Goal: Task Accomplishment & Management: Manage account settings

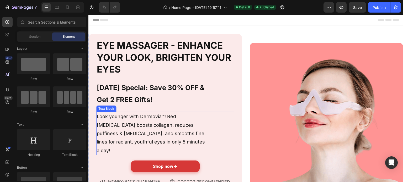
click at [160, 117] on p "Look younger with Dermovia™! Red [MEDICAL_DATA] boosts collagen, reduces puffin…" at bounding box center [151, 134] width 109 height 43
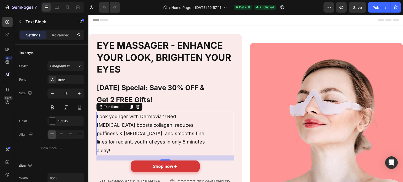
click at [162, 118] on p "Look younger with Dermovia™! Red light therapy boosts collagen, reduces puffine…" at bounding box center [151, 134] width 109 height 43
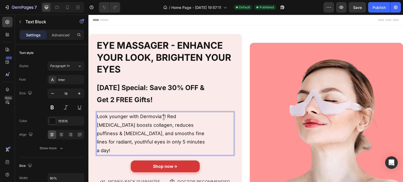
click at [161, 117] on p "Look younger with Dermovia™! Red light therapy boosts collagen, reduces puffine…" at bounding box center [151, 134] width 109 height 43
drag, startPoint x: 162, startPoint y: 117, endPoint x: 140, endPoint y: 118, distance: 21.6
click at [140, 118] on p "Look younger with Dermovia™! Red light therapy boosts collagen, reduces puffine…" at bounding box center [151, 134] width 109 height 43
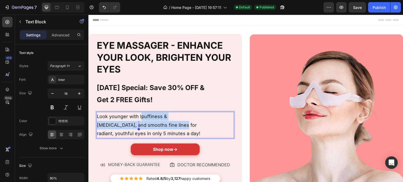
drag, startPoint x: 140, startPoint y: 118, endPoint x: 141, endPoint y: 125, distance: 6.9
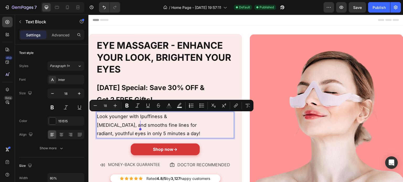
click at [170, 131] on p "Look younger with Ipuffiness & dark circles, and smooths fine lines for radiant…" at bounding box center [151, 125] width 109 height 25
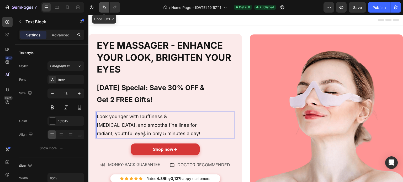
click at [105, 10] on button "Undo/Redo" at bounding box center [104, 7] width 10 height 10
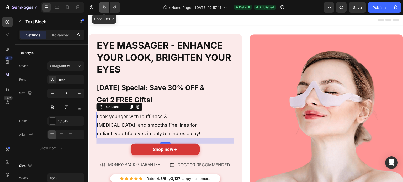
click at [105, 9] on icon "Undo/Redo" at bounding box center [104, 7] width 5 height 5
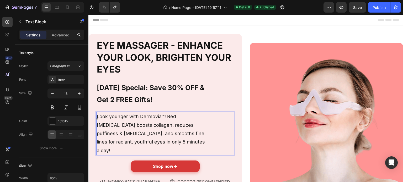
click at [161, 118] on p "Look younger with Dermovia™! Red light therapy boosts collagen, reduces puffine…" at bounding box center [151, 134] width 109 height 43
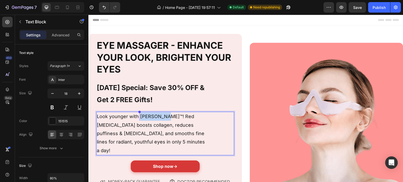
drag, startPoint x: 163, startPoint y: 117, endPoint x: 141, endPoint y: 117, distance: 21.8
click at [141, 117] on p "Look younger with Miranelle™! Red light therapy boosts collagen, reduces puffin…" at bounding box center [151, 134] width 109 height 43
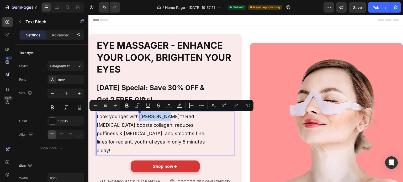
copy p "Miranelle™"
click at [186, 92] on p "Today's Special: Save 30% OFF & Get 2 FREE Gifts!" at bounding box center [151, 94] width 109 height 25
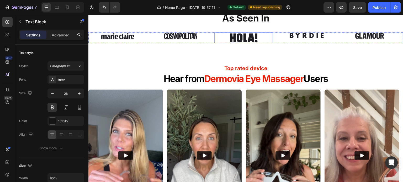
scroll to position [203, 0]
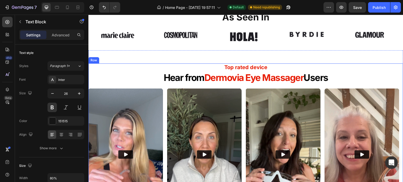
click at [221, 78] on span "Dermovia Eye Massager" at bounding box center [253, 77] width 99 height 11
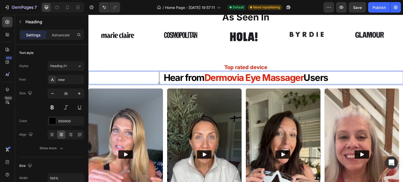
click at [205, 79] on span "Dermovia Eye Massager" at bounding box center [253, 77] width 99 height 11
drag, startPoint x: 205, startPoint y: 79, endPoint x: 223, endPoint y: 82, distance: 18.6
click at [223, 82] on span "Dermovia Eye Massager" at bounding box center [253, 77] width 99 height 11
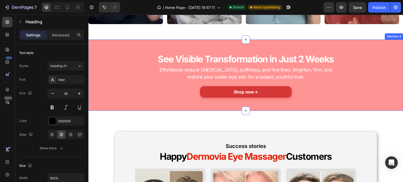
scroll to position [480, 0]
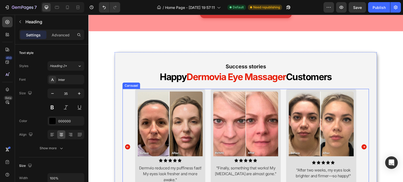
click at [206, 72] on span "Dermovia Eye Massager" at bounding box center [236, 76] width 99 height 11
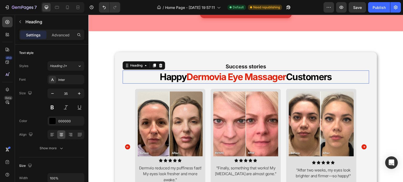
click at [183, 77] on h2 "Happy Dermovia Eye Massager Customers" at bounding box center [246, 77] width 247 height 13
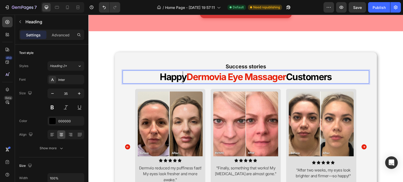
click at [187, 76] on span "Dermovia Eye Massager" at bounding box center [236, 76] width 99 height 11
drag, startPoint x: 186, startPoint y: 76, endPoint x: 206, endPoint y: 78, distance: 20.6
click at [206, 78] on span "Dermovia Eye Massager" at bounding box center [236, 76] width 99 height 11
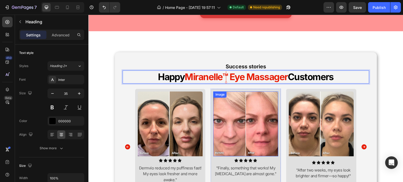
scroll to position [562, 0]
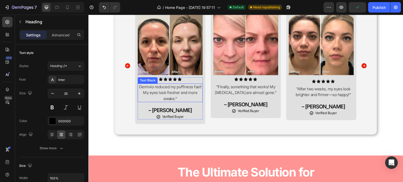
click at [152, 87] on p "Dermvio reduced my puffiness fast! My eyes look fresher and more awake."" at bounding box center [170, 93] width 64 height 18
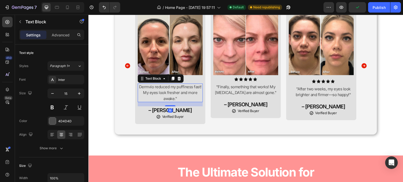
click at [152, 87] on p "Dermvio reduced my puffiness fast! My eyes look fresher and more awake."" at bounding box center [170, 93] width 64 height 18
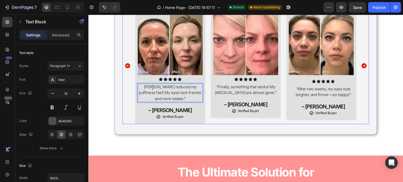
click at [362, 65] on icon "Carousel Next Arrow" at bounding box center [364, 66] width 5 height 5
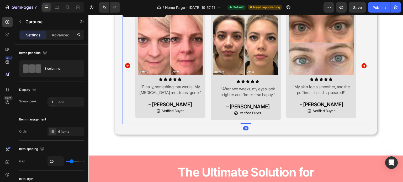
click at [362, 65] on icon "Carousel Next Arrow" at bounding box center [364, 66] width 5 height 5
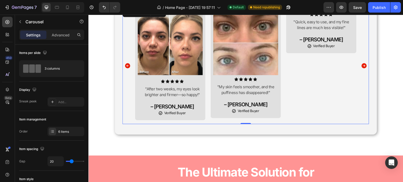
click at [362, 65] on icon "Carousel Next Arrow" at bounding box center [364, 66] width 5 height 5
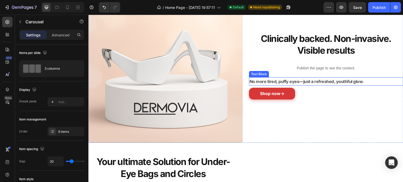
scroll to position [1222, 0]
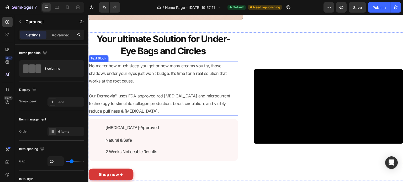
click at [112, 96] on p "Our Dermovia™ uses FDA-approved red light therapy and microcurrent technology t…" at bounding box center [163, 103] width 149 height 23
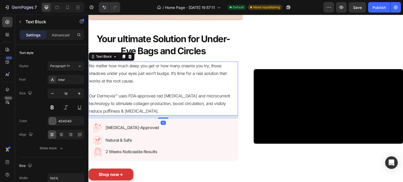
click at [98, 94] on p "Our Dermovia™ uses FDA-approved red light therapy and microcurrent technology t…" at bounding box center [163, 103] width 149 height 23
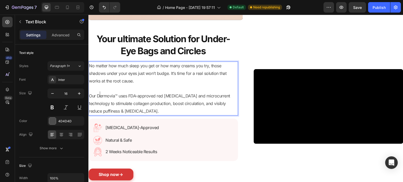
click at [99, 94] on p "Our Dermovia™ uses FDA-approved red light therapy and microcurrent technology t…" at bounding box center [163, 103] width 149 height 23
drag, startPoint x: 97, startPoint y: 94, endPoint x: 117, endPoint y: 95, distance: 19.4
click at [117, 95] on p "Our Dermovia™ uses FDA-approved red light therapy and microcurrent technology t…" at bounding box center [163, 103] width 149 height 23
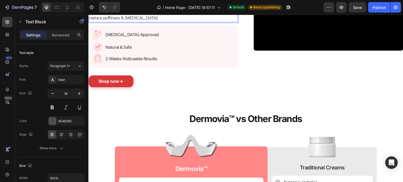
scroll to position [1347, 0]
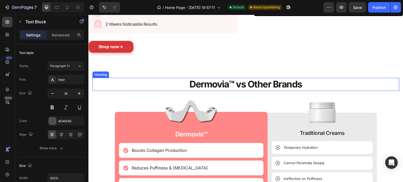
click at [182, 90] on h2 "Dermovia™ vs Other Brands" at bounding box center [245, 84] width 307 height 13
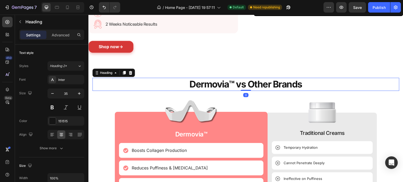
click at [189, 87] on h2 "Dermovia™ vs Other Brands" at bounding box center [245, 84] width 307 height 13
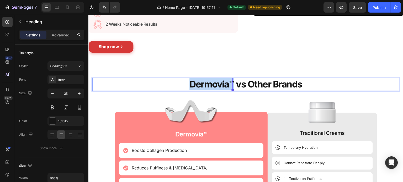
drag, startPoint x: 189, startPoint y: 87, endPoint x: 232, endPoint y: 85, distance: 43.1
click at [232, 85] on p "Dermovia™ vs Other Brands" at bounding box center [246, 84] width 306 height 12
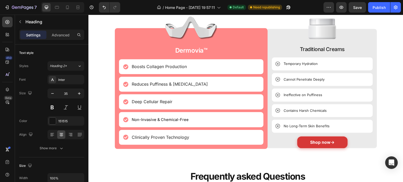
scroll to position [1431, 0]
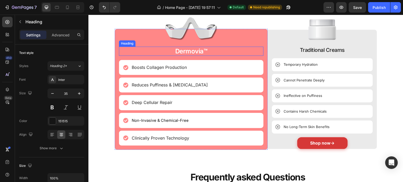
click at [199, 52] on h2 "Dermovia™" at bounding box center [191, 51] width 145 height 9
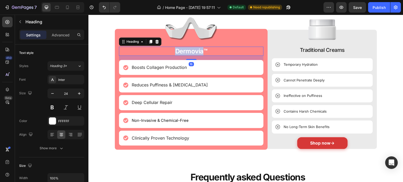
click at [199, 52] on h2 "Dermovia™" at bounding box center [191, 51] width 145 height 9
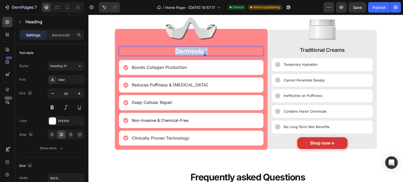
click at [199, 52] on p "Dermovia™" at bounding box center [191, 51] width 144 height 8
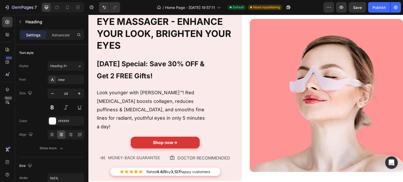
scroll to position [0, 0]
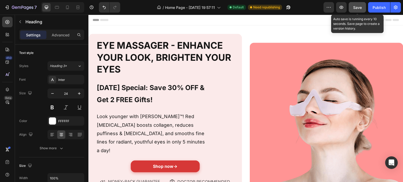
click at [362, 8] on span "Save" at bounding box center [357, 7] width 9 height 4
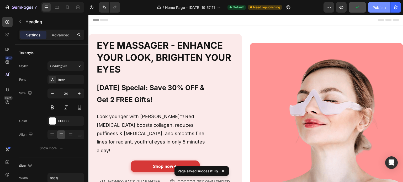
click at [369, 8] on button "Publish" at bounding box center [379, 7] width 22 height 10
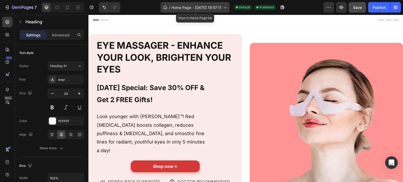
click at [224, 10] on icon at bounding box center [224, 7] width 5 height 5
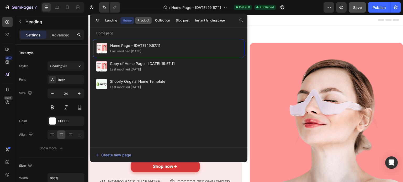
click at [153, 23] on button "Product" at bounding box center [163, 20] width 20 height 7
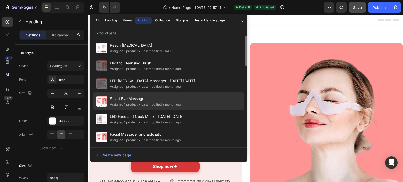
click at [149, 105] on div "• Last modified a month ago" at bounding box center [159, 104] width 43 height 5
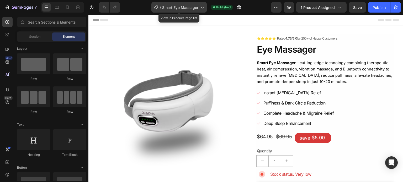
click at [188, 10] on div "/ Smart Eye Massager" at bounding box center [178, 7] width 55 height 10
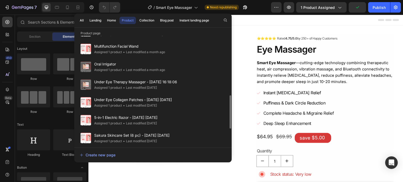
scroll to position [198, 0]
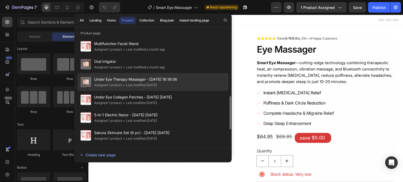
click at [148, 87] on div "• Last modified 2 months ago" at bounding box center [139, 85] width 35 height 5
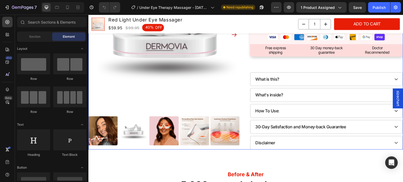
scroll to position [191, 0]
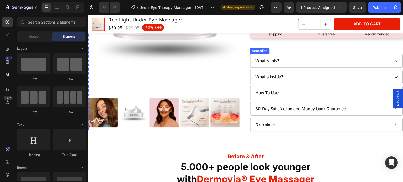
click at [325, 54] on div "What is this?" at bounding box center [327, 61] width 152 height 14
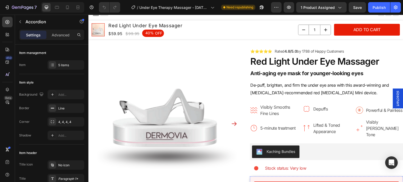
scroll to position [5, 0]
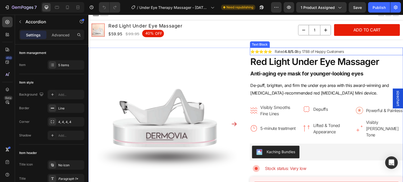
click at [271, 52] on p "⭐⭐⭐⭐⭐ Rated 4.8/5.0 by 1788 of Happy Customers" at bounding box center [327, 51] width 152 height 7
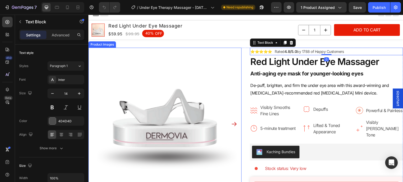
click at [235, 78] on img at bounding box center [164, 124] width 153 height 153
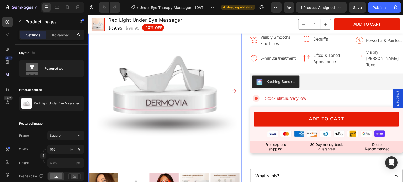
scroll to position [170, 0]
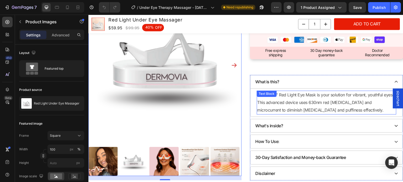
click at [277, 91] on div "Dermovia™ Red Light Eye Mask is your solution for vibrant, youthful eyes. This …" at bounding box center [327, 103] width 140 height 24
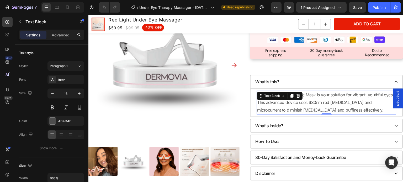
click at [267, 103] on p "Dermovia™ Red Light Eye Mask is your solution for vibrant, youthful eyes. This …" at bounding box center [326, 102] width 139 height 23
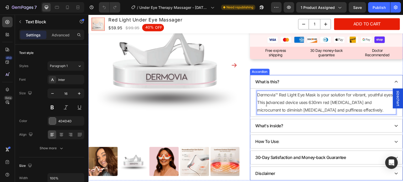
click at [251, 102] on div "Dermovia™ Red Light Eye Mask is your solution for vibrant, youthful eyes. This …" at bounding box center [327, 103] width 152 height 28
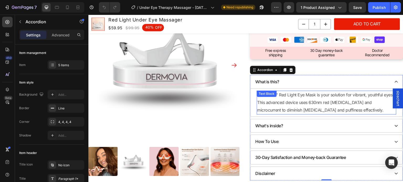
click at [276, 92] on div "Dermovia™ Red Light Eye Mask is your solution for vibrant, youthful eyes. This …" at bounding box center [327, 103] width 140 height 24
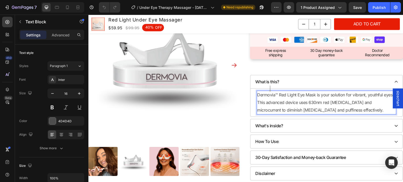
click at [270, 91] on p "Dermovia™ Red Light Eye Mask is your solution for vibrant, youthful eyes. This …" at bounding box center [326, 102] width 139 height 23
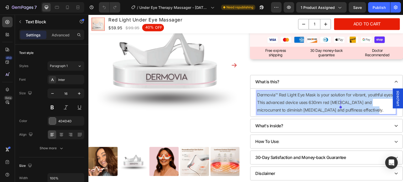
click at [270, 91] on p "Dermovia™ Red Light Eye Mask is your solution for vibrant, youthful eyes. This …" at bounding box center [326, 102] width 139 height 23
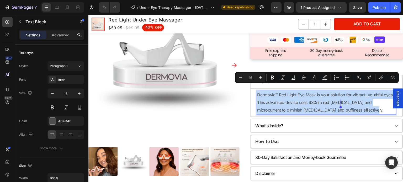
click at [276, 91] on p "Dermovia™ Red Light Eye Mask is your solution for vibrant, youthful eyes. This …" at bounding box center [326, 102] width 139 height 23
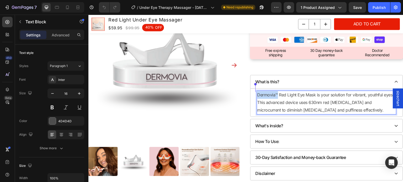
drag, startPoint x: 276, startPoint y: 89, endPoint x: 256, endPoint y: 90, distance: 19.4
click at [257, 91] on p "Dermovia™ Red Light Eye Mask is your solution for vibrant, youthful eyes. This …" at bounding box center [326, 102] width 139 height 23
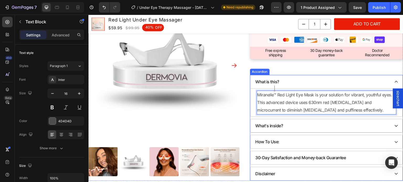
click at [303, 121] on div "What's inside?" at bounding box center [322, 125] width 135 height 9
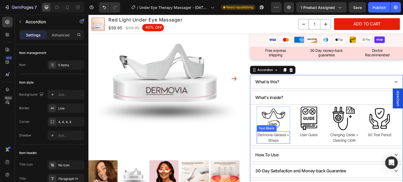
click at [273, 132] on p "Dermovia Glasses + Straps" at bounding box center [273, 137] width 32 height 11
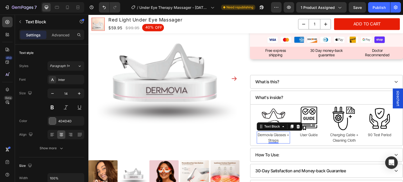
click at [273, 132] on p "Dermovia Glasses + Straps" at bounding box center [273, 137] width 32 height 11
click at [272, 132] on p "Dermovia Glasses + Straps" at bounding box center [273, 137] width 32 height 11
click at [267, 132] on p "Dermovia Glasses + Straps" at bounding box center [273, 137] width 32 height 11
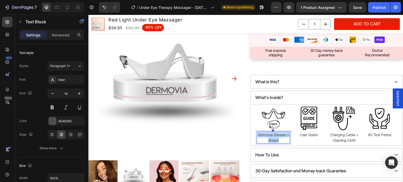
click at [267, 132] on p "Dermovia Glasses + Straps" at bounding box center [273, 137] width 32 height 11
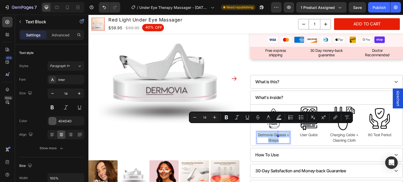
click at [271, 132] on p "Dermovia Glasses + Straps" at bounding box center [273, 137] width 32 height 11
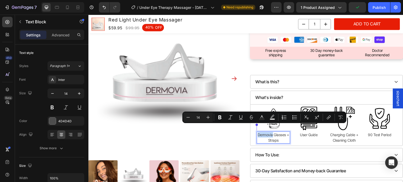
drag, startPoint x: 272, startPoint y: 128, endPoint x: 256, endPoint y: 128, distance: 15.5
click at [257, 132] on p "Dermovia Glasses + Straps" at bounding box center [273, 137] width 32 height 11
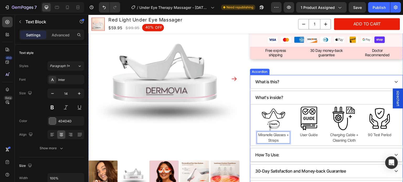
click at [295, 151] on div "How To Use:" at bounding box center [322, 155] width 135 height 9
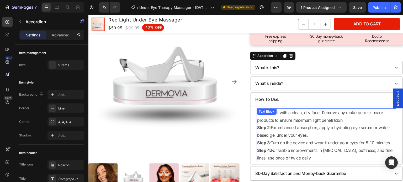
scroll to position [231, 0]
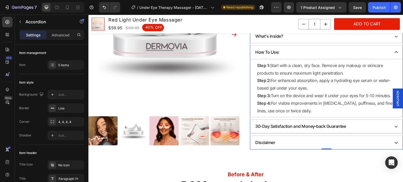
click at [359, 122] on div "30-Day Satisfaction and Money-back Guarantee" at bounding box center [322, 126] width 135 height 9
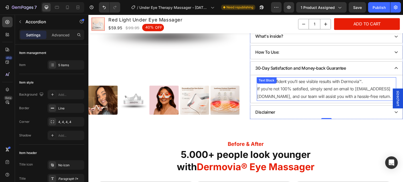
click at [340, 78] on p "We’re confident you’ll see visible results with Dermovia™." at bounding box center [326, 82] width 139 height 8
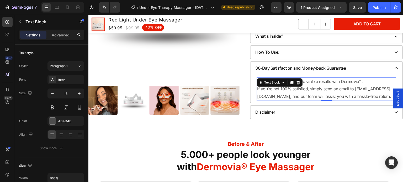
click at [340, 78] on p "We’re confident you’ll see visible results with Dermovia™." at bounding box center [326, 82] width 139 height 8
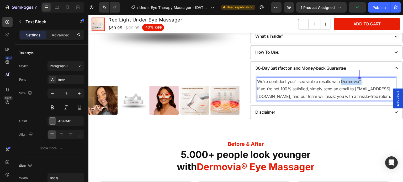
drag, startPoint x: 340, startPoint y: 75, endPoint x: 359, endPoint y: 75, distance: 19.2
click at [359, 78] on p "We’re confident you’ll see visible results with Dermovia™." at bounding box center [326, 82] width 139 height 8
click at [277, 90] on p "If you’re not 100% satisfied, simply send an email to support@dermovia.co, and …" at bounding box center [326, 92] width 139 height 15
click at [274, 90] on p "If you’re not 100% satisfied, simply send an email to support@dermovia.co, and …" at bounding box center [326, 92] width 139 height 15
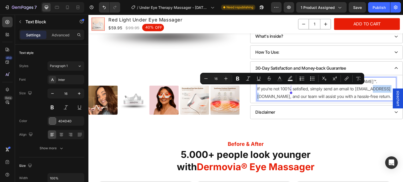
drag, startPoint x: 274, startPoint y: 90, endPoint x: 278, endPoint y: 90, distance: 3.2
click at [278, 90] on p "If you’re not 100% satisfied, simply send an email to support@dermovia.co, and …" at bounding box center [326, 92] width 139 height 15
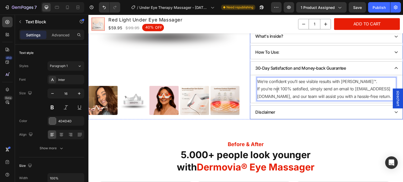
click at [284, 111] on div "Disclaimer" at bounding box center [322, 112] width 135 height 9
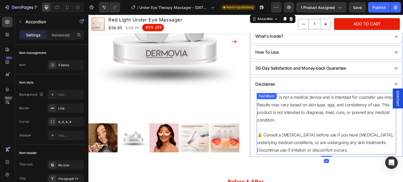
click at [278, 93] on div "Dermovia™ is not a medical device and is intended for cosmetic use only. Result…" at bounding box center [327, 123] width 140 height 61
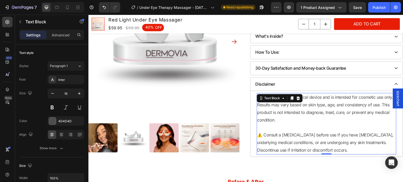
click at [278, 100] on p "Dermovia™ is not a medical device and is intended for cosmetic use only. Result…" at bounding box center [326, 109] width 139 height 30
click at [267, 94] on p "Dermovia™ is not a medical device and is intended for cosmetic use only. Result…" at bounding box center [326, 109] width 139 height 30
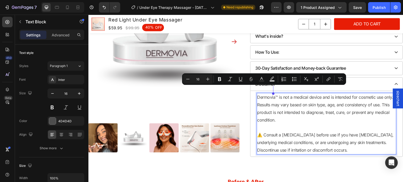
click at [276, 94] on p "Dermovia™ is not a medical device and is intended for cosmetic use only. Result…" at bounding box center [326, 109] width 139 height 30
drag, startPoint x: 276, startPoint y: 88, endPoint x: 256, endPoint y: 89, distance: 19.2
click at [257, 94] on p "Dermovia™ is not a medical device and is intended for cosmetic use only. Result…" at bounding box center [326, 109] width 139 height 30
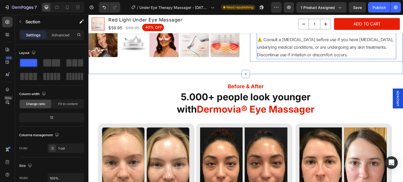
scroll to position [333, 0]
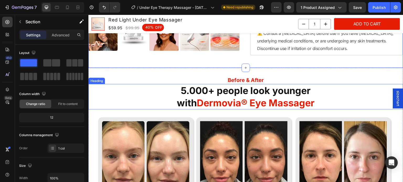
click at [218, 97] on strong "Dermovia® Eye Massager" at bounding box center [256, 103] width 118 height 12
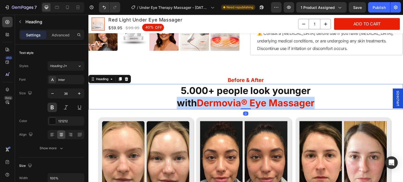
click at [218, 97] on strong "Dermovia® Eye Massager" at bounding box center [256, 103] width 118 height 12
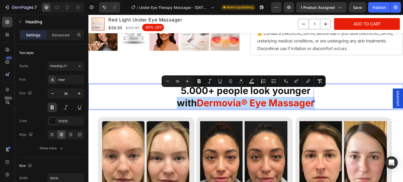
click at [208, 97] on strong "Dermovia® Eye Massager" at bounding box center [256, 103] width 118 height 12
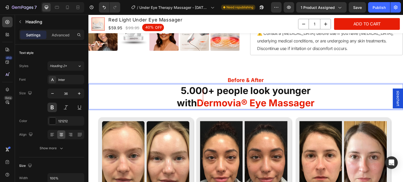
click at [200, 97] on strong "Dermovia® Eye Massager" at bounding box center [256, 103] width 118 height 12
click at [199, 97] on strong "Dermovia® Eye Massager" at bounding box center [256, 103] width 118 height 12
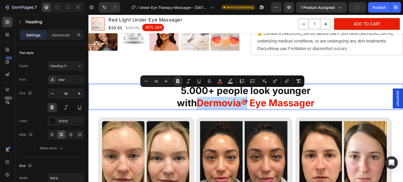
drag, startPoint x: 199, startPoint y: 97, endPoint x: 242, endPoint y: 97, distance: 43.6
click at [242, 97] on strong "Dermovia® Eye Massager" at bounding box center [256, 103] width 118 height 12
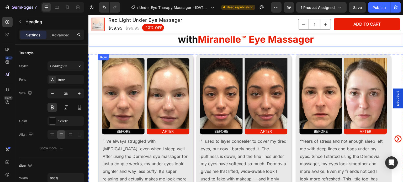
scroll to position [438, 0]
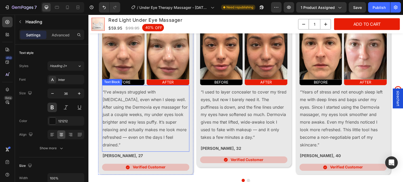
click at [118, 107] on p "“I’ve always struggled with dark circles, even when I sleep well. After using t…" at bounding box center [146, 118] width 86 height 60
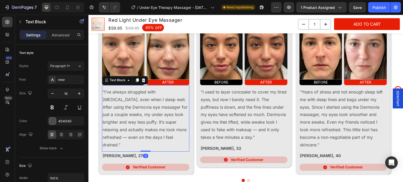
click at [118, 107] on p "“I’ve always struggled with dark circles, even when I sleep well. After using t…" at bounding box center [146, 118] width 86 height 60
click at [113, 109] on p "“I’ve always struggled with dark circles, even when I sleep well. After using t…" at bounding box center [146, 118] width 86 height 60
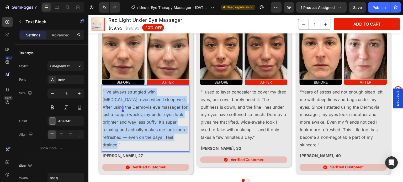
click at [113, 109] on p "“I’ve always struggled with dark circles, even when I sleep well. After using t…" at bounding box center [146, 118] width 86 height 60
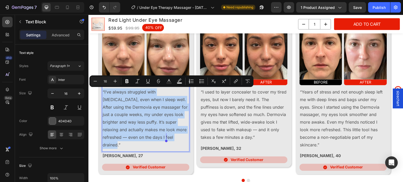
click at [113, 109] on p "“I’ve always struggled with dark circles, even when I sleep well. After using t…" at bounding box center [146, 118] width 86 height 60
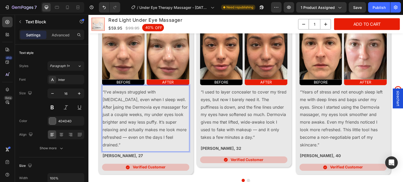
click at [114, 108] on p "“I’ve always struggled with dark circles, even when I sleep well. After using t…" at bounding box center [146, 118] width 86 height 60
click at [240, 113] on p "“I used to layer concealer to cover my tired eyes, but now I barely need it. Th…" at bounding box center [244, 114] width 86 height 53
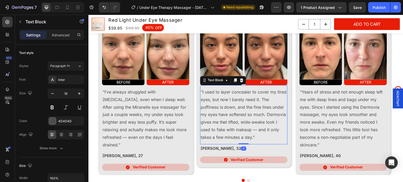
click at [272, 115] on p "“I used to layer concealer to cover my tired eyes, but now I barely need it. Th…" at bounding box center [244, 114] width 86 height 53
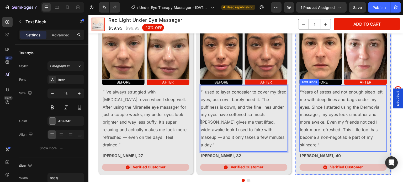
click at [370, 107] on p "“Years of stress and not enough sleep left me with deep lines and bags under my…" at bounding box center [343, 118] width 86 height 60
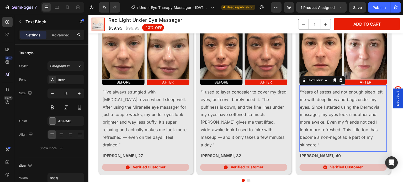
click at [370, 107] on p "“Years of stress and not enough sleep left me with deep lines and bags under my…" at bounding box center [343, 118] width 86 height 60
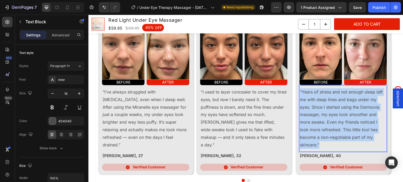
click at [370, 107] on p "“Years of stress and not enough sleep left me with deep lines and bags under my…" at bounding box center [343, 118] width 86 height 60
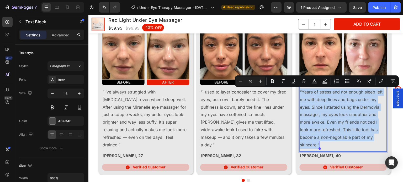
click at [370, 107] on p "“Years of stress and not enough sleep left me with deep lines and bags under my…" at bounding box center [343, 118] width 86 height 60
click at [369, 110] on p "“Years of stress and not enough sleep left me with deep lines and bags under my…" at bounding box center [343, 118] width 86 height 60
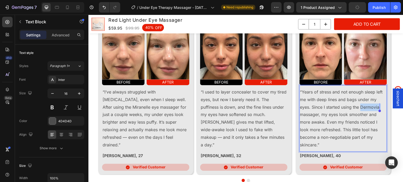
click at [369, 110] on p "“Years of stress and not enough sleep left me with deep lines and bags under my…" at bounding box center [343, 118] width 86 height 60
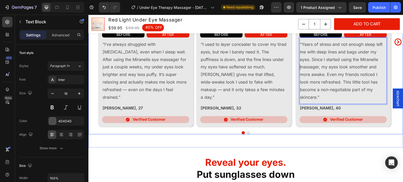
click at [395, 45] on icon "Carousel Next Arrow" at bounding box center [398, 42] width 7 height 7
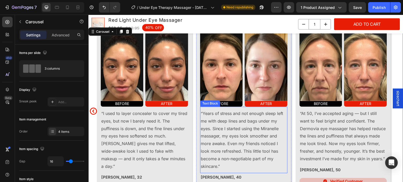
scroll to position [441, 0]
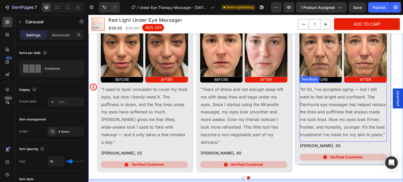
click at [309, 105] on p "“At 50, I’ve accepted aging — but I still want to feel bright and confident. Th…" at bounding box center [343, 112] width 86 height 53
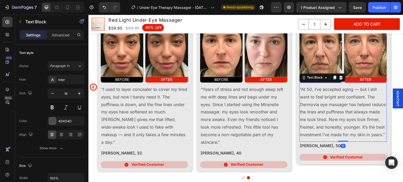
click at [309, 105] on p "“At 50, I’ve accepted aging — but I still want to feel bright and confident. Th…" at bounding box center [343, 112] width 86 height 53
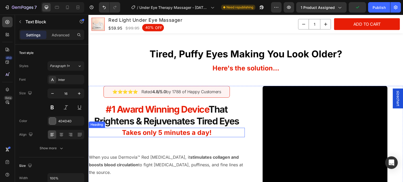
scroll to position [862, 0]
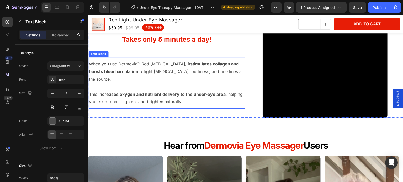
click at [132, 62] on p "When you use Dermovia™ Red Light Therapy, it stimulates collagen and boosts blo…" at bounding box center [166, 71] width 155 height 23
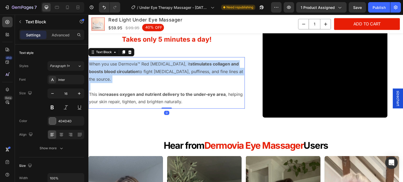
click at [132, 62] on p "When you use Dermovia™ Red Light Therapy, it stimulates collagen and boosts blo…" at bounding box center [166, 71] width 155 height 23
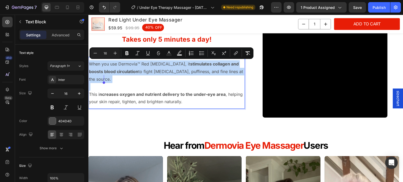
click at [131, 62] on p "When you use Dermovia™ Red Light Therapy, it stimulates collagen and boosts blo…" at bounding box center [166, 71] width 155 height 23
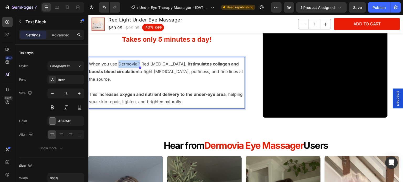
drag, startPoint x: 119, startPoint y: 64, endPoint x: 139, endPoint y: 65, distance: 20.8
click at [139, 65] on p "When you use Dermovia™ Red Light Therapy, it stimulates collagen and boosts blo…" at bounding box center [166, 71] width 155 height 23
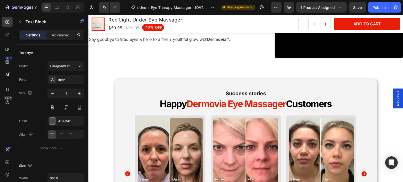
scroll to position [1269, 0]
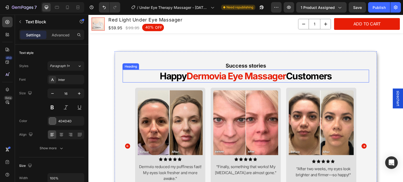
click at [204, 75] on span "Dermovia Eye Massager" at bounding box center [236, 76] width 99 height 11
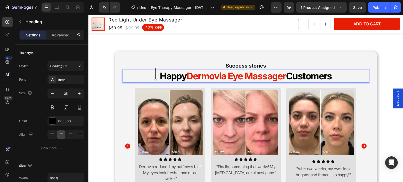
click at [188, 75] on span "Dermovia Eye Massager" at bounding box center [236, 76] width 99 height 11
click at [187, 75] on span "Dermovia Eye Massager" at bounding box center [236, 76] width 99 height 11
drag, startPoint x: 186, startPoint y: 75, endPoint x: 209, endPoint y: 74, distance: 23.1
click at [209, 74] on span "Dermovia Eye Massager" at bounding box center [236, 76] width 99 height 11
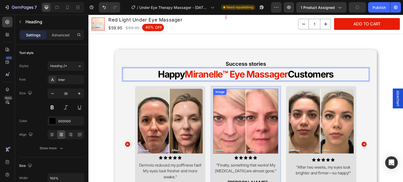
scroll to position [1331, 0]
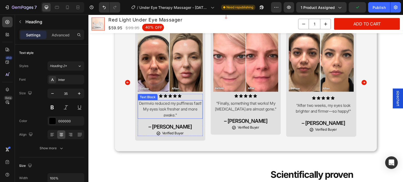
click at [148, 104] on p "Dermvio reduced my puffiness fast! My eyes look fresher and more awake."" at bounding box center [170, 110] width 64 height 18
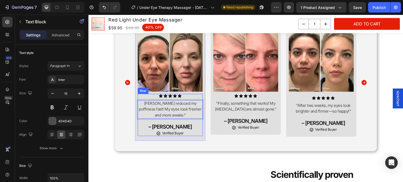
scroll to position [1436, 0]
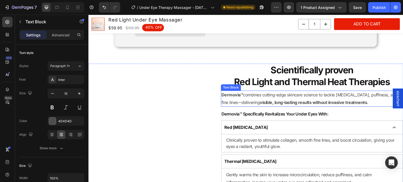
click at [235, 94] on strong "Dermovia™" at bounding box center [232, 94] width 22 height 5
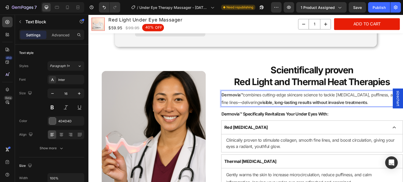
click at [240, 94] on strong "Dermovia™" at bounding box center [232, 94] width 22 height 5
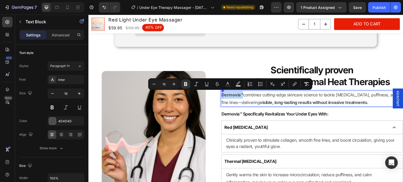
drag, startPoint x: 240, startPoint y: 94, endPoint x: 220, endPoint y: 97, distance: 19.6
click at [221, 97] on strong "Dermovia™" at bounding box center [232, 94] width 22 height 5
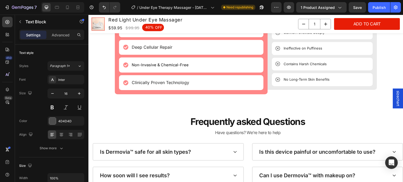
scroll to position [2123, 0]
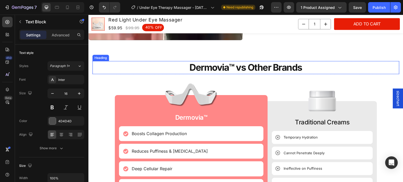
click at [212, 69] on h2 "Dermovia™ vs Other Brands" at bounding box center [245, 67] width 307 height 13
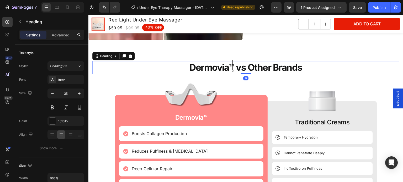
click at [230, 64] on p "Dermovia™ vs Other Brands" at bounding box center [246, 68] width 306 height 12
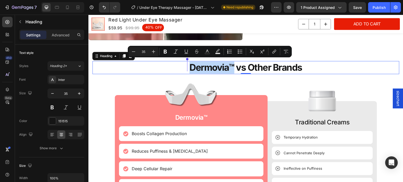
drag, startPoint x: 230, startPoint y: 64, endPoint x: 189, endPoint y: 70, distance: 41.8
click at [189, 70] on p "Dermovia™ vs Other Brands" at bounding box center [246, 68] width 306 height 12
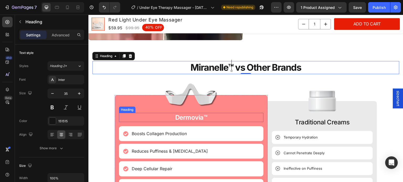
click at [188, 114] on h2 "Dermovia™" at bounding box center [191, 117] width 145 height 9
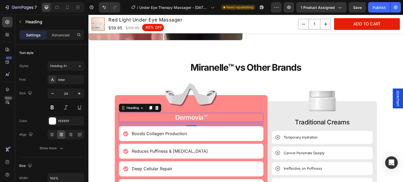
click at [188, 114] on h2 "Dermovia™" at bounding box center [191, 117] width 145 height 9
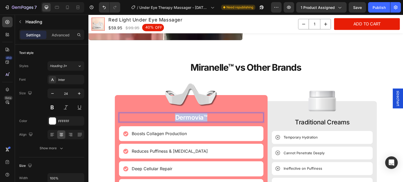
click at [188, 114] on p "Dermovia™" at bounding box center [191, 118] width 144 height 8
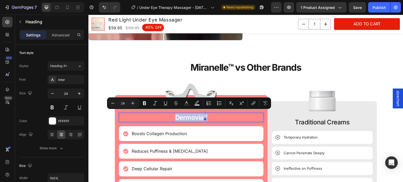
click at [188, 114] on p "Dermovia™" at bounding box center [191, 118] width 144 height 8
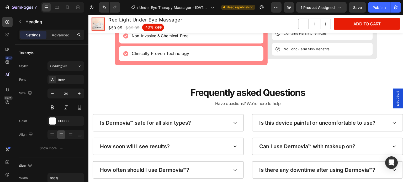
scroll to position [2328, 0]
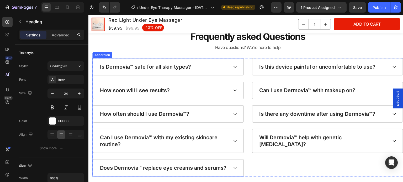
click at [122, 68] on p "Is Dermovia™ safe for all skin types?" at bounding box center [145, 67] width 91 height 7
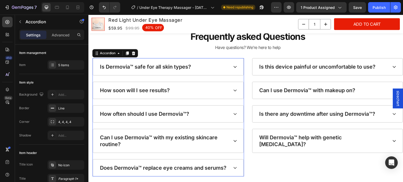
click at [122, 69] on p "Is Dermovia™ safe for all skin types?" at bounding box center [145, 67] width 91 height 7
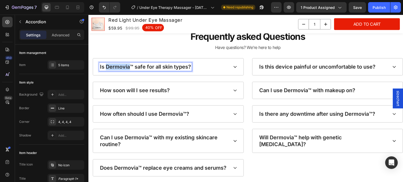
click at [122, 69] on p "Is Dermovia™ safe for all skin types?" at bounding box center [145, 67] width 91 height 7
click at [228, 59] on div "Is Miranelle™ safe for all skin types?" at bounding box center [168, 67] width 151 height 17
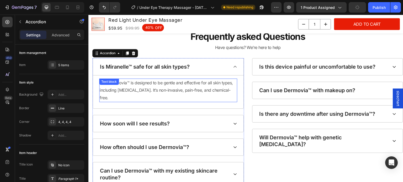
click at [123, 83] on div "Yes! Dermovia™ is designed to be gentle and effective for all skin types, inclu…" at bounding box center [168, 91] width 138 height 24
click at [119, 83] on div "Text block" at bounding box center [109, 82] width 20 height 6
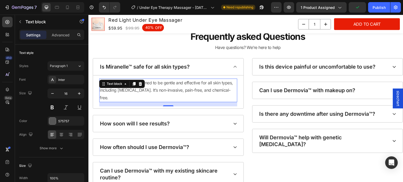
click at [119, 99] on div "Yes! Dermovia™ is designed to be gentle and effective for all skin types, inclu…" at bounding box center [168, 92] width 151 height 33
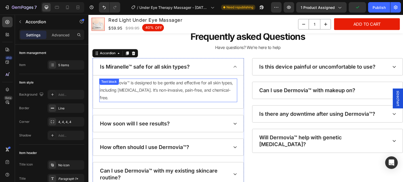
click at [119, 82] on div "Text block" at bounding box center [109, 82] width 20 height 6
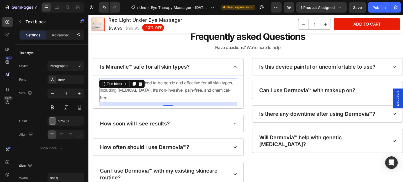
click at [127, 88] on p "Yes! Dermovia™ is designed to be gentle and effective for all skin types, inclu…" at bounding box center [168, 90] width 137 height 23
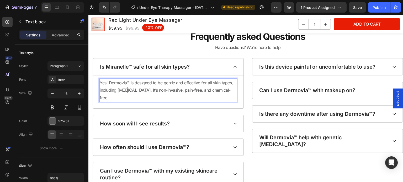
click at [125, 86] on p "Yes! Dermovia™ is designed to be gentle and effective for all skin types, inclu…" at bounding box center [168, 90] width 137 height 23
click at [122, 83] on p "Yes! Dermovia™ is designed to be gentle and effective for all skin types, inclu…" at bounding box center [168, 90] width 137 height 23
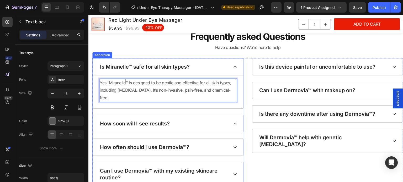
click at [197, 120] on div "How soon will I see results?" at bounding box center [164, 124] width 130 height 8
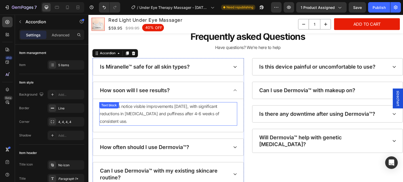
click at [171, 113] on p "Most users notice visible improvements within 2 weeks, with significant reducti…" at bounding box center [168, 114] width 137 height 23
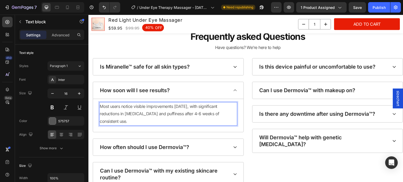
click at [171, 113] on p "Most users notice visible improvements within 2 weeks, with significant reducti…" at bounding box center [168, 114] width 137 height 23
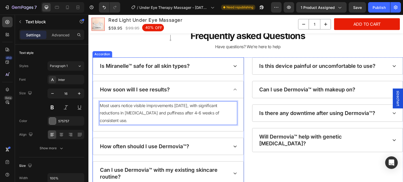
scroll to position [2404, 0]
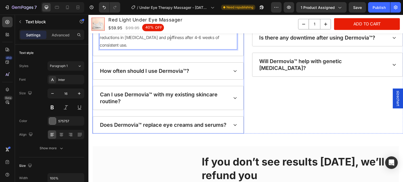
click at [175, 74] on div "How often should I use Dermovia™?" at bounding box center [144, 71] width 91 height 8
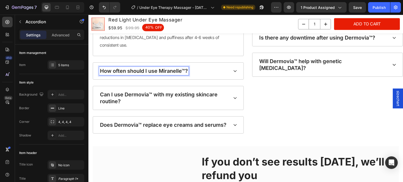
click at [228, 73] on div "How often should I use Miranelle™?" at bounding box center [168, 71] width 151 height 17
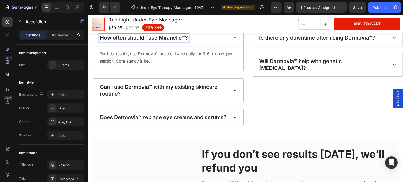
click at [233, 70] on div "How often should I use Miranelle™? For best results, use Dermovia™ once or twic…" at bounding box center [168, 50] width 151 height 43
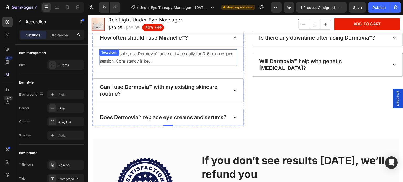
click at [150, 55] on p "For best results, use Dermovia™ once or twice daily for 3–5 minutes per session…" at bounding box center [168, 57] width 137 height 15
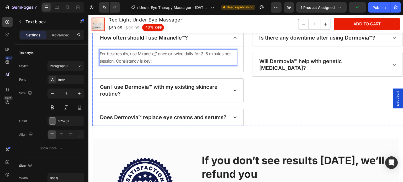
click at [141, 88] on p "Can I use Dermovia™ with my existing skincare routine?" at bounding box center [164, 91] width 128 height 14
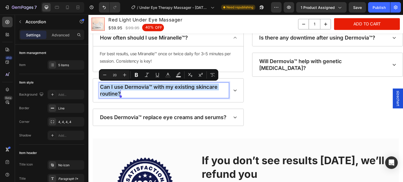
click at [141, 88] on p "Can I use Dermovia™ with my existing skincare routine?" at bounding box center [164, 91] width 128 height 14
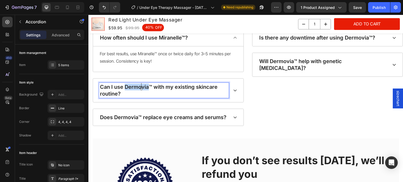
click at [141, 88] on p "Can I use Dermovia™ with my existing skincare routine?" at bounding box center [164, 91] width 128 height 14
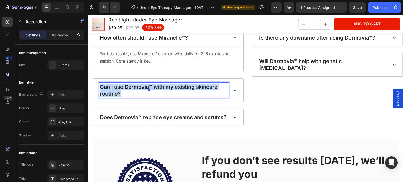
click at [141, 88] on p "Can I use Dermovia™ with my existing skincare routine?" at bounding box center [164, 91] width 128 height 14
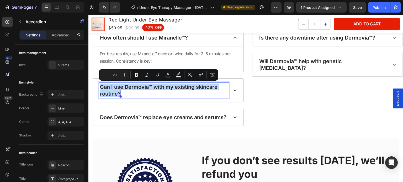
click at [141, 88] on p "Can I use Dermovia™ with my existing skincare routine?" at bounding box center [164, 91] width 128 height 14
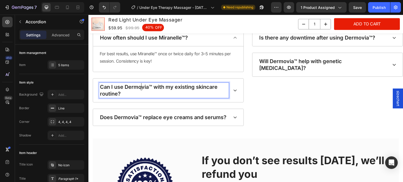
click at [141, 88] on p "Can I use Dermovia™ with my existing skincare routine?" at bounding box center [164, 91] width 128 height 14
click at [235, 91] on icon at bounding box center [235, 90] width 4 height 4
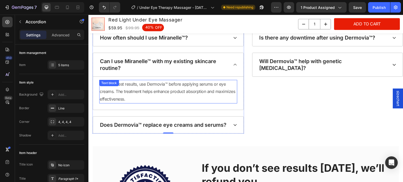
click at [156, 82] on p "Yes! For best results, use Dermovia™ before applying serums or eye creams. The …" at bounding box center [168, 92] width 137 height 23
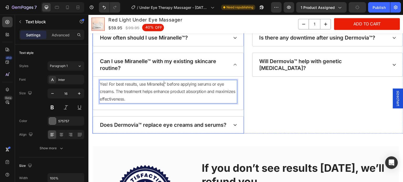
click at [133, 124] on p "Does Dermovia™ replace eye creams and serums?" at bounding box center [163, 125] width 126 height 7
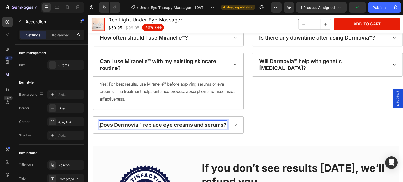
click at [133, 124] on p "Does Dermovia™ replace eye creams and serums?" at bounding box center [163, 125] width 126 height 7
click at [237, 125] on div "Does Miranelle™ replace eye creams and serums?" at bounding box center [168, 125] width 151 height 17
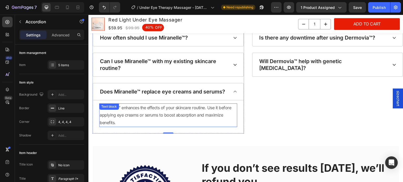
click at [147, 113] on p "Dermovia™ enhances the effects of your skincare routine. Use it before applying…" at bounding box center [168, 115] width 137 height 23
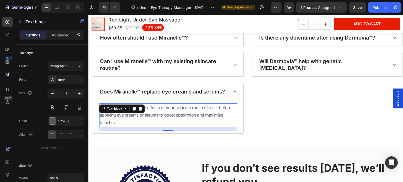
click at [147, 134] on div "Frequently asked Questions Heading Have questions? We’re here to help Text Bloc…" at bounding box center [245, 43] width 315 height 205
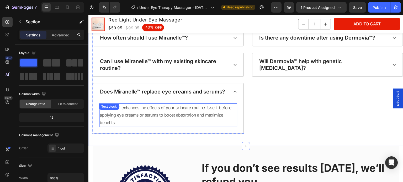
click at [120, 114] on p "Dermovia™ enhances the effects of your skincare routine. Use it before applying…" at bounding box center [168, 115] width 137 height 23
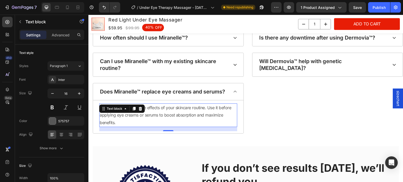
click at [112, 117] on p "Dermovia™ enhances the effects of your skincare routine. Use it before applying…" at bounding box center [168, 115] width 137 height 23
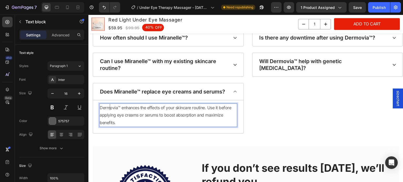
click at [109, 106] on p "Dermovia™ enhances the effects of your skincare routine. Use it before applying…" at bounding box center [168, 115] width 137 height 23
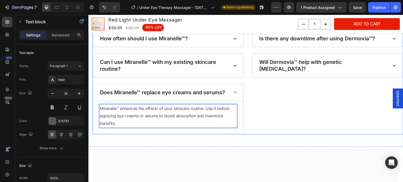
scroll to position [2307, 0]
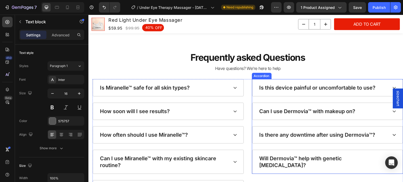
click at [334, 89] on p "Is this device painful or uncomfortable to use?" at bounding box center [318, 87] width 116 height 7
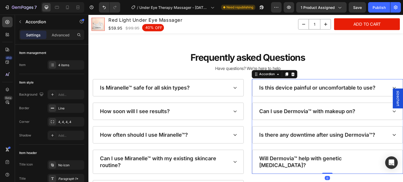
click at [384, 86] on div "Is this device painful or uncomfortable to use?" at bounding box center [324, 88] width 130 height 8
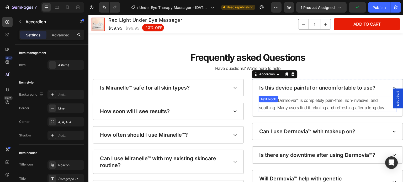
click at [288, 100] on div "Not at all! Dermovia™ is completely pain-free, non-invasive, and soothing. Many…" at bounding box center [328, 104] width 138 height 16
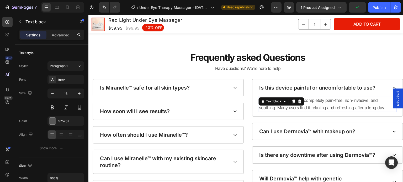
click at [290, 100] on div at bounding box center [293, 101] width 6 height 6
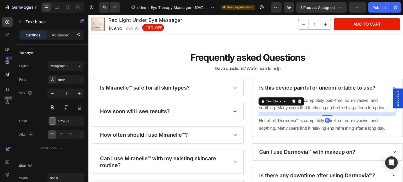
click at [283, 109] on p "Not at all! Dermovia™ is completely pain-free, non-invasive, and soothing. Many…" at bounding box center [327, 104] width 137 height 15
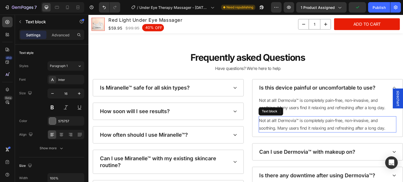
click at [315, 119] on p "Not at all! Dermovia™ is completely pain-free, non-invasive, and soothing. Many…" at bounding box center [327, 124] width 137 height 15
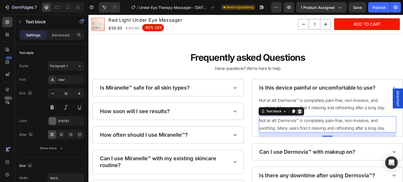
click at [300, 110] on div at bounding box center [300, 111] width 6 height 6
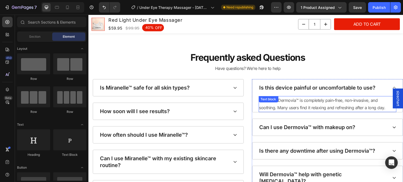
click at [288, 99] on p "Not at all! Dermovia™ is completely pain-free, non-invasive, and soothing. Many…" at bounding box center [327, 104] width 137 height 15
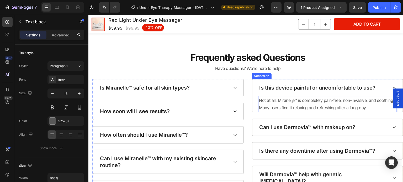
click at [299, 128] on p "Can I use Dermovia™ with makeup on?" at bounding box center [308, 127] width 96 height 7
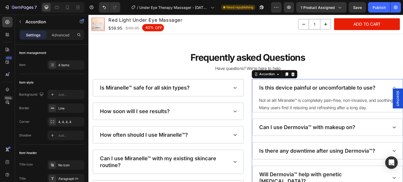
click at [299, 128] on p "Can I use Dermovia™ with makeup on?" at bounding box center [308, 127] width 96 height 7
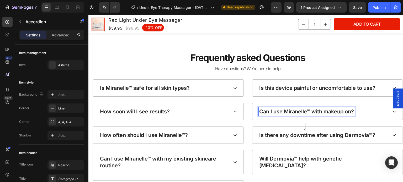
scroll to position [2294, 0]
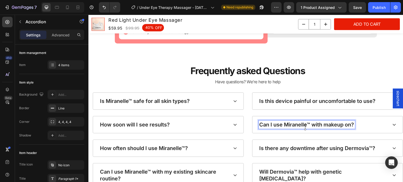
click at [376, 125] on div "Can I use Miranelle™ with makeup on?" at bounding box center [324, 125] width 130 height 8
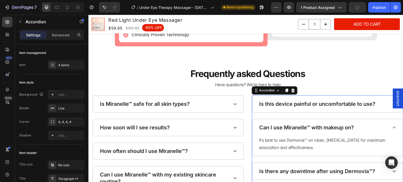
scroll to position [2325, 0]
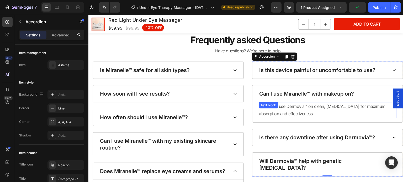
click at [298, 107] on p "It’s best to use Dermovia™ on clean, dry skin for maximum absorption and effect…" at bounding box center [327, 110] width 137 height 15
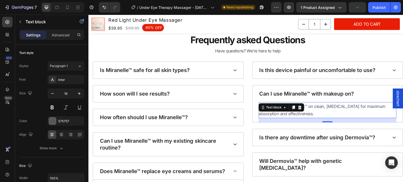
click at [298, 107] on icon at bounding box center [299, 108] width 3 height 4
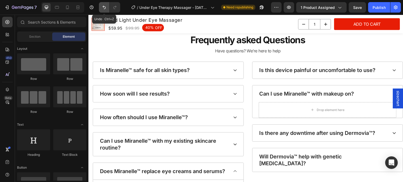
click at [103, 6] on icon "Undo/Redo" at bounding box center [104, 7] width 3 height 3
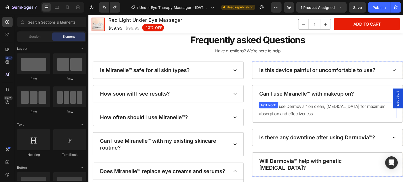
click at [317, 115] on p "It’s best to use Dermovia™ on clean, dry skin for maximum absorption and effect…" at bounding box center [327, 110] width 137 height 15
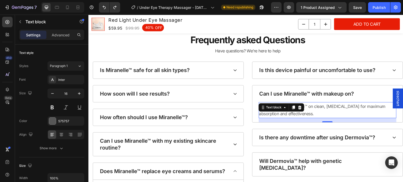
click at [308, 111] on p "It’s best to use Dermovia™ on clean, dry skin for maximum absorption and effect…" at bounding box center [327, 110] width 137 height 15
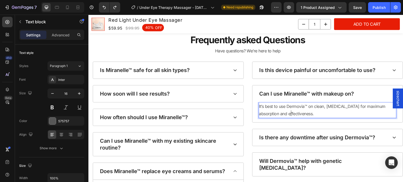
click at [295, 107] on p "It’s best to use Dermovia™ on clean, dry skin for maximum absorption and effect…" at bounding box center [327, 110] width 137 height 15
click at [330, 137] on p "Is there any downtime after using Dermovia™?" at bounding box center [318, 137] width 116 height 7
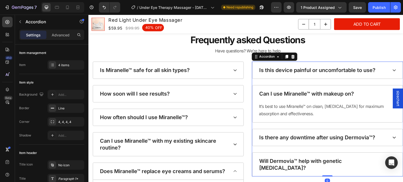
click at [354, 131] on div "Is there any downtime after using Dermovia™?" at bounding box center [327, 137] width 151 height 17
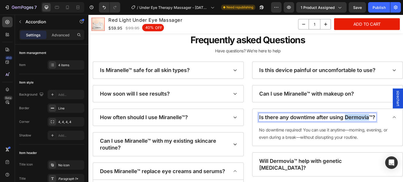
click at [356, 116] on p "Is there any downtime after using Dermovia™?" at bounding box center [318, 117] width 116 height 7
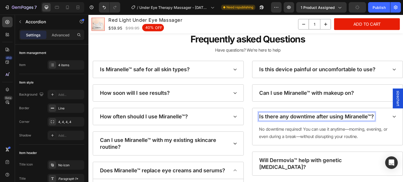
scroll to position [2347, 0]
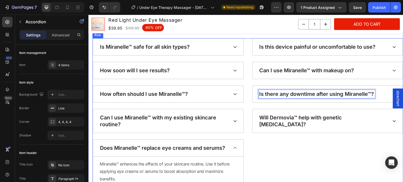
click at [285, 114] on p "Will Dermovia™ help with genetic dark circles?" at bounding box center [324, 121] width 128 height 14
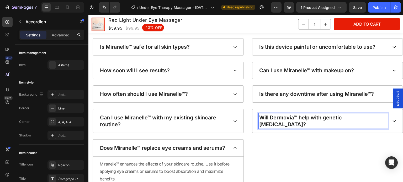
click at [285, 114] on p "Will Dermovia™ help with genetic dark circles?" at bounding box center [324, 121] width 128 height 14
click at [388, 118] on div "Will Miranelle™ help with genetic dark circles?" at bounding box center [327, 121] width 151 height 24
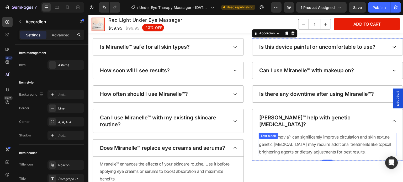
click at [285, 134] on p "While Dermovia™ can significantly improve circulation and skin texture, genetic…" at bounding box center [327, 145] width 137 height 23
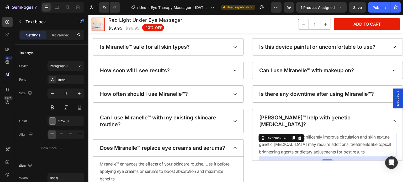
click at [281, 139] on p "While Dermovia™ can significantly improve circulation and skin texture, genetic…" at bounding box center [327, 145] width 137 height 23
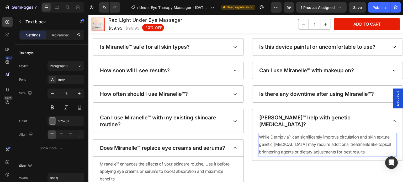
click at [281, 134] on p "While Dermovia™ can significantly improve circulation and skin texture, genetic…" at bounding box center [327, 145] width 137 height 23
click at [72, 8] on div at bounding box center [62, 7] width 43 height 10
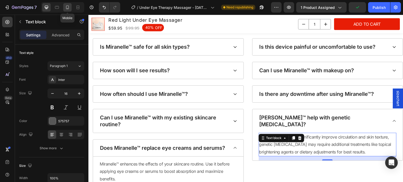
click at [67, 8] on icon at bounding box center [67, 7] width 5 height 5
type input "14"
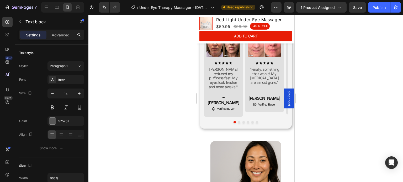
scroll to position [1378, 0]
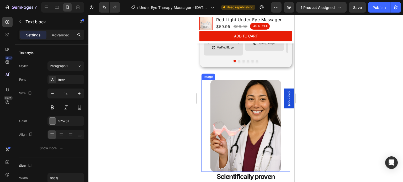
click at [231, 112] on img at bounding box center [245, 126] width 71 height 92
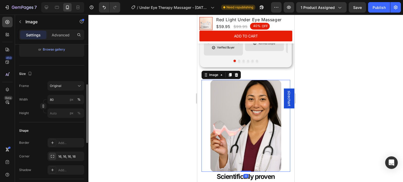
scroll to position [104, 0]
click at [56, 103] on input "80" at bounding box center [65, 99] width 37 height 9
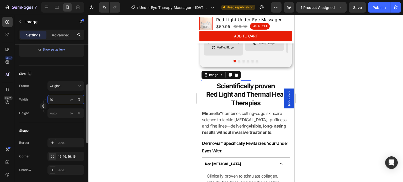
type input "100"
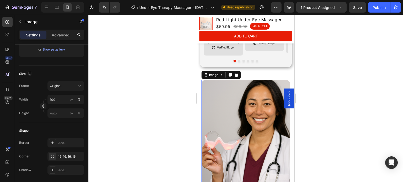
click at [139, 94] on div at bounding box center [245, 99] width 315 height 168
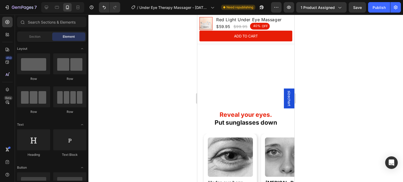
scroll to position [630, 0]
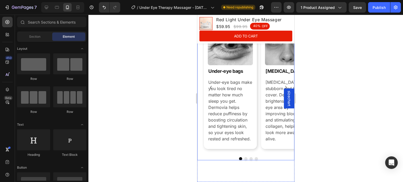
click at [259, 95] on div "Image Row Under-eye bags Text Block Under-eye bags make you look tired no matte…" at bounding box center [248, 87] width 92 height 131
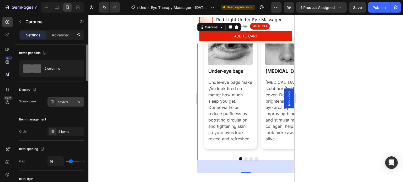
click at [65, 103] on div "Styled" at bounding box center [65, 102] width 15 height 5
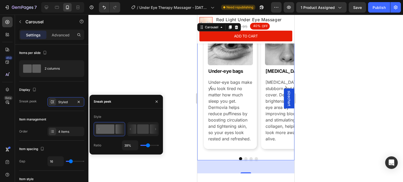
type input "47%"
type input "47"
type input "57%"
type input "57"
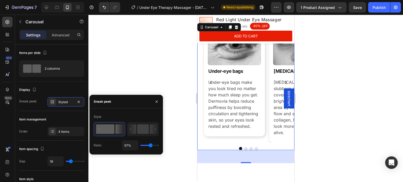
type input "59%"
type input "59"
type input "63%"
type input "63"
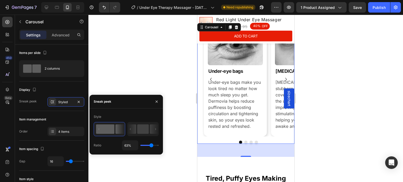
type input "64%"
type input "64"
type input "66%"
type input "66"
type input "70%"
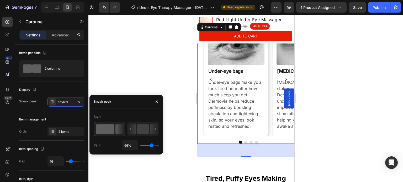
type input "70"
type input "73%"
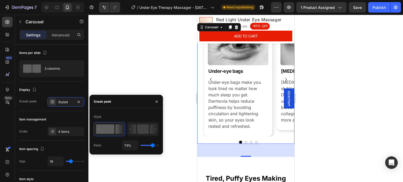
drag, startPoint x: 147, startPoint y: 146, endPoint x: 153, endPoint y: 146, distance: 5.3
type input "73"
click at [153, 146] on input "range" at bounding box center [149, 145] width 18 height 1
click at [146, 83] on div at bounding box center [245, 99] width 315 height 168
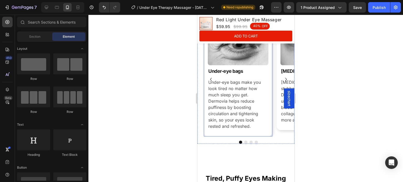
click at [270, 132] on div "Image Row Under-eye bags Text Block Under-eye bags make you look tired no matte…" at bounding box center [238, 79] width 68 height 115
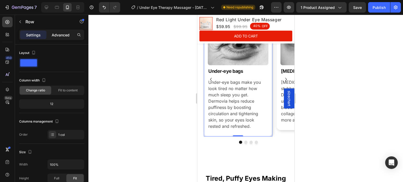
click at [63, 31] on div "Advanced" at bounding box center [60, 35] width 26 height 8
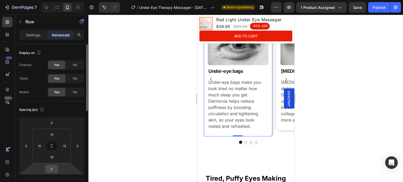
click at [55, 171] on input "0" at bounding box center [51, 169] width 10 height 8
type input "10"
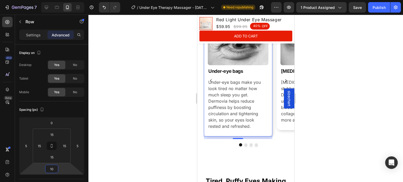
click at [139, 148] on div at bounding box center [245, 99] width 315 height 168
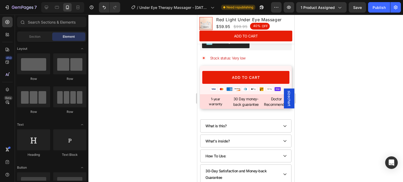
scroll to position [385, 0]
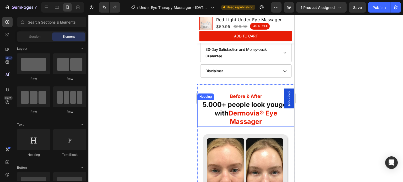
click at [248, 109] on span "Dermovia® Eye Massager" at bounding box center [252, 117] width 49 height 17
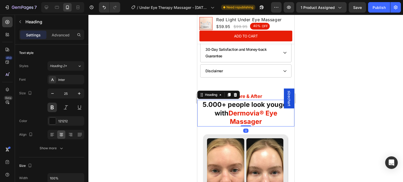
click at [248, 109] on span "Dermovia® Eye Massager" at bounding box center [252, 117] width 49 height 17
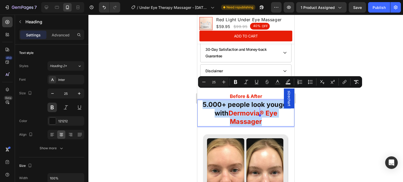
click at [248, 109] on span "Dermovia® Eye Massager" at bounding box center [252, 117] width 49 height 17
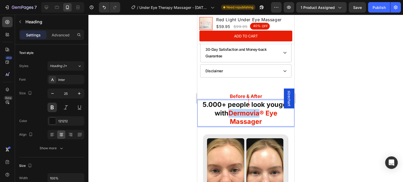
click at [248, 109] on span "Dermovia® Eye Massager" at bounding box center [252, 117] width 49 height 17
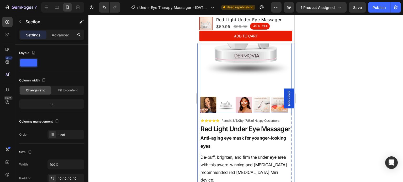
scroll to position [0, 0]
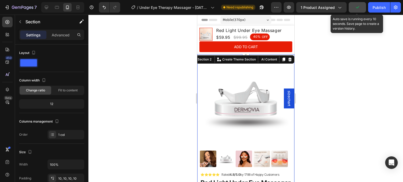
click at [358, 11] on button "button" at bounding box center [357, 7] width 17 height 10
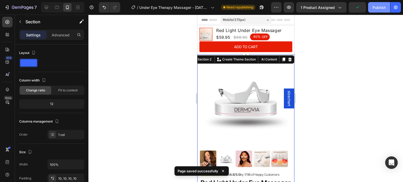
click at [377, 9] on div "Publish" at bounding box center [379, 8] width 13 height 6
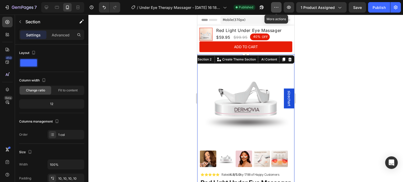
click at [277, 7] on icon "button" at bounding box center [276, 7] width 1 height 1
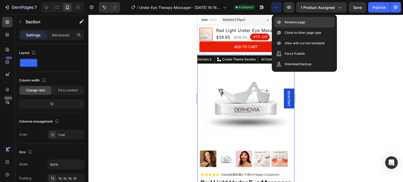
click at [295, 23] on p "Rename page" at bounding box center [295, 22] width 20 height 5
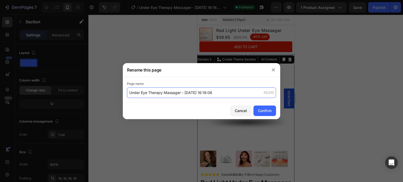
click at [176, 94] on input "Under Eye Therapy Massager - Feb 10, 16:18:06" at bounding box center [201, 93] width 149 height 10
type input "1"
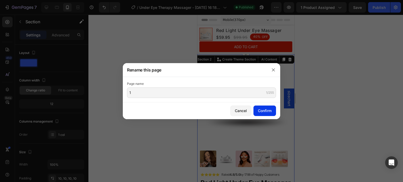
click at [259, 108] on div "Confirm" at bounding box center [265, 111] width 14 height 6
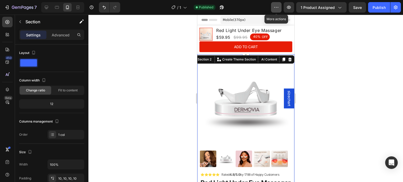
click at [279, 6] on icon "button" at bounding box center [276, 7] width 5 height 5
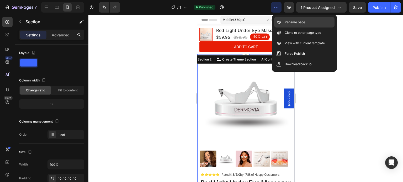
click at [290, 25] on p "Rename page" at bounding box center [295, 22] width 20 height 5
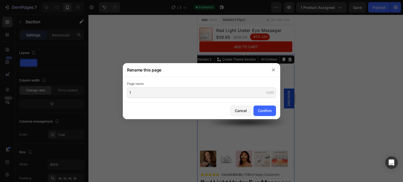
click at [191, 86] on div "Page name" at bounding box center [201, 83] width 149 height 5
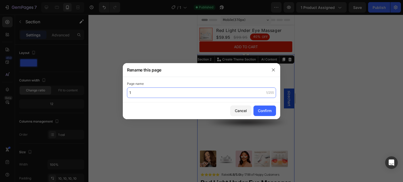
click at [186, 93] on input "1" at bounding box center [201, 93] width 149 height 10
type input "1 red light under eye massager"
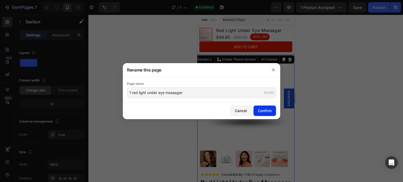
click at [268, 109] on div "Confirm" at bounding box center [265, 111] width 14 height 6
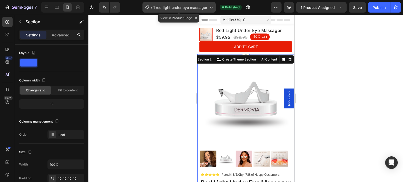
click at [211, 6] on icon at bounding box center [210, 7] width 5 height 5
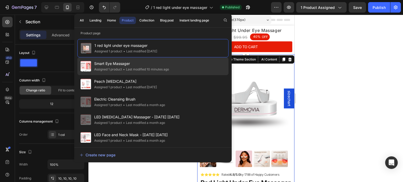
click at [173, 75] on div "Smart Eye Massager Assigned 1 product • Last modified 10 minutes ago" at bounding box center [152, 84] width 151 height 18
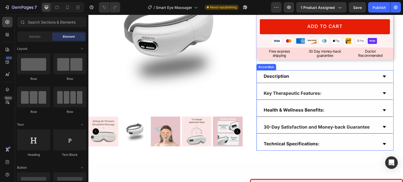
scroll to position [170, 0]
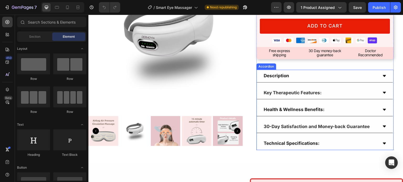
click at [308, 72] on div "Description" at bounding box center [320, 76] width 115 height 8
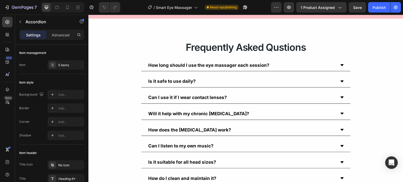
scroll to position [1148, 0]
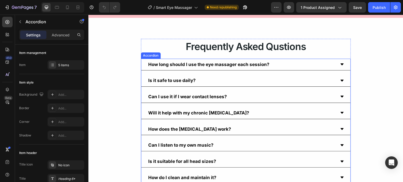
click at [342, 67] on div "How long should I use the eye massager each session?" at bounding box center [245, 65] width 209 height 12
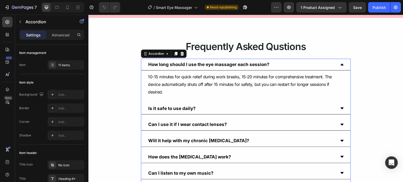
click at [341, 66] on div "How long should I use the eye massager each session?" at bounding box center [245, 65] width 209 height 12
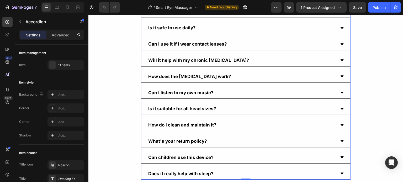
scroll to position [1169, 0]
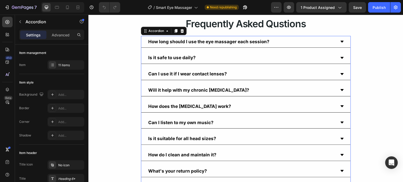
click at [340, 59] on icon at bounding box center [342, 58] width 4 height 4
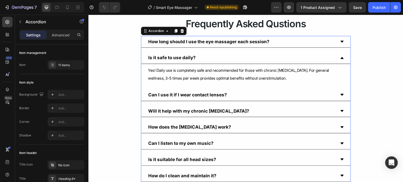
click at [340, 59] on icon at bounding box center [342, 58] width 4 height 4
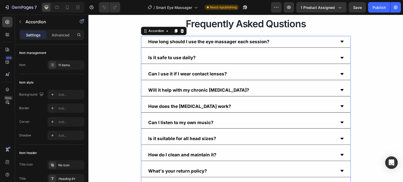
click at [335, 75] on div "Can I use it if I wear contact lenses?" at bounding box center [245, 74] width 209 height 12
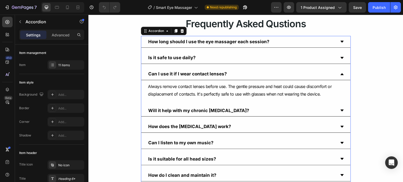
click at [335, 75] on div "Can I use it if I wear contact lenses?" at bounding box center [245, 74] width 209 height 12
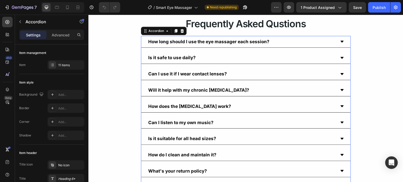
click at [332, 89] on div "Will it help with my chronic migraines?" at bounding box center [241, 91] width 188 height 8
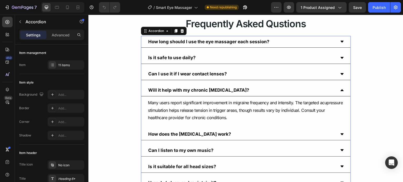
click at [332, 89] on div "Will it help with my chronic migraines?" at bounding box center [241, 91] width 188 height 8
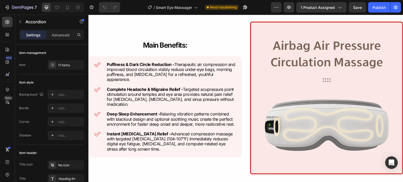
scroll to position [329, 0]
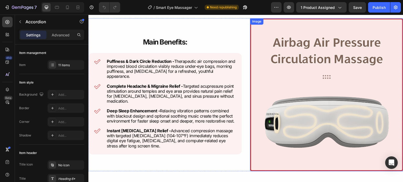
click at [307, 89] on img at bounding box center [326, 94] width 153 height 153
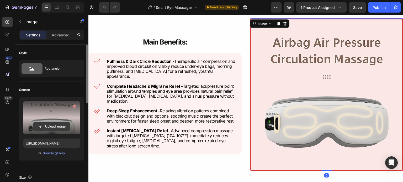
click at [51, 126] on input "file" at bounding box center [52, 126] width 36 height 9
click at [56, 125] on input "file" at bounding box center [52, 126] width 36 height 9
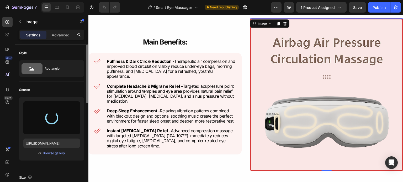
type input "https://cdn.shopify.com/s/files/1/0731/7658/0348/files/gempages_553070330965394…"
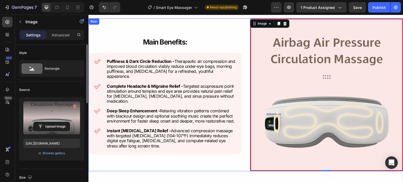
click at [234, 30] on div "Image Main Benefits : Heading Puffiness & Dark Circle Reduction - Therapeutic a…" at bounding box center [164, 94] width 153 height 153
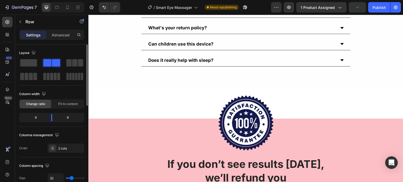
scroll to position [1191, 0]
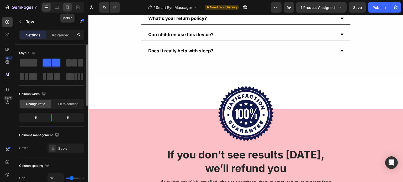
click at [63, 8] on div at bounding box center [67, 7] width 8 height 8
type input "0"
type input "100%"
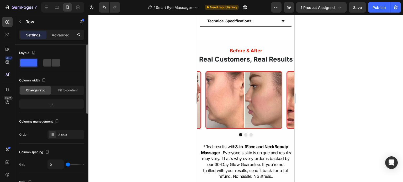
scroll to position [409, 0]
click at [51, 7] on div at bounding box center [62, 7] width 43 height 10
click at [44, 10] on div at bounding box center [46, 7] width 8 height 8
type input "32"
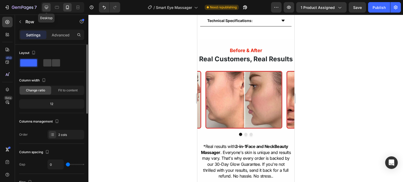
type input "1200"
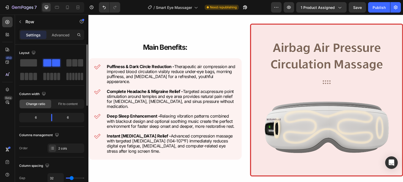
scroll to position [324, 0]
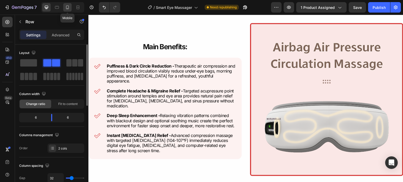
click at [66, 8] on icon at bounding box center [67, 7] width 5 height 5
type input "0"
type input "100%"
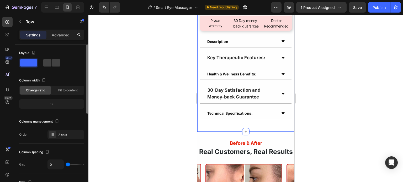
scroll to position [357, 0]
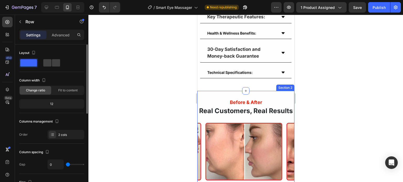
click at [279, 92] on div "Before & After Heading Real Customers, Real Results Heading Image Image Image C…" at bounding box center [245, 165] width 97 height 149
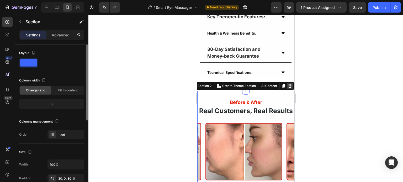
click at [288, 84] on icon at bounding box center [290, 86] width 4 height 4
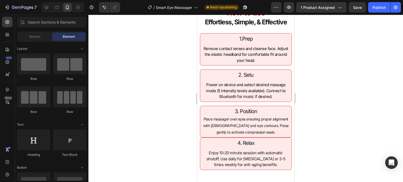
scroll to position [757, 0]
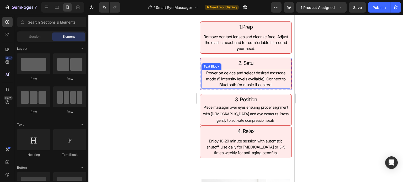
click at [247, 88] on div "Power on device and select desired massage mode (5 intensity levels available).…" at bounding box center [245, 79] width 89 height 19
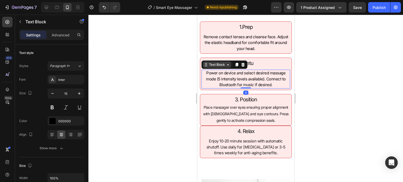
click at [228, 66] on icon at bounding box center [228, 65] width 4 height 4
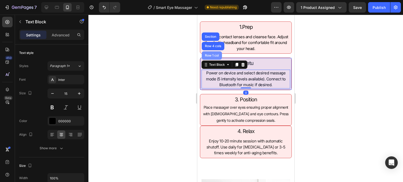
click at [215, 57] on div "Row 1 col" at bounding box center [212, 55] width 20 height 8
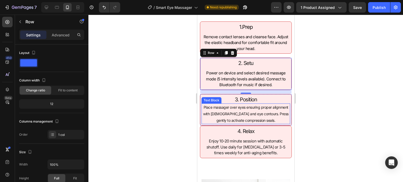
click at [201, 120] on div "Place massager over eyes ensuring proper alignment with temples and eye contour…" at bounding box center [245, 114] width 89 height 21
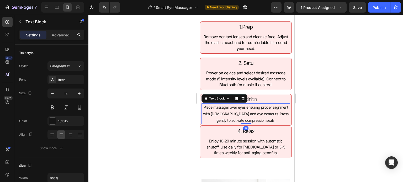
click at [201, 120] on div "Place massager over eyes ensuring proper alignment with temples and eye contour…" at bounding box center [245, 114] width 89 height 21
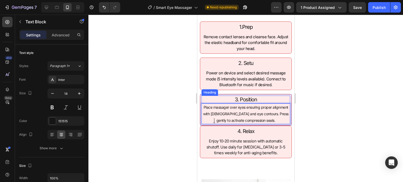
click at [211, 96] on h2 "3. Position" at bounding box center [245, 100] width 89 height 8
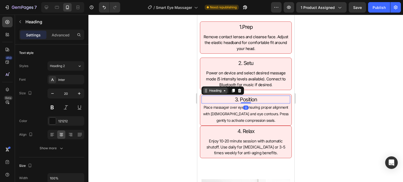
click at [213, 93] on div "Heading" at bounding box center [215, 91] width 25 height 6
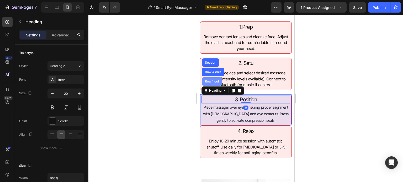
click at [214, 85] on div "Row 1 col" at bounding box center [212, 81] width 20 height 8
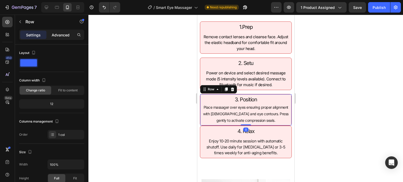
click at [63, 34] on p "Advanced" at bounding box center [61, 35] width 18 height 6
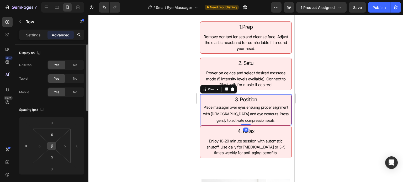
click at [54, 146] on icon at bounding box center [52, 146] width 4 height 4
click at [50, 169] on input "0" at bounding box center [51, 169] width 10 height 8
type input "015"
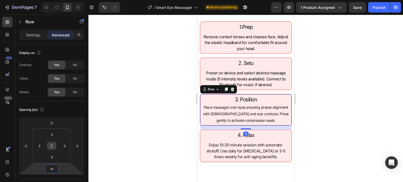
click at [154, 126] on div at bounding box center [245, 99] width 315 height 168
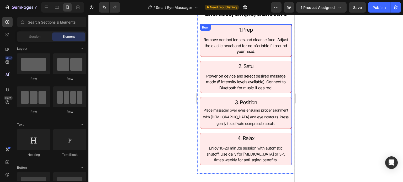
scroll to position [717, 0]
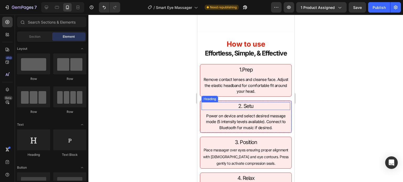
click at [255, 105] on h2 "2. Setu" at bounding box center [245, 106] width 89 height 8
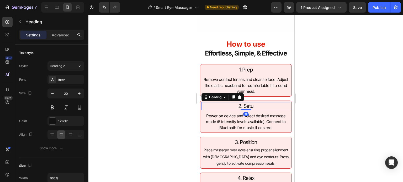
click at [255, 105] on h2 "2. Setu" at bounding box center [245, 106] width 89 height 8
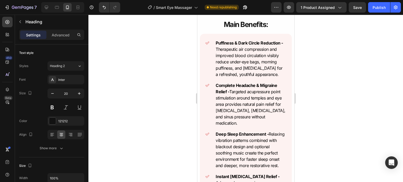
scroll to position [508, 0]
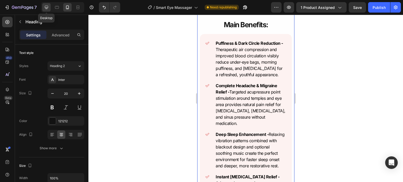
click at [47, 8] on icon at bounding box center [46, 7] width 5 height 5
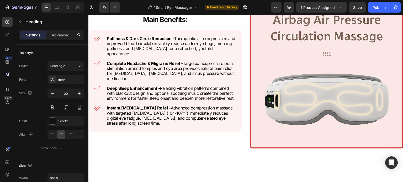
scroll to position [451, 0]
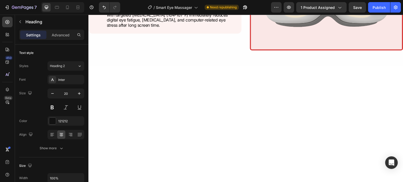
click at [270, 108] on div at bounding box center [245, 131] width 315 height 131
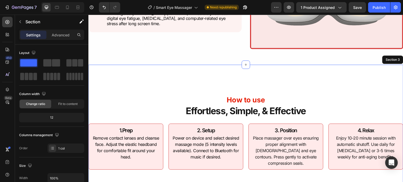
scroll to position [415, 0]
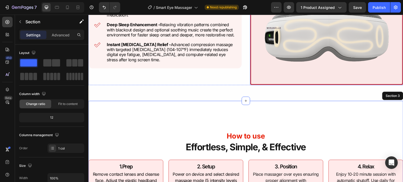
click at [283, 66] on img at bounding box center [326, 8] width 153 height 153
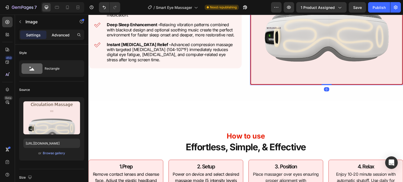
click at [59, 32] on p "Advanced" at bounding box center [61, 35] width 18 height 6
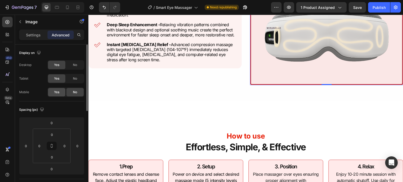
click at [55, 88] on div "Yes" at bounding box center [56, 92] width 17 height 8
click at [70, 7] on icon at bounding box center [67, 7] width 5 height 5
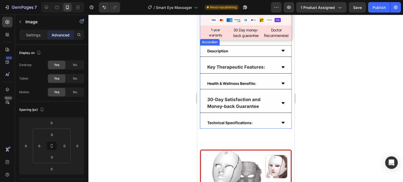
scroll to position [298, 0]
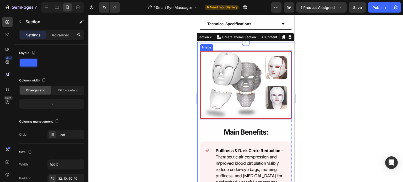
scroll to position [406, 0]
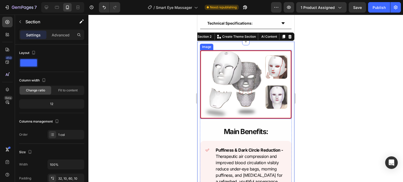
click at [259, 57] on img at bounding box center [246, 84] width 92 height 69
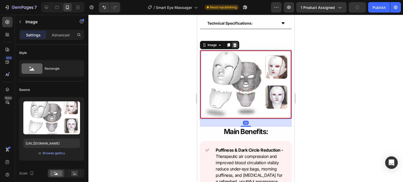
click at [233, 43] on icon at bounding box center [234, 45] width 4 height 4
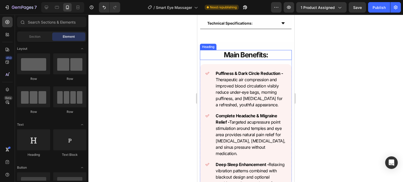
click at [212, 52] on h2 "Main Benefits :" at bounding box center [246, 55] width 92 height 10
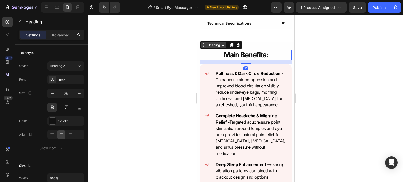
click at [214, 43] on div "Heading" at bounding box center [213, 45] width 14 height 5
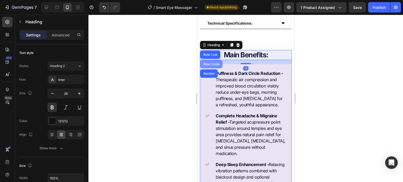
click at [205, 63] on div "Row 2 cols" at bounding box center [211, 64] width 18 height 3
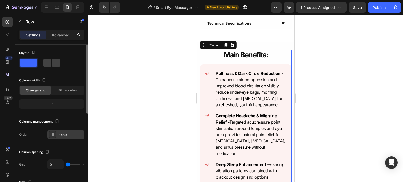
click at [58, 135] on div "2 cols" at bounding box center [65, 134] width 37 height 9
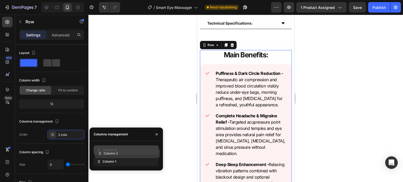
drag, startPoint x: 106, startPoint y: 159, endPoint x: 107, endPoint y: 151, distance: 8.2
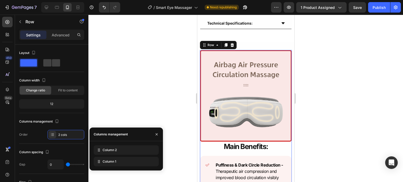
click at [144, 91] on div at bounding box center [245, 99] width 315 height 168
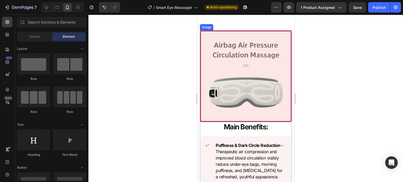
scroll to position [426, 0]
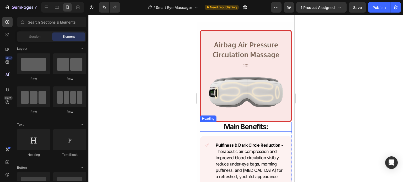
click at [225, 112] on img at bounding box center [246, 76] width 92 height 92
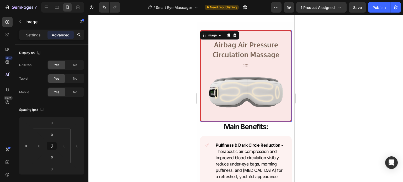
click at [224, 106] on img at bounding box center [246, 76] width 92 height 92
click at [53, 168] on input "0" at bounding box center [51, 169] width 10 height 8
type input "10"
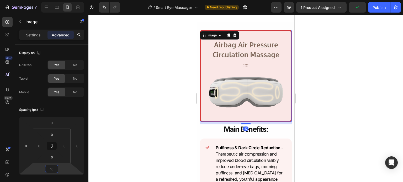
click at [159, 103] on div at bounding box center [245, 99] width 315 height 168
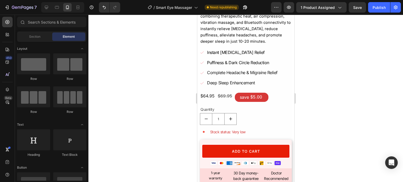
scroll to position [163, 0]
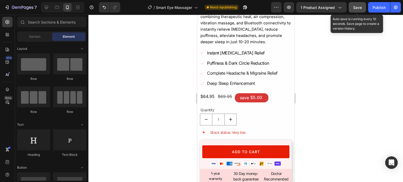
click at [360, 11] on button "Save" at bounding box center [357, 7] width 17 height 10
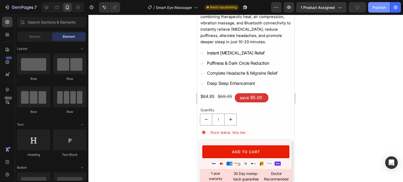
click at [374, 9] on div "Publish" at bounding box center [379, 8] width 13 height 6
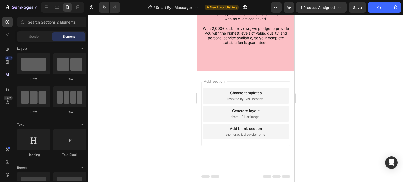
scroll to position [1592, 0]
click at [275, 9] on icon "button" at bounding box center [276, 7] width 5 height 5
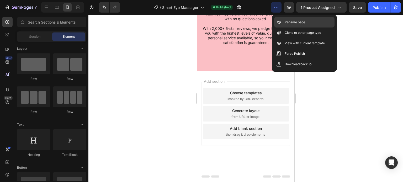
click at [289, 24] on p "Rename page" at bounding box center [295, 22] width 20 height 5
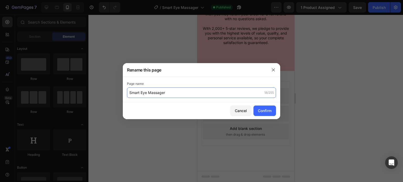
click at [128, 91] on input "Smart Eye Massager" at bounding box center [201, 93] width 149 height 10
type input "2 Smart Eye Massager"
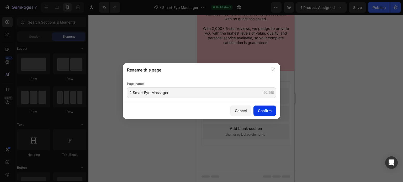
click at [260, 108] on div "Confirm" at bounding box center [265, 111] width 14 height 6
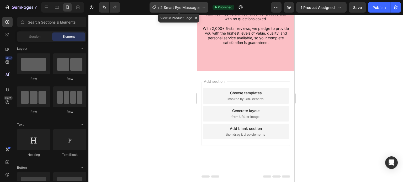
click at [208, 6] on div "/ 2 Smart Eye Massager" at bounding box center [179, 7] width 59 height 10
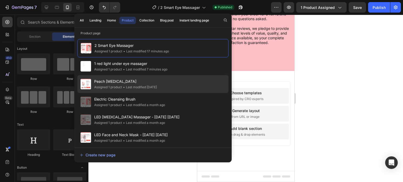
click at [132, 82] on span "Peach Niacinamide" at bounding box center [125, 81] width 63 height 6
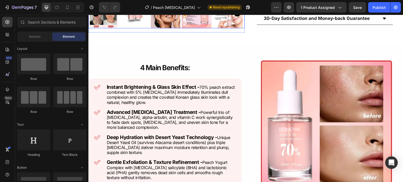
scroll to position [283, 0]
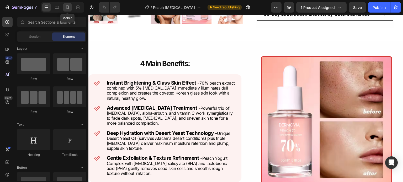
click at [70, 9] on div at bounding box center [67, 7] width 8 height 8
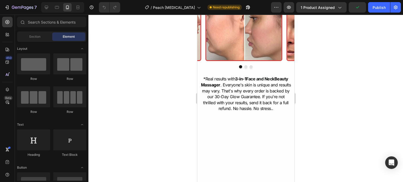
scroll to position [344, 0]
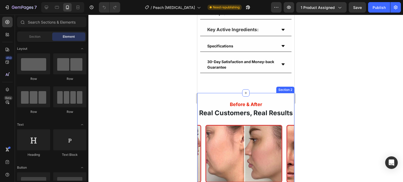
click at [263, 97] on div "Before & After Heading Real Customers, Real Results Heading Image Image Image C…" at bounding box center [245, 167] width 97 height 149
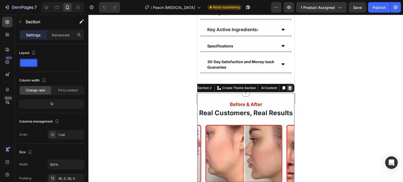
click at [288, 90] on div at bounding box center [290, 88] width 6 height 6
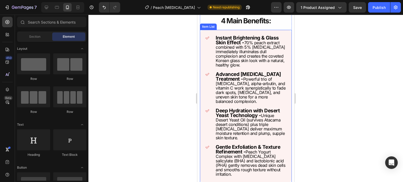
scroll to position [507, 0]
click at [46, 6] on icon at bounding box center [46, 7] width 3 height 3
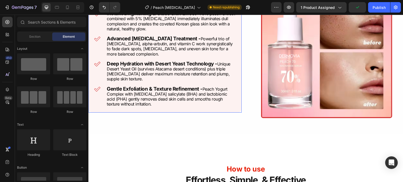
scroll to position [345, 0]
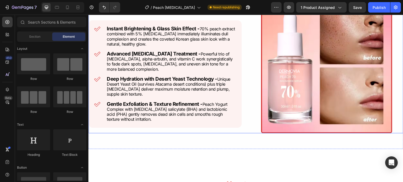
click at [250, 85] on div at bounding box center [326, 67] width 153 height 131
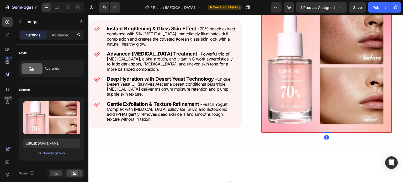
scroll to position [303, 0]
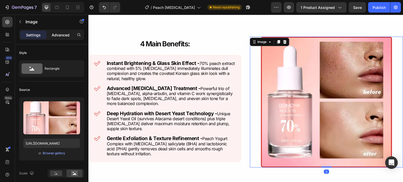
click at [65, 31] on div "Advanced" at bounding box center [60, 35] width 26 height 8
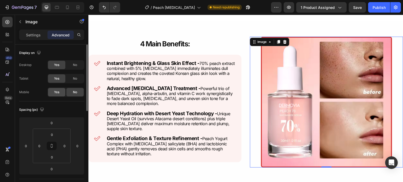
click at [60, 94] on div "Yes" at bounding box center [56, 92] width 17 height 8
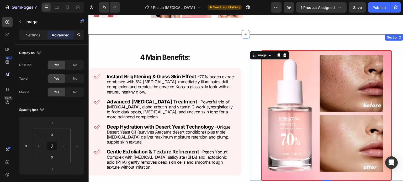
scroll to position [315, 0]
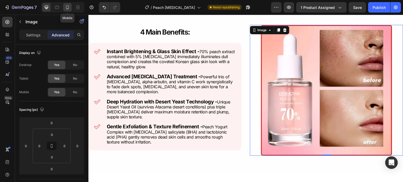
click at [66, 5] on icon at bounding box center [67, 7] width 5 height 5
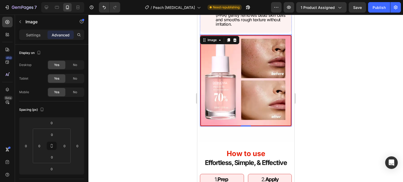
scroll to position [663, 0]
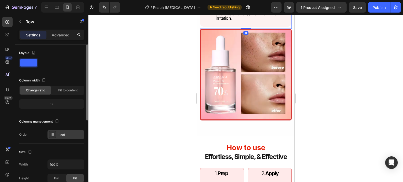
click at [65, 136] on div "1 col" at bounding box center [70, 135] width 25 height 5
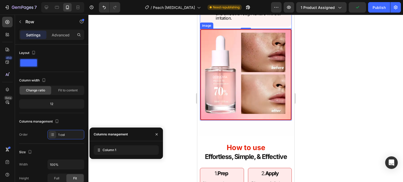
click at [217, 36] on img at bounding box center [246, 75] width 92 height 92
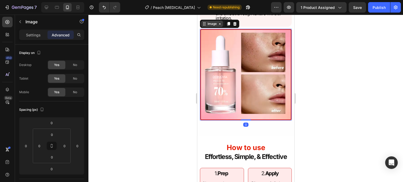
click at [213, 26] on div "Image" at bounding box center [211, 24] width 11 height 5
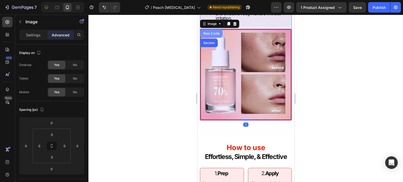
click at [211, 35] on div "Row 2 cols" at bounding box center [211, 33] width 18 height 3
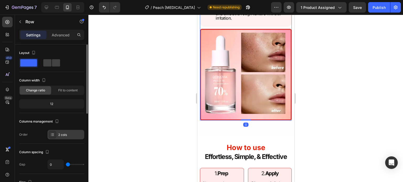
click at [57, 133] on div "2 cols" at bounding box center [65, 134] width 37 height 9
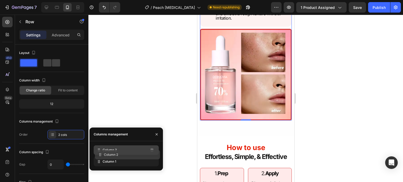
drag, startPoint x: 109, startPoint y: 159, endPoint x: 111, endPoint y: 149, distance: 10.9
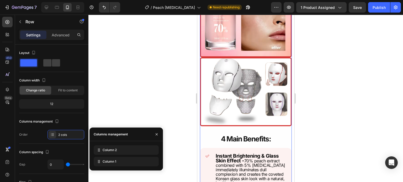
scroll to position [479, 0]
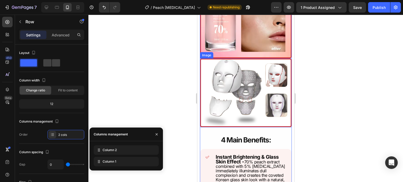
click at [246, 73] on img at bounding box center [246, 93] width 92 height 69
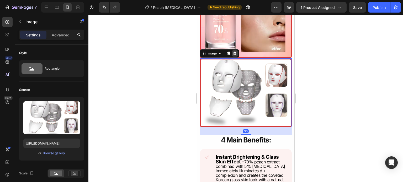
click at [234, 51] on icon at bounding box center [234, 53] width 4 height 4
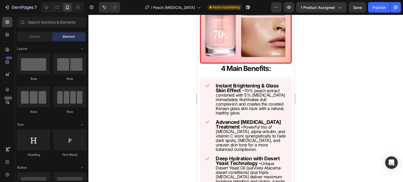
scroll to position [405, 0]
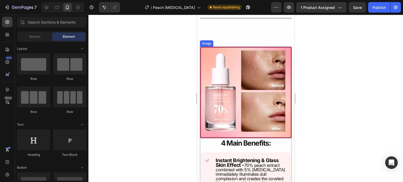
click at [243, 86] on img at bounding box center [246, 93] width 92 height 92
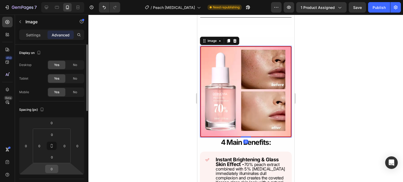
click at [51, 166] on input "0" at bounding box center [51, 169] width 10 height 8
type input "10"
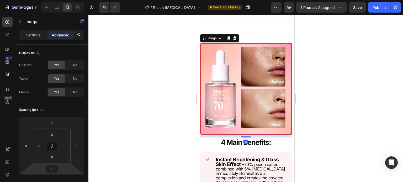
click at [175, 124] on div at bounding box center [245, 99] width 315 height 168
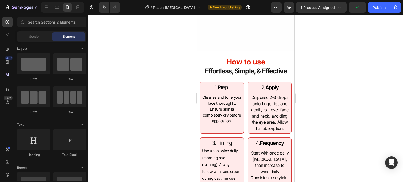
scroll to position [721, 0]
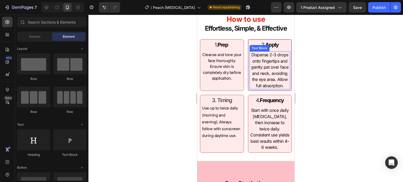
click at [269, 68] on span "Dispense 2-3 drops onto fingertips and gently pat over face and neck, avoiding …" at bounding box center [269, 70] width 37 height 36
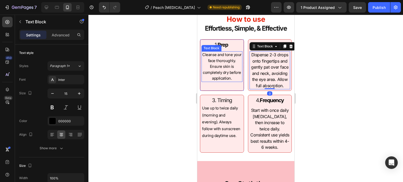
click at [206, 72] on span "Cleanse and tone your face thoroughly. Ensure skin is completely dry before app…" at bounding box center [221, 66] width 39 height 28
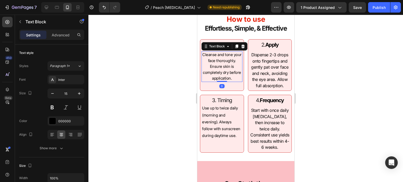
click at [220, 71] on span "Cleanse and tone your face thoroughly. Ensure skin is completely dry before app…" at bounding box center [221, 66] width 39 height 28
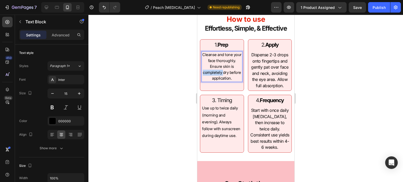
click at [220, 71] on span "Cleanse and tone your face thoroughly. Ensure skin is completely dry before app…" at bounding box center [221, 66] width 39 height 28
click at [255, 77] on span "Dispense 2-3 drops onto fingertips and gently pat over face and neck, avoiding …" at bounding box center [269, 70] width 37 height 36
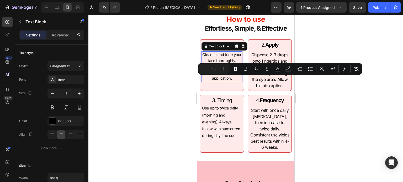
click at [232, 77] on p "Cleanse and tone your face thoroughly. Ensure skin is completely dry before app…" at bounding box center [222, 67] width 40 height 30
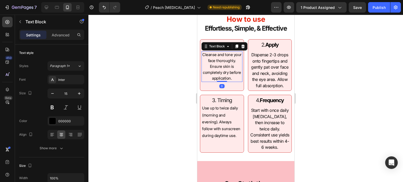
click at [232, 77] on p "Cleanse and tone your face thoroughly. Ensure skin is completely dry before app…" at bounding box center [222, 67] width 40 height 30
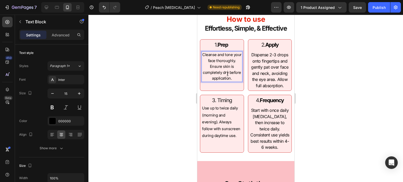
click at [227, 75] on span "Cleanse and tone your face thoroughly. Ensure skin is completely dry before app…" at bounding box center [221, 66] width 39 height 28
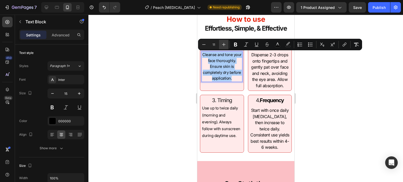
click at [225, 44] on icon "Editor contextual toolbar" at bounding box center [223, 44] width 5 height 5
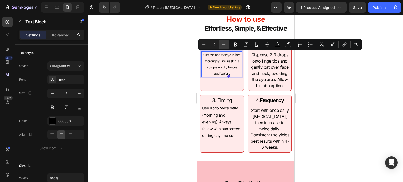
click at [225, 44] on icon "Editor contextual toolbar" at bounding box center [223, 44] width 5 height 5
type input "16"
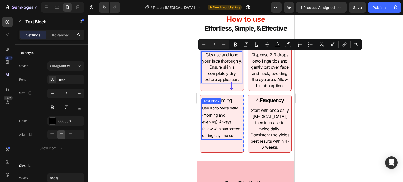
click at [226, 133] on span "Use up to twice daily (morning and evening). Always follow with sunscreen durin…" at bounding box center [221, 122] width 38 height 32
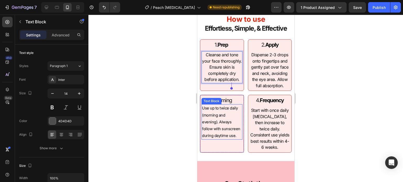
click at [226, 133] on span "Use up to twice daily (morning and evening). Always follow with sunscreen durin…" at bounding box center [221, 122] width 38 height 32
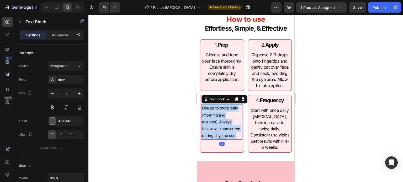
click at [226, 133] on span "Use up to twice daily (morning and evening). Always follow with sunscreen durin…" at bounding box center [221, 122] width 38 height 32
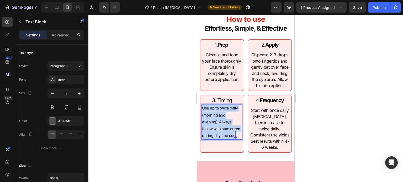
click at [226, 133] on span "Use up to twice daily (morning and evening). Always follow with sunscreen durin…" at bounding box center [221, 122] width 38 height 32
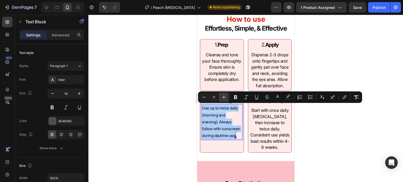
click at [221, 95] on button "Plus" at bounding box center [223, 97] width 9 height 9
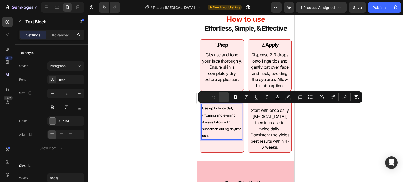
click at [221, 95] on button "Plus" at bounding box center [223, 97] width 9 height 9
type input "16"
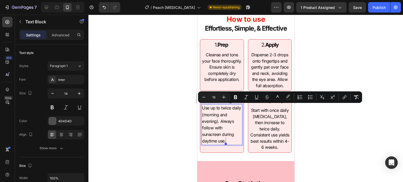
click at [159, 123] on div at bounding box center [245, 99] width 315 height 168
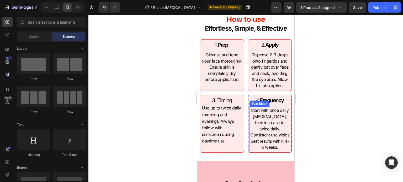
click at [264, 139] on span "Start with once daily for sensitive skin, then increase to twice daily. Consist…" at bounding box center [269, 129] width 39 height 42
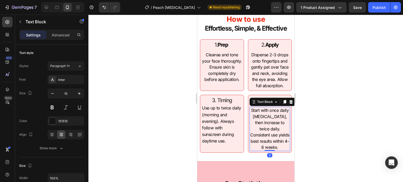
click at [157, 135] on div at bounding box center [245, 99] width 315 height 168
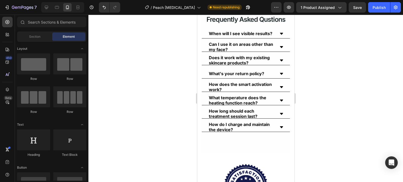
scroll to position [1156, 0]
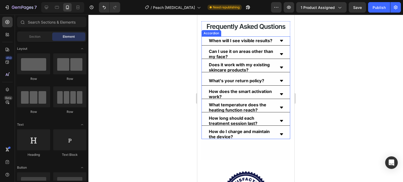
click at [265, 114] on div "When will I see visible results? Can I use it on areas other than my face? Does…" at bounding box center [245, 87] width 89 height 103
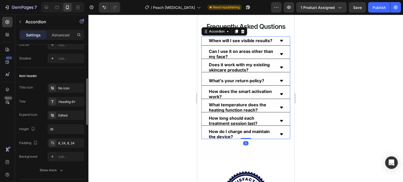
scroll to position [109, 0]
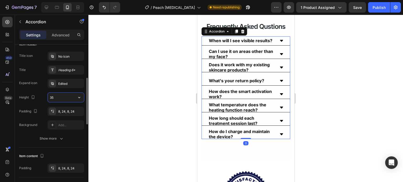
click at [65, 98] on input "35" at bounding box center [66, 97] width 36 height 9
click at [77, 98] on icon "button" at bounding box center [79, 97] width 5 height 5
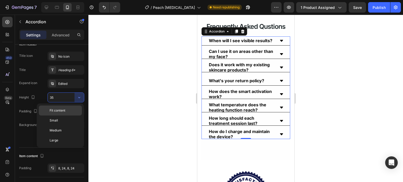
click at [63, 112] on span "Fit content" at bounding box center [58, 110] width 16 height 5
type input "Auto"
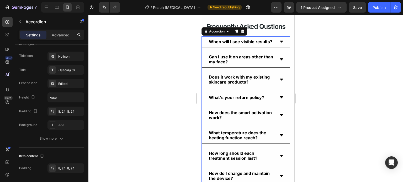
click at [134, 115] on div at bounding box center [245, 99] width 315 height 168
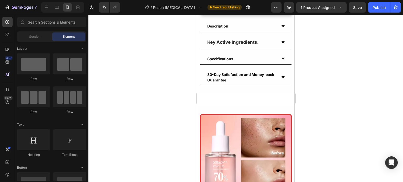
scroll to position [364, 0]
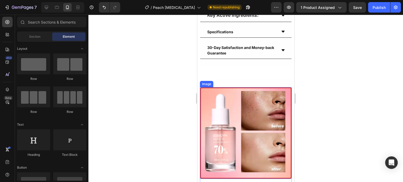
click at [263, 158] on img at bounding box center [246, 133] width 92 height 92
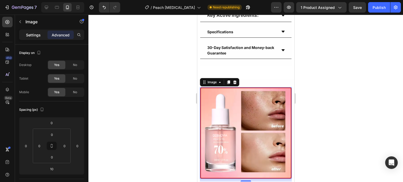
click at [40, 33] on p "Settings" at bounding box center [33, 35] width 15 height 6
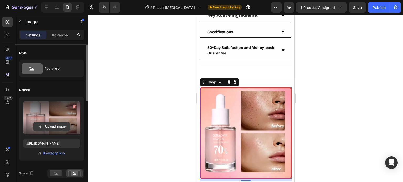
click at [48, 124] on input "file" at bounding box center [52, 126] width 36 height 9
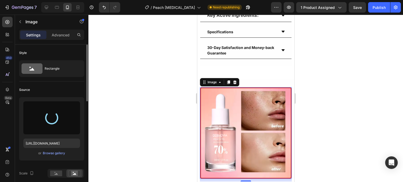
type input "https://cdn.shopify.com/s/files/1/0731/7658/0348/files/gempages_553070330965394…"
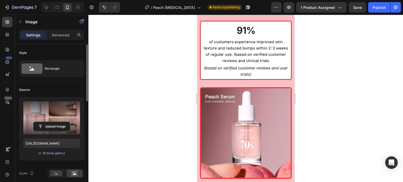
scroll to position [1000, 0]
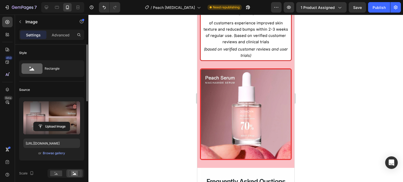
click at [235, 137] on img at bounding box center [246, 114] width 92 height 92
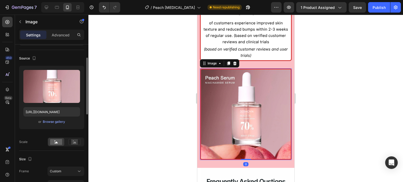
scroll to position [31, 0]
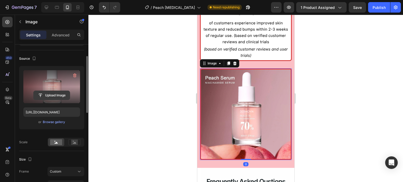
click at [57, 92] on input "file" at bounding box center [52, 95] width 36 height 9
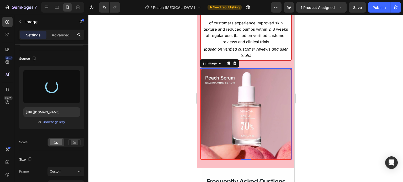
type input "https://cdn.shopify.com/s/files/1/0731/7658/0348/files/gempages_553070330965394…"
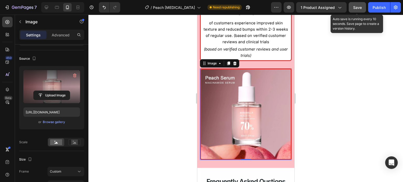
click at [361, 10] on button "Save" at bounding box center [357, 7] width 17 height 10
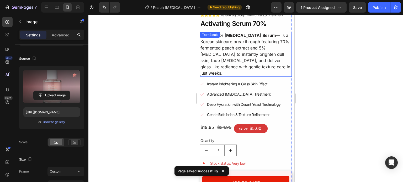
scroll to position [133, 0]
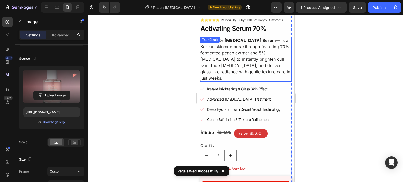
click at [172, 63] on div at bounding box center [245, 99] width 315 height 168
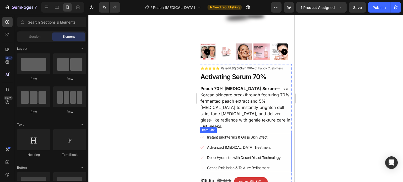
scroll to position [83, 0]
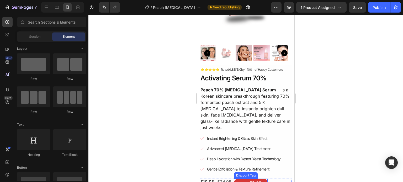
click at [237, 179] on div "save $5.00" at bounding box center [251, 183] width 34 height 9
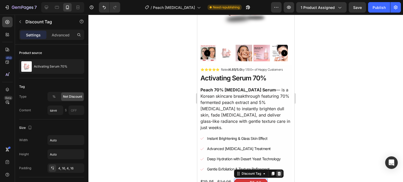
click at [279, 172] on icon at bounding box center [279, 174] width 4 height 4
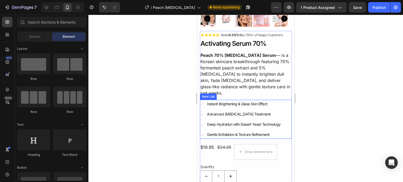
scroll to position [120, 0]
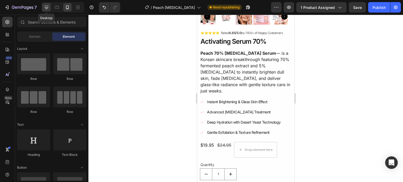
click at [47, 7] on icon at bounding box center [46, 7] width 5 height 5
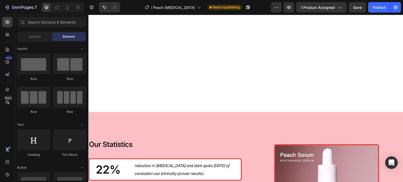
scroll to position [617, 0]
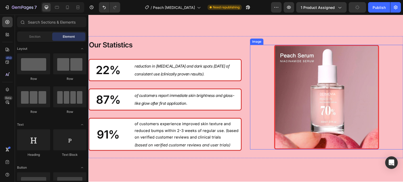
click at [309, 78] on img at bounding box center [326, 97] width 105 height 105
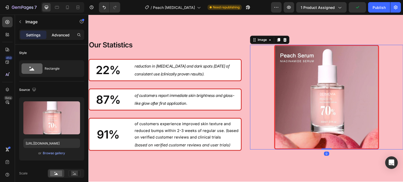
click at [64, 31] on div "Advanced" at bounding box center [60, 35] width 26 height 8
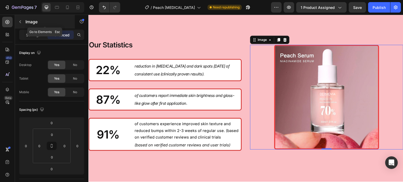
click at [31, 17] on div "Image" at bounding box center [45, 22] width 60 height 14
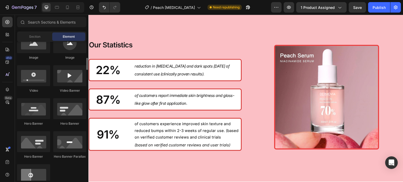
scroll to position [183, 0]
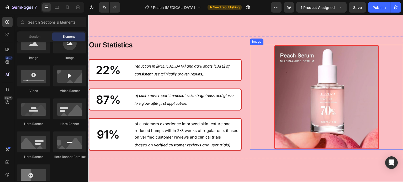
click at [299, 68] on img at bounding box center [326, 97] width 105 height 105
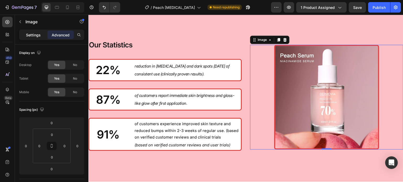
click at [32, 38] on div "Settings" at bounding box center [33, 35] width 26 height 8
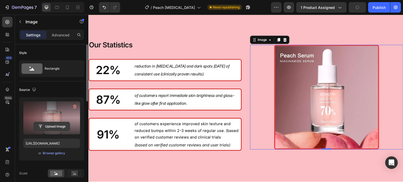
click at [51, 127] on input "file" at bounding box center [52, 126] width 36 height 9
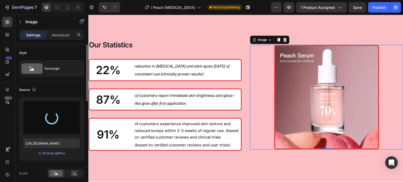
type input "https://cdn.shopify.com/s/files/1/0731/7658/0348/files/gempages_553070330965394…"
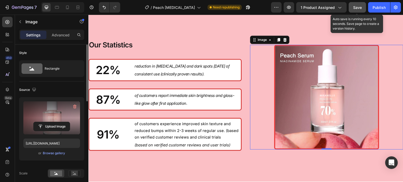
click at [357, 11] on button "Save" at bounding box center [357, 7] width 17 height 10
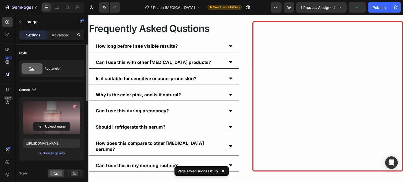
scroll to position [799, 0]
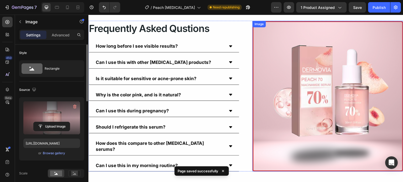
click at [301, 94] on img at bounding box center [327, 96] width 151 height 151
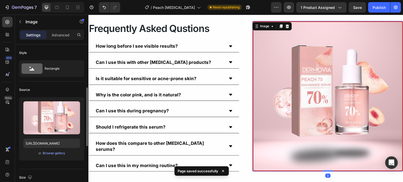
scroll to position [31, 0]
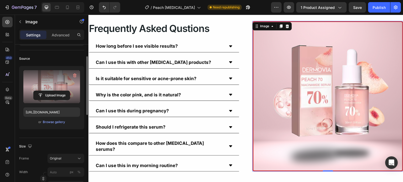
click at [47, 90] on label at bounding box center [51, 86] width 57 height 33
click at [47, 91] on input "file" at bounding box center [52, 95] width 36 height 9
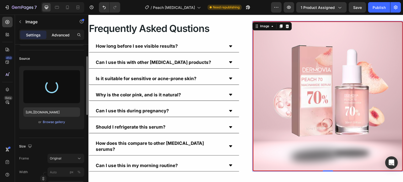
click at [57, 34] on p "Advanced" at bounding box center [61, 35] width 18 height 6
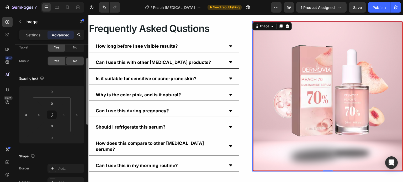
click at [54, 61] on span "Yes" at bounding box center [56, 61] width 5 height 5
click at [38, 32] on p "Settings" at bounding box center [33, 35] width 15 height 6
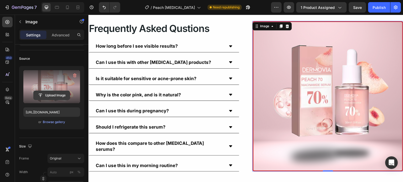
click at [60, 94] on input "file" at bounding box center [52, 95] width 36 height 9
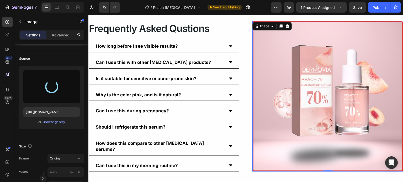
type input "https://cdn.shopify.com/s/files/1/0731/7658/0348/files/gempages_553070330965394…"
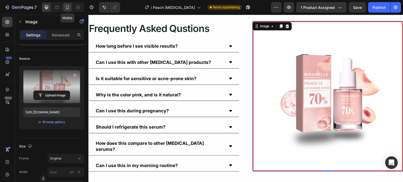
click at [68, 7] on icon at bounding box center [67, 7] width 5 height 5
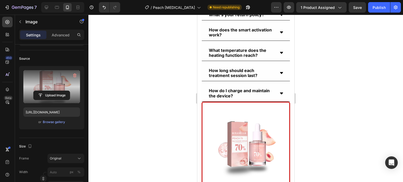
scroll to position [998, 0]
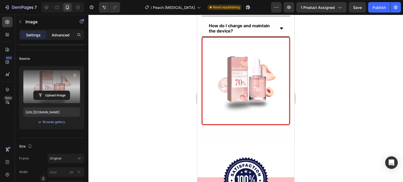
click at [63, 31] on div "Advanced" at bounding box center [60, 35] width 26 height 8
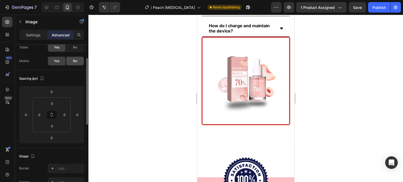
click at [72, 59] on div "No" at bounding box center [74, 61] width 17 height 8
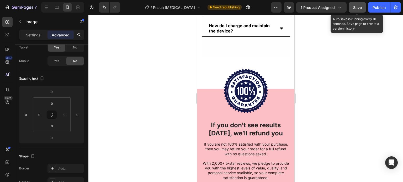
click at [361, 8] on span "Save" at bounding box center [357, 7] width 9 height 4
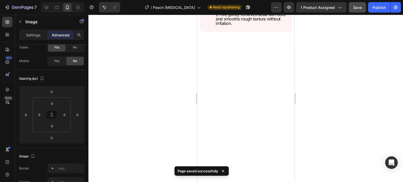
scroll to position [418, 0]
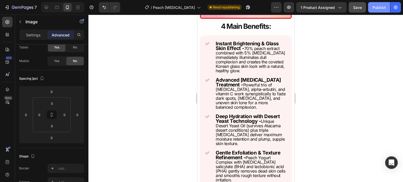
click at [374, 6] on div "Publish" at bounding box center [379, 8] width 13 height 6
click at [278, 4] on button "button" at bounding box center [276, 7] width 10 height 10
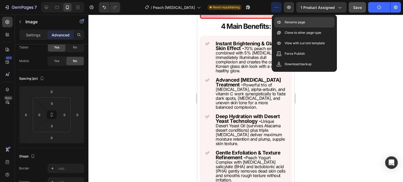
click at [290, 28] on div "Rename page" at bounding box center [304, 33] width 60 height 10
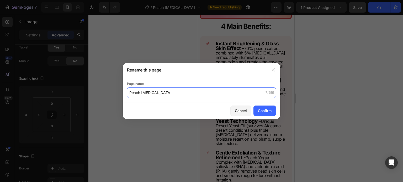
click at [127, 96] on input "Peach Niacinamide" at bounding box center [201, 93] width 149 height 10
click at [128, 95] on input "Peach Niacinamide" at bounding box center [201, 93] width 149 height 10
type input "3 Peach [MEDICAL_DATA]"
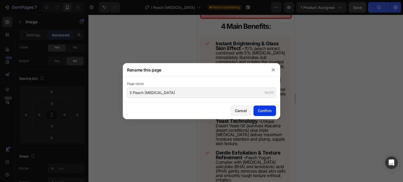
click at [263, 113] on div "Confirm" at bounding box center [265, 111] width 14 height 6
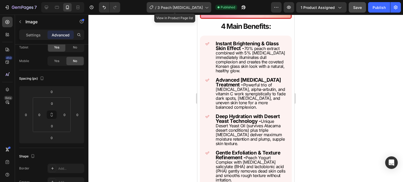
click at [170, 5] on span "3 Peach [MEDICAL_DATA]" at bounding box center [179, 8] width 45 height 6
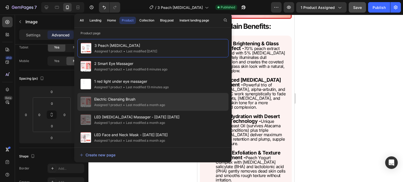
click at [127, 104] on div "• Last modified a month ago" at bounding box center [143, 105] width 43 height 5
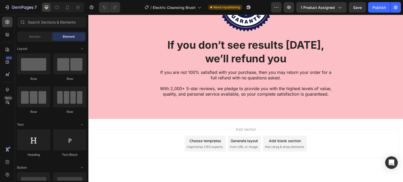
scroll to position [836, 0]
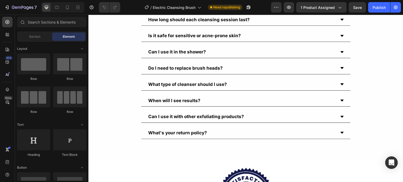
click at [66, 14] on div "7 Version history / Electric Cleansing Brush Need republishing Preview 1 produc…" at bounding box center [201, 7] width 403 height 15
click at [68, 9] on icon at bounding box center [67, 7] width 5 height 5
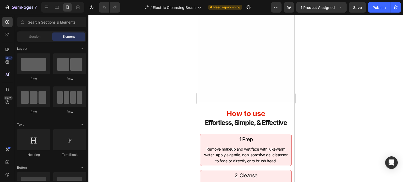
scroll to position [797, 0]
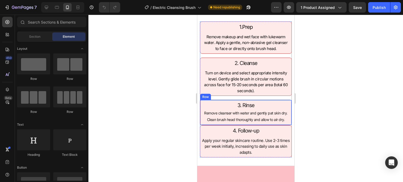
click at [256, 124] on div "3. Rinse Heading Remove cleanser with water and gently pat skin dry. Clean brus…" at bounding box center [246, 112] width 92 height 25
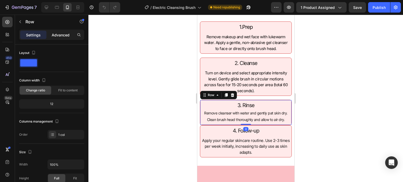
click at [62, 35] on p "Advanced" at bounding box center [61, 35] width 18 height 6
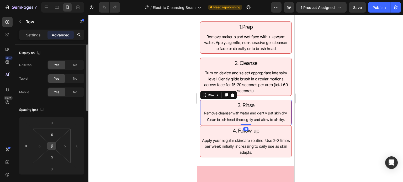
click at [52, 147] on icon at bounding box center [52, 146] width 4 height 4
click at [51, 170] on input "0" at bounding box center [51, 169] width 10 height 8
type input "15"
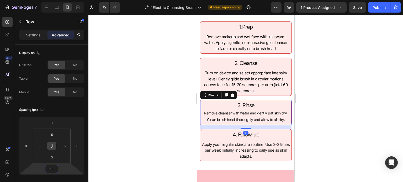
click at [147, 119] on div at bounding box center [245, 99] width 315 height 168
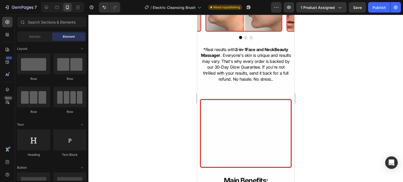
scroll to position [372, 0]
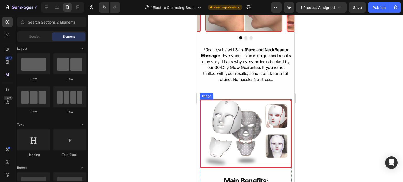
click at [255, 133] on img at bounding box center [246, 133] width 92 height 69
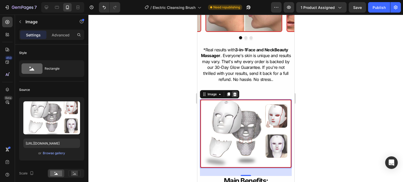
click at [237, 98] on div at bounding box center [234, 94] width 6 height 6
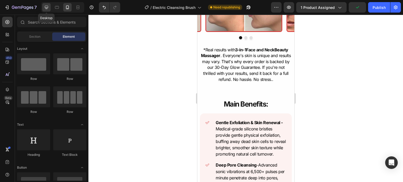
click at [45, 7] on icon at bounding box center [46, 7] width 5 height 5
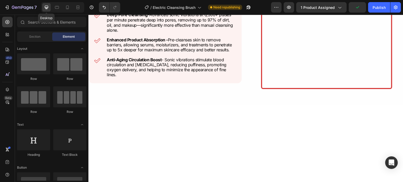
scroll to position [363, 0]
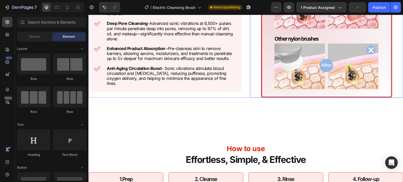
click at [283, 61] on img at bounding box center [326, 32] width 131 height 131
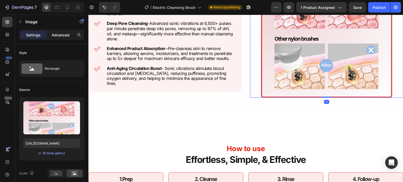
click at [67, 34] on p "Advanced" at bounding box center [61, 35] width 18 height 6
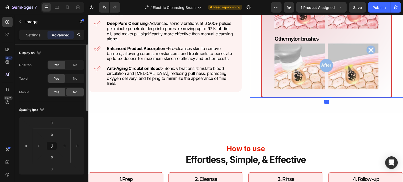
click at [59, 90] on span "Yes" at bounding box center [56, 92] width 5 height 5
click at [69, 7] on icon at bounding box center [67, 7] width 5 height 5
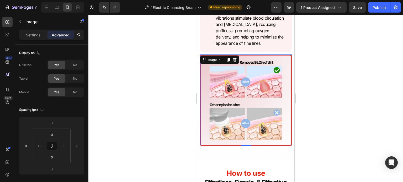
scroll to position [671, 0]
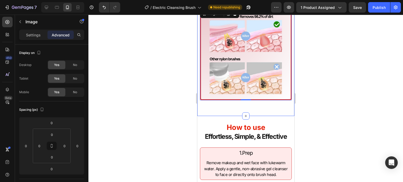
click at [176, 82] on div at bounding box center [245, 99] width 315 height 168
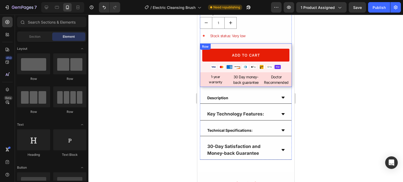
scroll to position [370, 0]
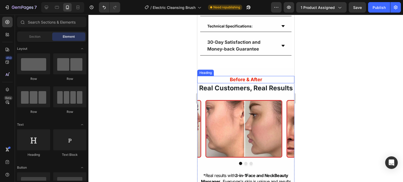
click at [264, 70] on div "Before & After Heading Real Customers, Real Results Heading Image Image Image C…" at bounding box center [245, 142] width 97 height 149
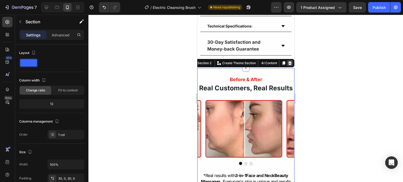
click at [288, 61] on icon at bounding box center [290, 63] width 4 height 4
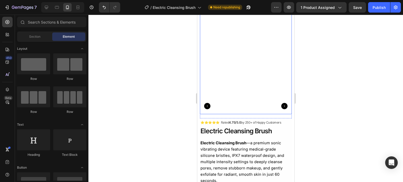
scroll to position [30, 0]
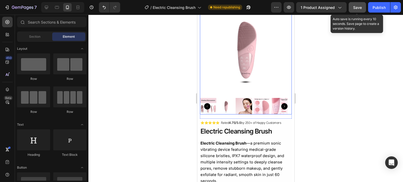
click at [361, 6] on span "Save" at bounding box center [357, 7] width 9 height 4
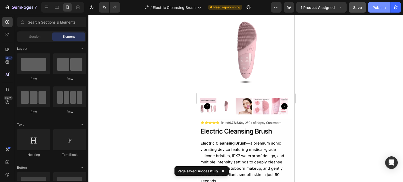
click at [376, 6] on div "Publish" at bounding box center [379, 8] width 13 height 6
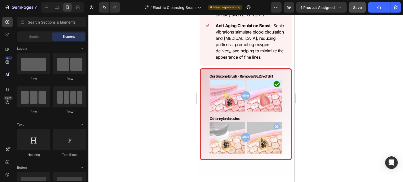
scroll to position [567, 0]
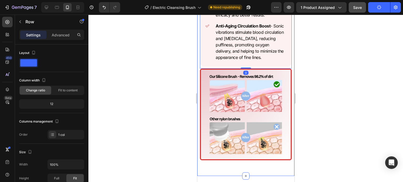
click at [198, 90] on div "Main Benefits : Heading Gentle Exfoliation & Skin Renewal - Medical-grade silic…" at bounding box center [245, 21] width 97 height 310
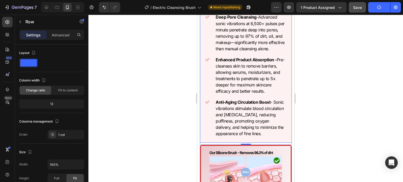
scroll to position [390, 0]
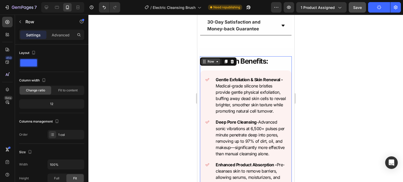
click at [209, 59] on div "Row" at bounding box center [210, 61] width 9 height 5
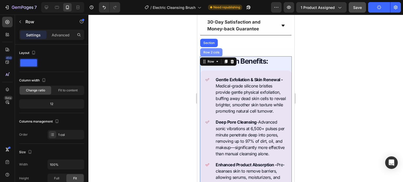
click at [210, 51] on div "Row 2 cols" at bounding box center [211, 52] width 22 height 8
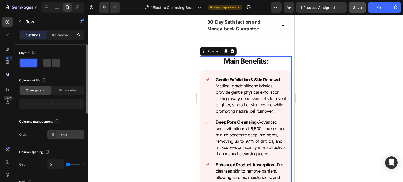
click at [67, 137] on div "2 cols" at bounding box center [65, 134] width 37 height 9
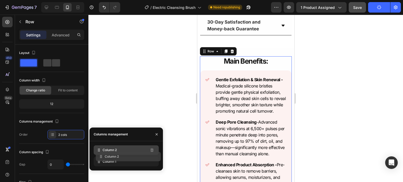
drag, startPoint x: 105, startPoint y: 158, endPoint x: 108, endPoint y: 151, distance: 8.1
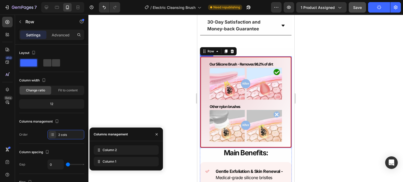
click at [240, 116] on img at bounding box center [246, 102] width 92 height 92
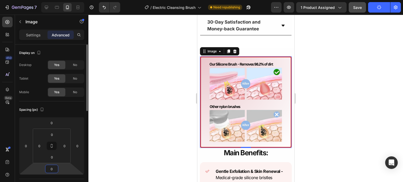
click at [55, 169] on input "0" at bounding box center [51, 169] width 10 height 8
type input "10"
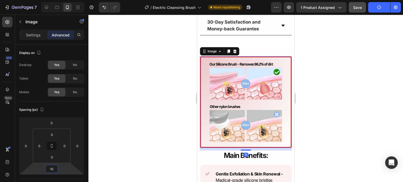
click at [108, 136] on div at bounding box center [245, 99] width 315 height 168
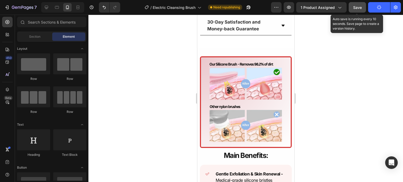
click at [356, 3] on button "Save" at bounding box center [357, 7] width 17 height 10
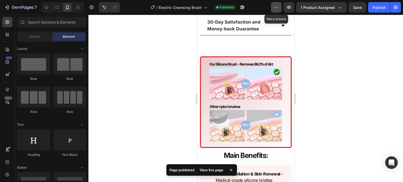
click at [278, 6] on icon "button" at bounding box center [276, 7] width 5 height 5
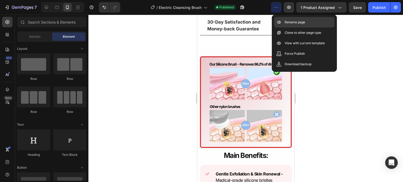
click at [288, 22] on p "Rename page" at bounding box center [295, 22] width 20 height 5
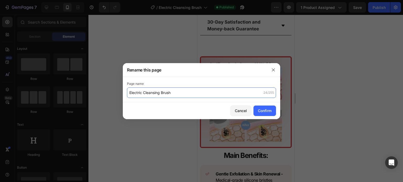
click at [129, 94] on input "Electric Cleansing Brush" at bounding box center [201, 93] width 149 height 10
click at [131, 93] on input "Electric Cleansing Brush" at bounding box center [201, 93] width 149 height 10
type input "4 Electric Cleansing Brush"
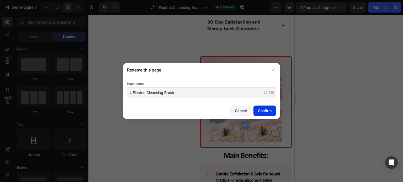
click at [264, 113] on div "Confirm" at bounding box center [265, 111] width 14 height 6
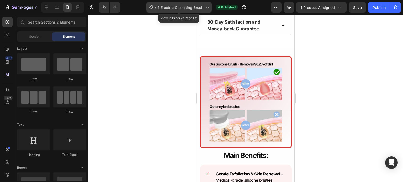
click at [203, 12] on div "/ 4 Electric Cleansing Brush" at bounding box center [178, 7] width 65 height 10
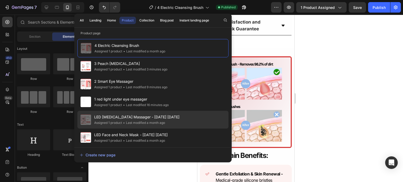
click at [132, 117] on span "LED [MEDICAL_DATA] Massager - [DATE] [DATE]" at bounding box center [136, 117] width 85 height 6
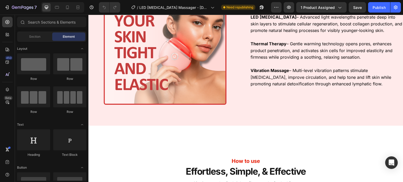
scroll to position [669, 0]
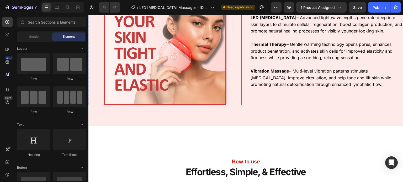
click at [201, 81] on img at bounding box center [165, 44] width 123 height 123
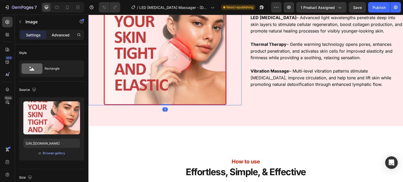
click at [63, 36] on p "Advanced" at bounding box center [61, 35] width 18 height 6
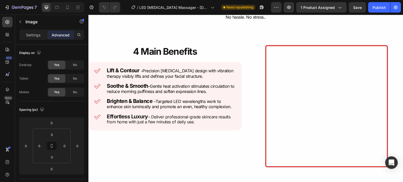
scroll to position [422, 0]
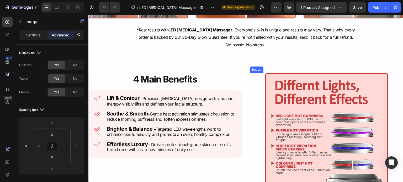
click at [290, 89] on img at bounding box center [326, 134] width 123 height 123
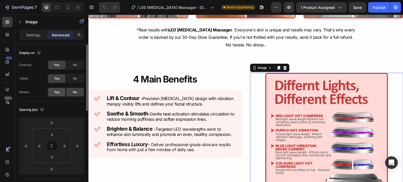
click at [58, 93] on span "Yes" at bounding box center [56, 92] width 5 height 5
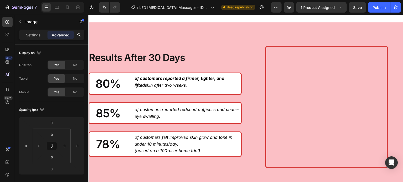
scroll to position [919, 0]
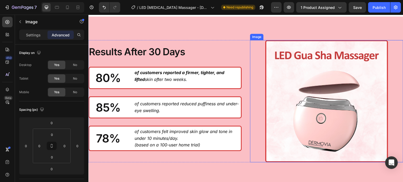
click at [277, 82] on img at bounding box center [326, 101] width 123 height 123
click at [28, 35] on p "Settings" at bounding box center [33, 35] width 15 height 6
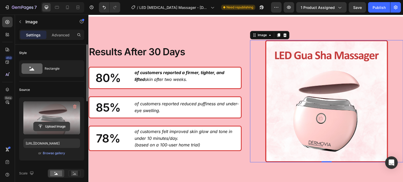
click at [57, 128] on input "file" at bounding box center [52, 126] width 36 height 9
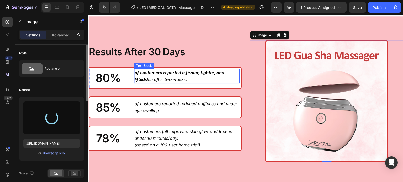
type input "[URL][DOMAIN_NAME]"
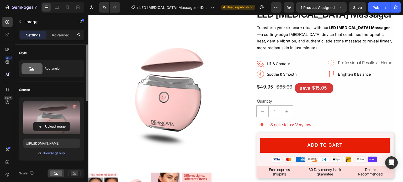
scroll to position [0, 0]
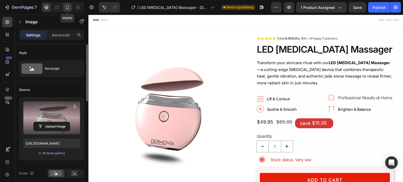
click at [67, 3] on div at bounding box center [67, 7] width 8 height 8
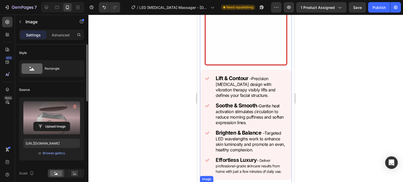
scroll to position [608, 0]
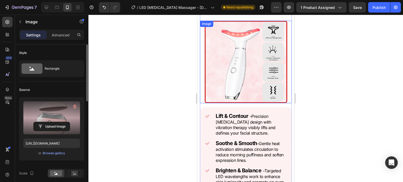
click at [252, 57] on img at bounding box center [245, 62] width 83 height 83
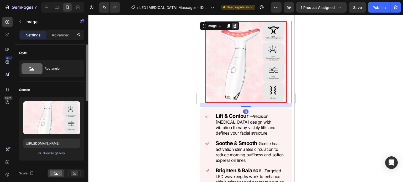
click at [236, 26] on icon at bounding box center [234, 26] width 4 height 4
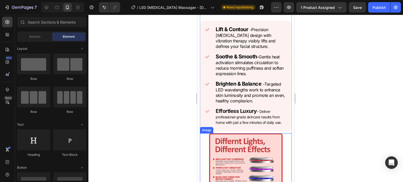
click at [207, 158] on div at bounding box center [246, 170] width 92 height 73
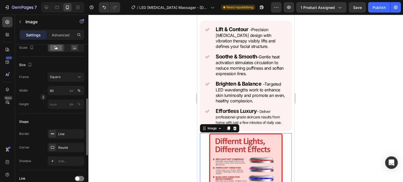
scroll to position [132, 0]
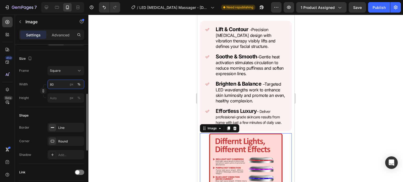
click at [55, 84] on input "80" at bounding box center [65, 84] width 37 height 9
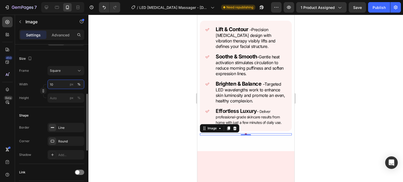
type input "100"
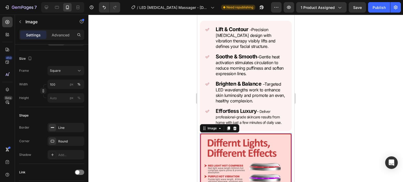
click at [173, 65] on div at bounding box center [245, 99] width 315 height 168
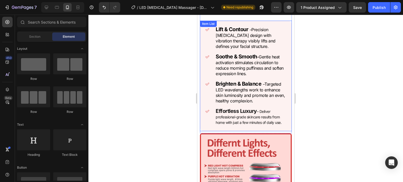
click at [209, 134] on div "4 Main Benefits Heading Lift & Contour – Precision gua sha design with vibratio…" at bounding box center [246, 70] width 92 height 127
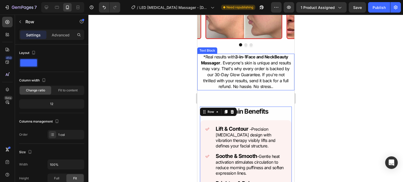
scroll to position [494, 0]
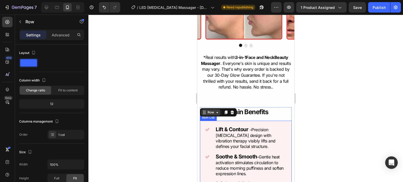
click at [215, 115] on icon at bounding box center [217, 112] width 4 height 4
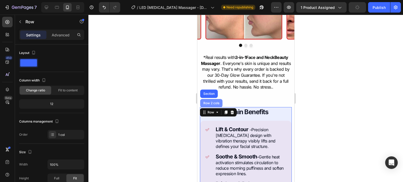
click at [208, 108] on div "Row 2 cols" at bounding box center [211, 103] width 22 height 8
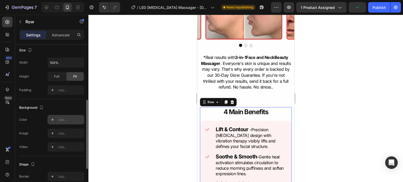
scroll to position [83, 0]
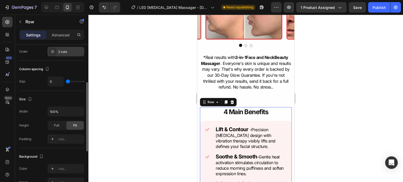
click at [65, 53] on div "2 cols" at bounding box center [70, 52] width 25 height 5
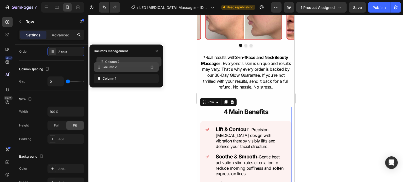
drag, startPoint x: 129, startPoint y: 79, endPoint x: 132, endPoint y: 62, distance: 17.0
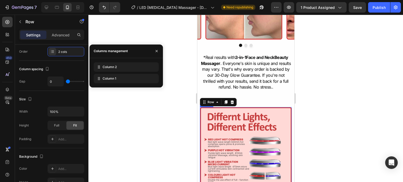
scroll to position [588, 0]
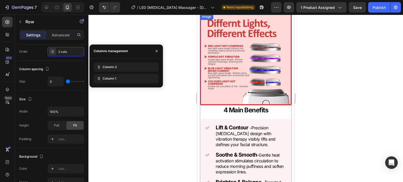
click at [243, 103] on img at bounding box center [246, 60] width 92 height 92
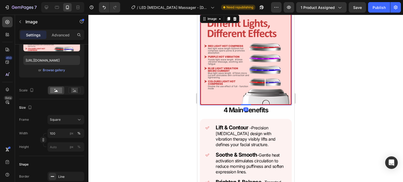
scroll to position [0, 0]
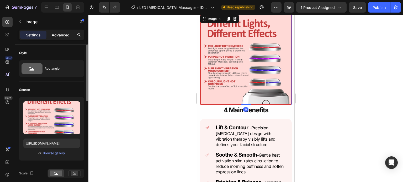
click at [61, 31] on div "Advanced" at bounding box center [60, 35] width 26 height 8
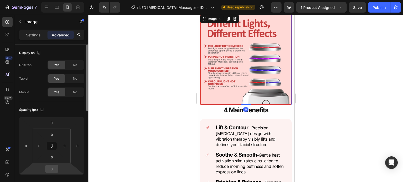
click at [51, 165] on div "0" at bounding box center [51, 169] width 13 height 8
click at [54, 170] on input "0" at bounding box center [51, 169] width 10 height 8
type input "10"
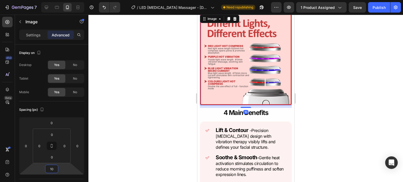
click at [144, 121] on div at bounding box center [245, 99] width 315 height 168
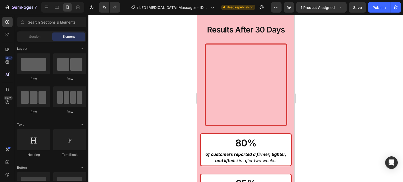
scroll to position [1410, 0]
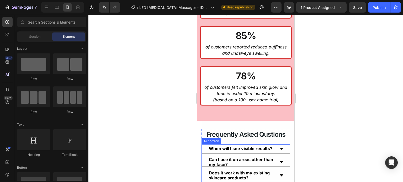
click at [253, 147] on p "When will I see visible results?" at bounding box center [241, 148] width 64 height 5
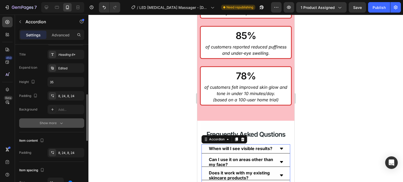
scroll to position [123, 0]
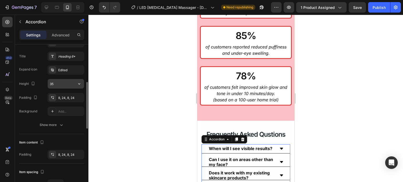
drag, startPoint x: 81, startPoint y: 83, endPoint x: 70, endPoint y: 83, distance: 10.3
click at [70, 83] on input "35" at bounding box center [66, 83] width 36 height 9
click at [77, 83] on icon "button" at bounding box center [79, 83] width 5 height 5
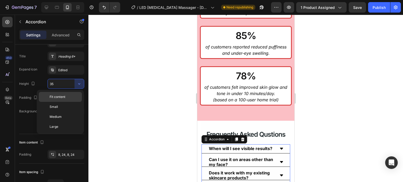
click at [64, 98] on span "Fit content" at bounding box center [58, 97] width 16 height 5
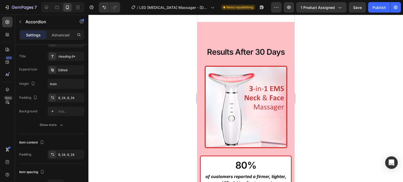
scroll to position [1234, 0]
click at [46, 9] on icon at bounding box center [46, 7] width 5 height 5
type input "35"
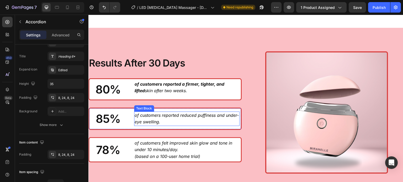
scroll to position [1246, 0]
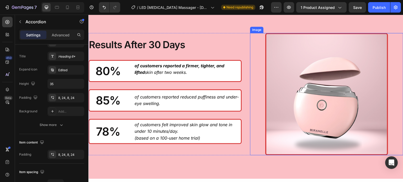
click at [313, 108] on img at bounding box center [326, 94] width 123 height 123
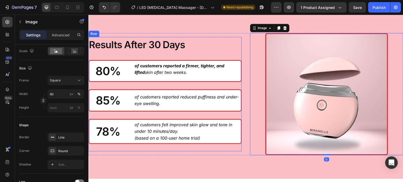
scroll to position [0, 0]
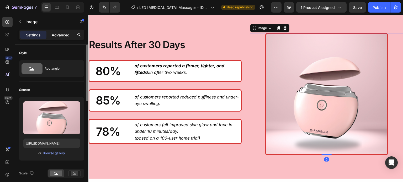
click at [61, 36] on p "Advanced" at bounding box center [61, 35] width 18 height 6
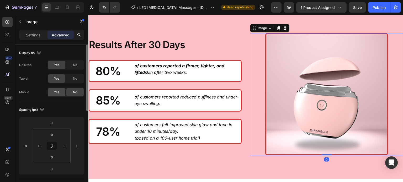
click at [58, 89] on div "Yes" at bounding box center [56, 92] width 17 height 8
click at [65, 6] on icon at bounding box center [67, 7] width 5 height 5
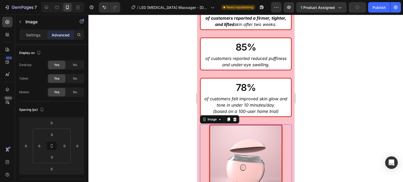
scroll to position [1416, 0]
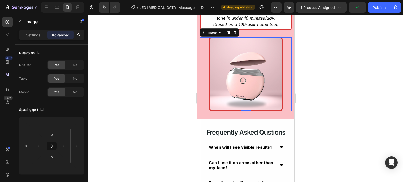
click at [220, 55] on img at bounding box center [245, 74] width 73 height 73
click at [35, 27] on div "Image" at bounding box center [45, 22] width 60 height 14
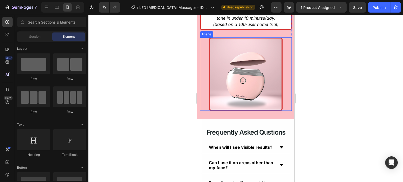
click at [224, 68] on img at bounding box center [245, 74] width 73 height 73
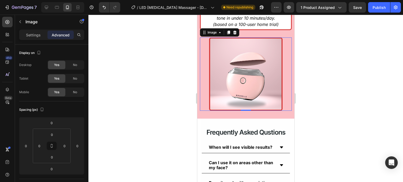
click at [249, 72] on img at bounding box center [245, 74] width 73 height 73
click at [32, 35] on p "Settings" at bounding box center [33, 35] width 15 height 6
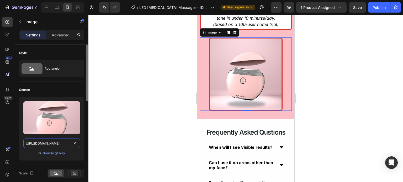
click at [56, 141] on input "https://cdn.shopify.com/s/files/1/0731/7658/0348/files/gempages_553070330965394…" at bounding box center [51, 143] width 57 height 9
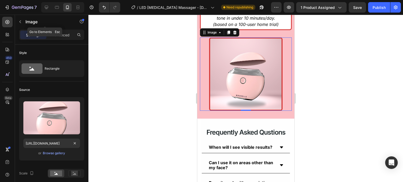
click at [65, 29] on div "Image" at bounding box center [45, 22] width 60 height 15
click at [63, 35] on p "Advanced" at bounding box center [61, 35] width 18 height 6
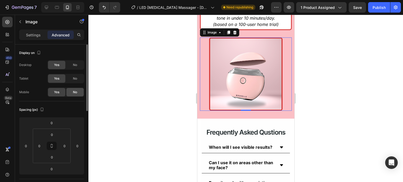
click at [72, 89] on div "No" at bounding box center [74, 92] width 17 height 8
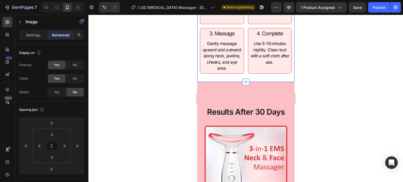
scroll to position [1171, 0]
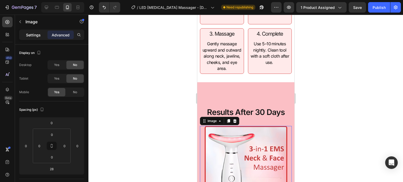
click at [39, 34] on p "Settings" at bounding box center [33, 35] width 15 height 6
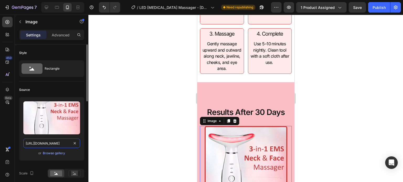
click at [58, 145] on input "https://cdn.shopify.com/s/files/1/0731/7658/0348/files/gempages_553070330965394…" at bounding box center [51, 143] width 57 height 9
paste input "05684053-b027-4623-a726-df136e8a9815"
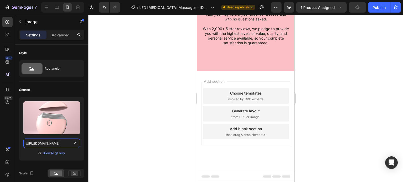
scroll to position [1786, 0]
type input "https://cdn.shopify.com/s/files/1/0731/7658/0348/files/gempages_553070330965394…"
click at [278, 9] on icon "button" at bounding box center [276, 7] width 5 height 5
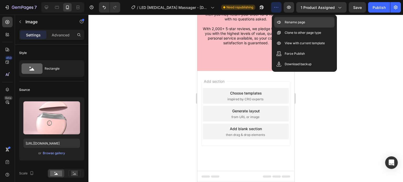
click at [287, 23] on p "Rename page" at bounding box center [295, 22] width 20 height 5
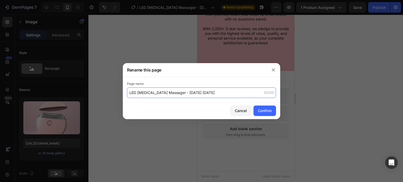
click at [129, 96] on input "LED Gua Sha Massager - Jul 02.07.25" at bounding box center [201, 93] width 149 height 10
click at [199, 94] on input "LED Gua Sha Massager - Jul 02.07.25" at bounding box center [201, 93] width 149 height 10
drag, startPoint x: 199, startPoint y: 94, endPoint x: 172, endPoint y: 95, distance: 27.8
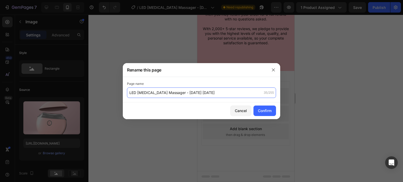
click at [172, 95] on input "LED Gua Sha Massager - Jul 02.07.25" at bounding box center [201, 93] width 149 height 10
type input "5 LED [MEDICAL_DATA] Massager"
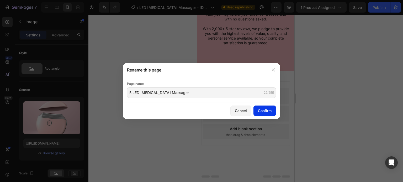
click at [273, 114] on button "Confirm" at bounding box center [264, 111] width 23 height 10
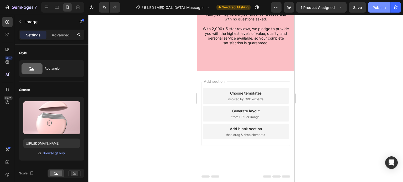
click at [374, 6] on div "Publish" at bounding box center [379, 8] width 13 height 6
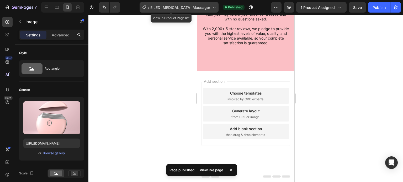
click at [211, 9] on icon at bounding box center [213, 7] width 5 height 5
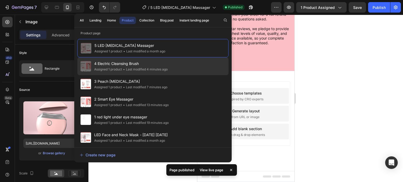
click at [148, 67] on div "• Last modified 4 minutes ago" at bounding box center [145, 69] width 46 height 5
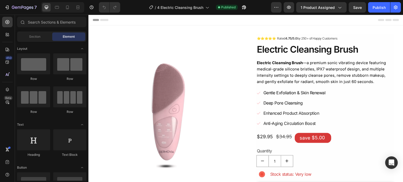
click at [67, 12] on div at bounding box center [62, 7] width 43 height 10
click at [68, 8] on icon at bounding box center [67, 8] width 3 height 4
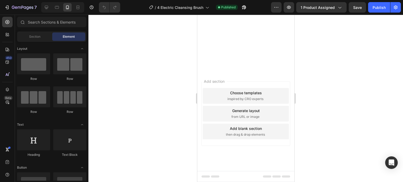
scroll to position [1173, 0]
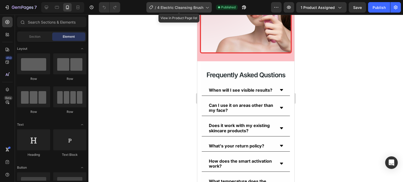
click at [198, 10] on span "4 Electric Cleansing Brush" at bounding box center [180, 8] width 46 height 6
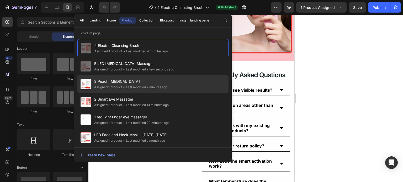
click at [140, 85] on div "• Last modified 7 minutes ago" at bounding box center [144, 87] width 45 height 5
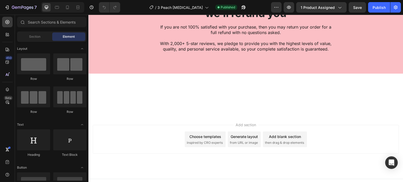
scroll to position [1074, 0]
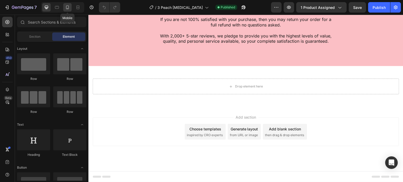
click at [67, 10] on div at bounding box center [67, 7] width 8 height 8
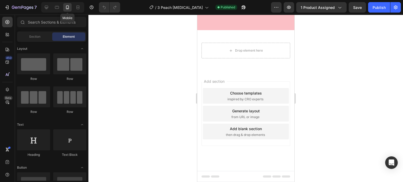
scroll to position [984, 0]
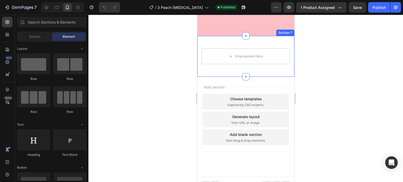
click at [231, 77] on div "Drop element here Row Section 7" at bounding box center [245, 56] width 97 height 41
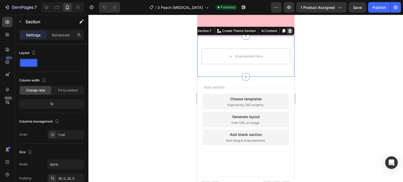
click at [287, 34] on div at bounding box center [290, 31] width 6 height 6
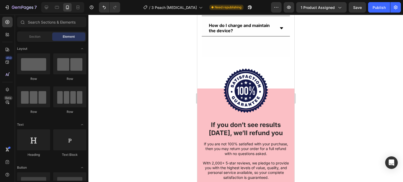
scroll to position [998, 0]
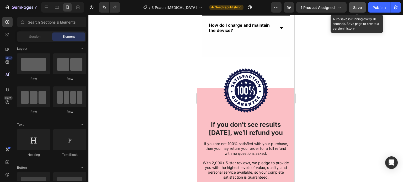
click at [359, 6] on span "Save" at bounding box center [357, 7] width 9 height 4
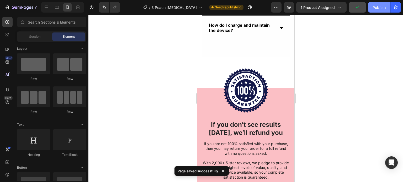
click at [375, 8] on div "Publish" at bounding box center [379, 8] width 13 height 6
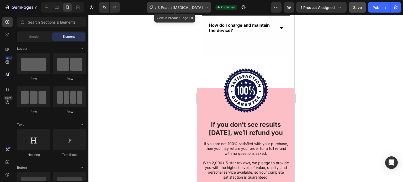
click at [196, 8] on span "3 Peach [MEDICAL_DATA]" at bounding box center [179, 8] width 45 height 6
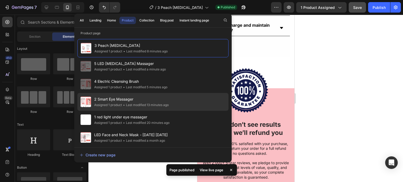
click at [139, 101] on span "2 Smart Eye Massager" at bounding box center [131, 99] width 75 height 6
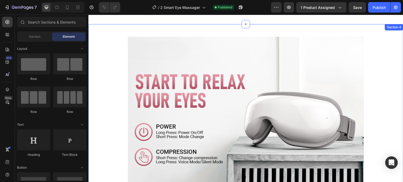
scroll to position [615, 0]
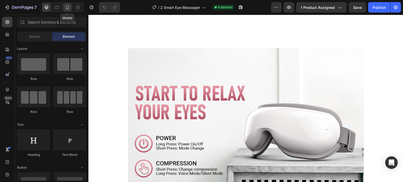
click at [69, 6] on icon at bounding box center [67, 7] width 5 height 5
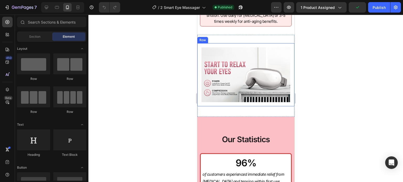
scroll to position [653, 0]
click at [250, 85] on img at bounding box center [245, 74] width 89 height 55
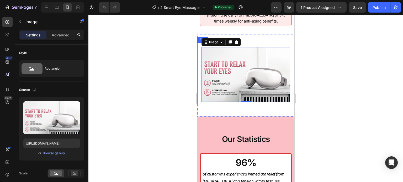
click at [200, 50] on div "Image 0 Row" at bounding box center [245, 74] width 97 height 63
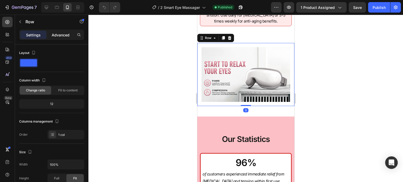
click at [67, 35] on p "Advanced" at bounding box center [61, 35] width 18 height 6
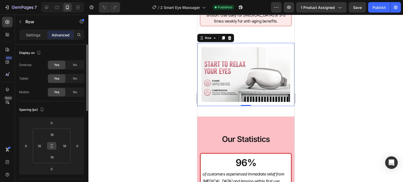
click at [54, 147] on button at bounding box center [52, 146] width 10 height 8
click at [68, 146] on input "16" at bounding box center [65, 146] width 8 height 8
click at [62, 142] on input "16" at bounding box center [65, 146] width 8 height 8
type input "0"
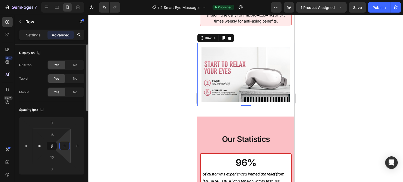
click at [78, 107] on div "Spacing (px)" at bounding box center [51, 110] width 65 height 8
type input "0"
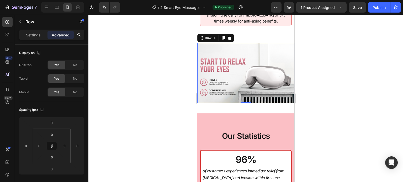
click at [165, 83] on div at bounding box center [245, 99] width 315 height 168
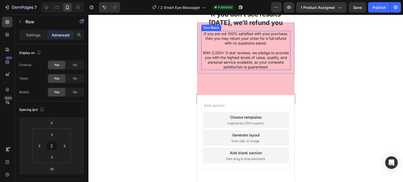
scroll to position [1264, 0]
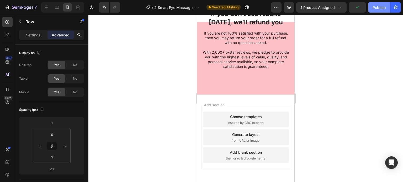
click at [379, 7] on div "Publish" at bounding box center [379, 8] width 13 height 6
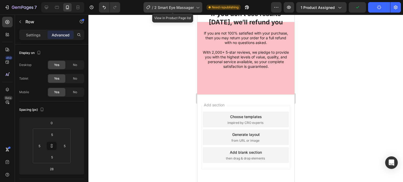
click at [191, 8] on span "2 Smart Eye Massager" at bounding box center [174, 8] width 40 height 6
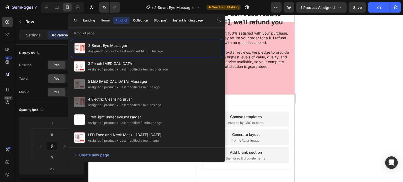
click at [341, 59] on div at bounding box center [245, 99] width 315 height 168
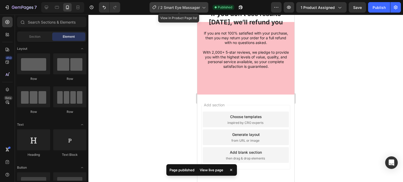
click at [202, 11] on div "/ 2 Smart Eye Massager" at bounding box center [179, 7] width 59 height 10
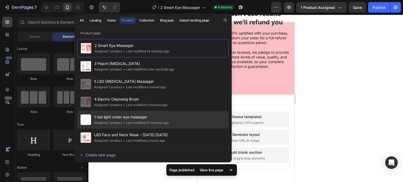
click at [157, 117] on span "1 red light under eye massager" at bounding box center [131, 117] width 75 height 6
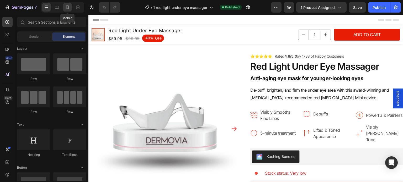
click at [69, 9] on icon at bounding box center [67, 7] width 5 height 5
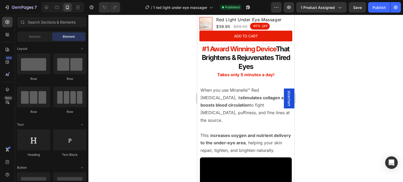
scroll to position [827, 0]
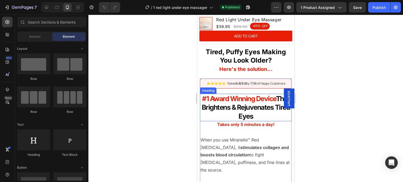
click at [245, 100] on span "#1 Award Winning Device" at bounding box center [239, 99] width 74 height 8
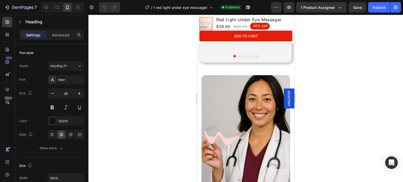
scroll to position [1518, 0]
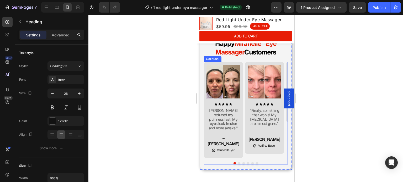
click at [244, 108] on div "Image Icon Icon Icon Icon Icon Icon List Miranelle reduced my puffiness fast! M…" at bounding box center [246, 110] width 84 height 96
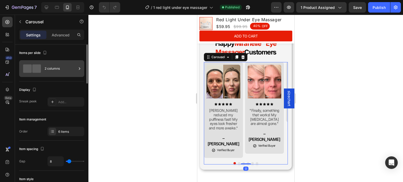
click at [64, 65] on div "2 columns" at bounding box center [61, 69] width 32 height 12
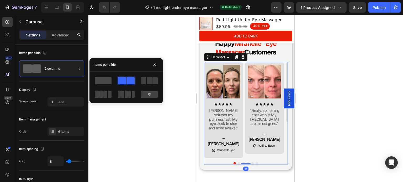
click at [94, 82] on div at bounding box center [103, 80] width 19 height 9
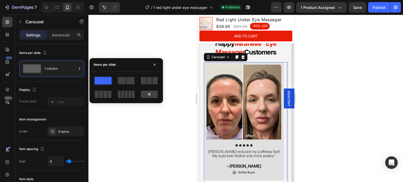
click at [151, 56] on div at bounding box center [245, 99] width 315 height 168
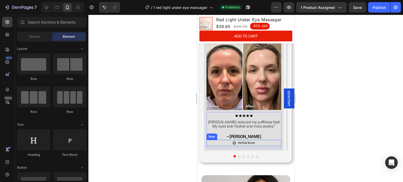
scroll to position [1541, 0]
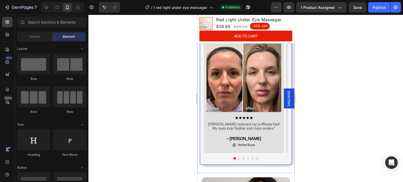
click at [202, 121] on div "Success stories Heading Happy Miranelle™ Eye Massager Customers Heading Image I…" at bounding box center [246, 82] width 92 height 165
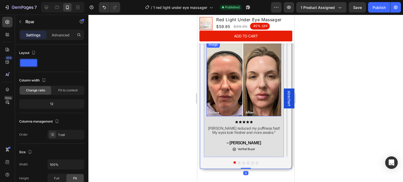
scroll to position [1484, 0]
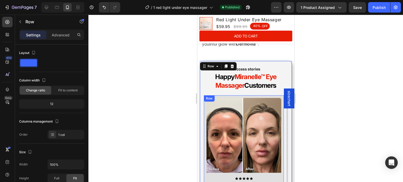
click at [226, 96] on div "Image Icon Icon Icon Icon Icon Icon List Miranelle reduced my puffiness fast! M…" at bounding box center [244, 155] width 80 height 118
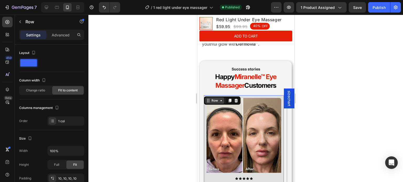
click at [222, 99] on icon at bounding box center [221, 101] width 4 height 4
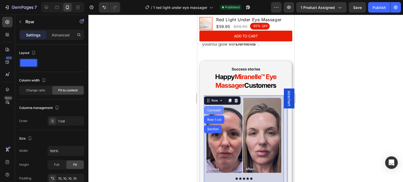
click at [212, 109] on div "Carousel" at bounding box center [213, 110] width 15 height 3
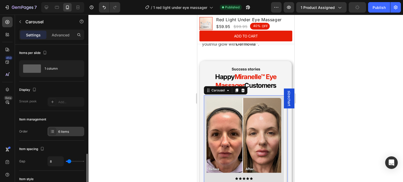
scroll to position [93, 0]
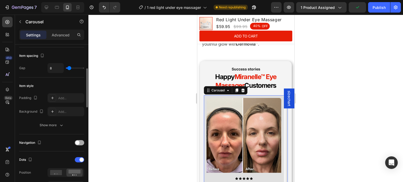
click at [79, 142] on span at bounding box center [77, 143] width 4 height 4
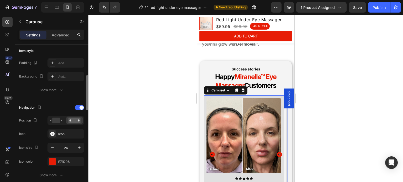
scroll to position [130, 0]
click at [60, 118] on rect at bounding box center [56, 120] width 8 height 6
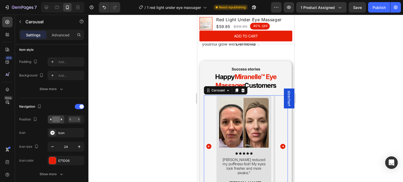
click at [118, 106] on div at bounding box center [245, 99] width 315 height 168
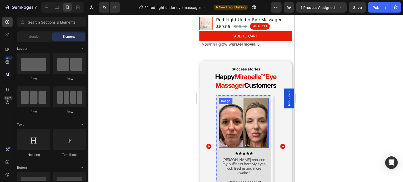
scroll to position [1516, 0]
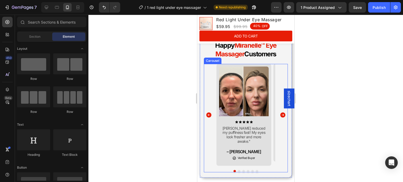
click at [212, 125] on div "Image Icon Icon Icon Icon Icon Icon List Miranelle reduced my puffiness fast! M…" at bounding box center [246, 115] width 84 height 102
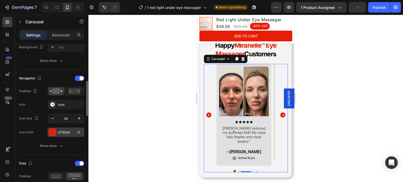
scroll to position [158, 0]
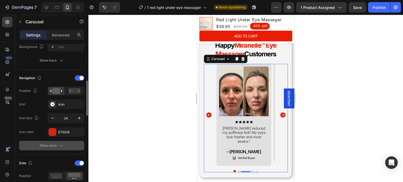
click at [60, 143] on icon "button" at bounding box center [61, 145] width 5 height 5
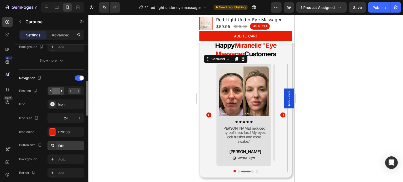
click at [63, 147] on div "Edit" at bounding box center [70, 146] width 25 height 5
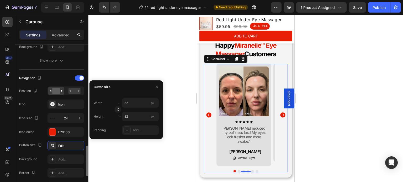
scroll to position [220, 0]
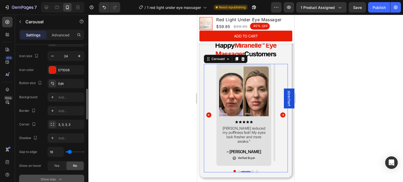
drag, startPoint x: 69, startPoint y: 152, endPoint x: 66, endPoint y: 152, distance: 3.2
type input "0"
click at [66, 152] on input "range" at bounding box center [75, 152] width 18 height 1
type input "0"
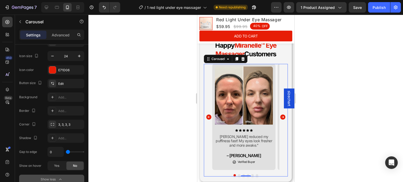
click at [154, 120] on div at bounding box center [245, 99] width 315 height 168
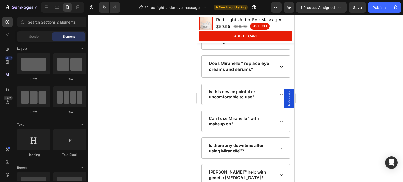
scroll to position [2829, 0]
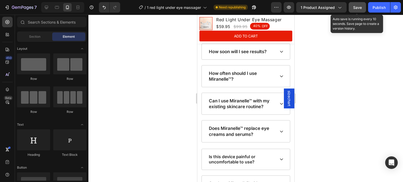
click at [357, 7] on span "Save" at bounding box center [357, 7] width 9 height 4
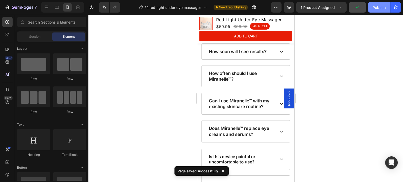
click at [378, 8] on div "Publish" at bounding box center [379, 8] width 13 height 6
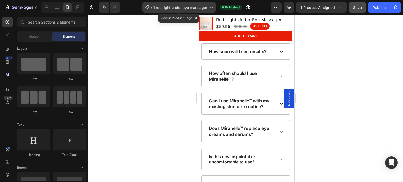
click at [214, 9] on div "/ 1 red light under eye massager" at bounding box center [178, 7] width 73 height 10
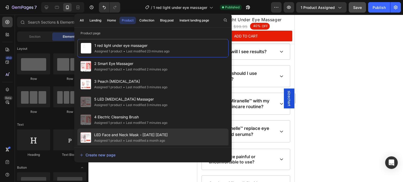
click at [111, 133] on span "LED Face and Neck Mask - Jul 21.07.25" at bounding box center [130, 135] width 73 height 6
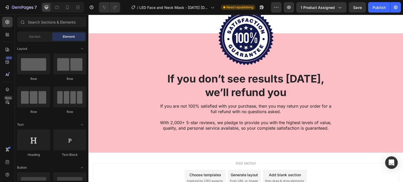
scroll to position [1582, 0]
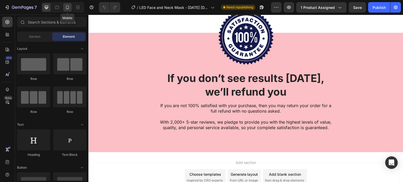
click at [69, 8] on icon at bounding box center [67, 7] width 5 height 5
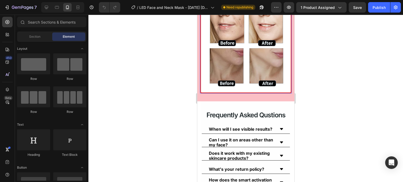
scroll to position [1376, 0]
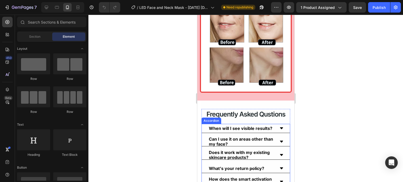
click at [250, 140] on p "Can I use it on areas other than my face?" at bounding box center [242, 142] width 66 height 10
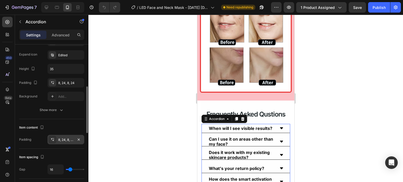
scroll to position [138, 0]
click at [78, 68] on icon "button" at bounding box center [79, 68] width 5 height 5
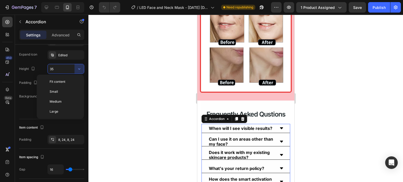
click at [68, 87] on div "Fit content" at bounding box center [60, 92] width 43 height 10
type input "Auto"
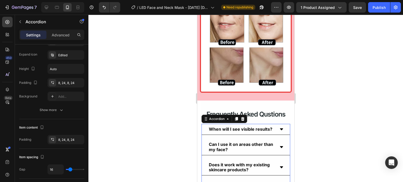
click at [158, 92] on div at bounding box center [245, 99] width 315 height 168
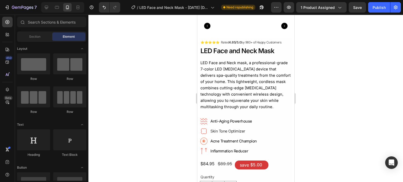
scroll to position [86, 0]
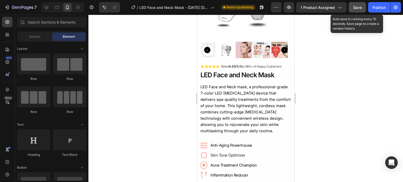
click at [354, 7] on span "Save" at bounding box center [357, 7] width 9 height 4
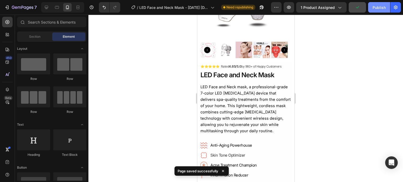
click at [375, 8] on div "Publish" at bounding box center [379, 8] width 13 height 6
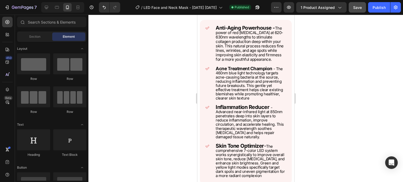
scroll to position [866, 0]
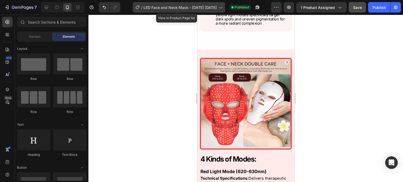
click at [212, 9] on span "LED Face and Neck Mask - Jul 21.07.25" at bounding box center [180, 8] width 73 height 6
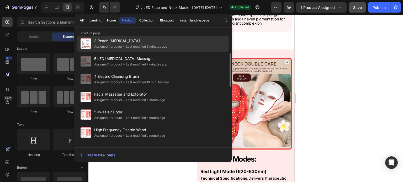
scroll to position [58, 0]
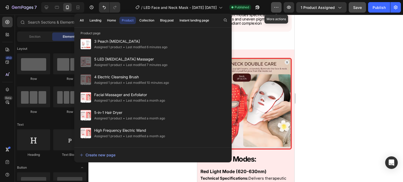
click at [276, 4] on button "button" at bounding box center [276, 7] width 10 height 10
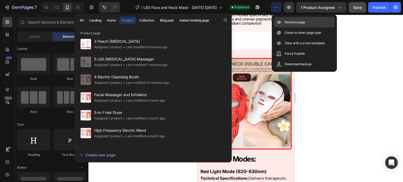
click at [285, 20] on p "Rename page" at bounding box center [295, 22] width 20 height 5
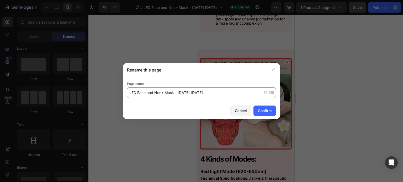
click at [195, 97] on input "LED Face and Neck Mask - Jul 21.07.25" at bounding box center [201, 93] width 149 height 10
click at [197, 95] on input "LED Face and Neck Mask - Jul 21.07.25" at bounding box center [201, 93] width 149 height 10
type input "6 LED Face and Neck Mask"
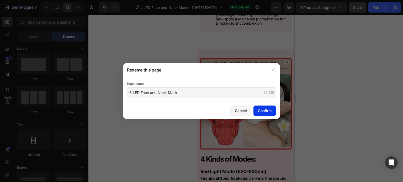
click at [262, 111] on div "Confirm" at bounding box center [265, 111] width 14 height 6
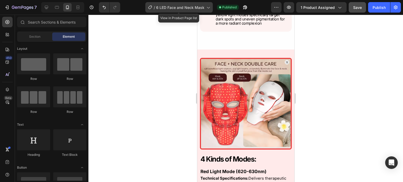
click at [206, 8] on icon at bounding box center [207, 7] width 5 height 5
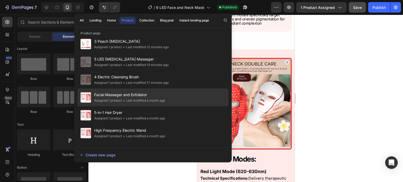
click at [169, 107] on div "Facial Massager and Exfoliator Assigned 1 product • Last modified a month ago" at bounding box center [152, 116] width 151 height 18
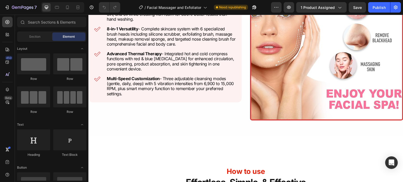
scroll to position [376, 0]
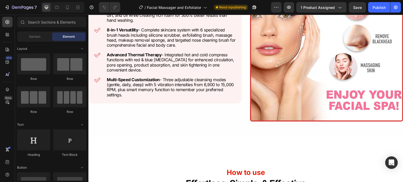
click at [311, 72] on img at bounding box center [326, 41] width 153 height 161
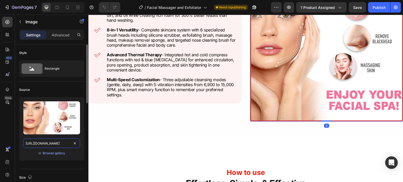
click at [59, 146] on input "[URL][DOMAIN_NAME]" at bounding box center [51, 143] width 57 height 9
click at [62, 10] on div at bounding box center [62, 7] width 43 height 10
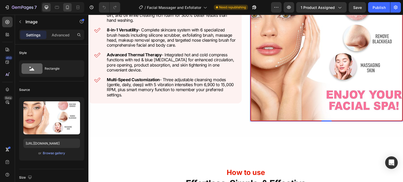
click at [65, 9] on icon at bounding box center [67, 7] width 5 height 5
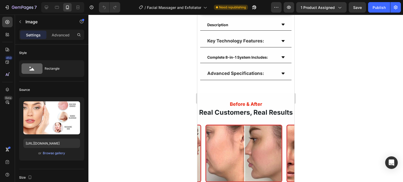
scroll to position [355, 0]
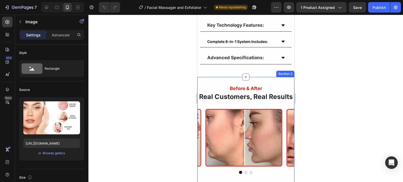
click at [275, 81] on div "Before & After Heading Real Customers, Real Results Heading Image Image Image C…" at bounding box center [245, 151] width 97 height 149
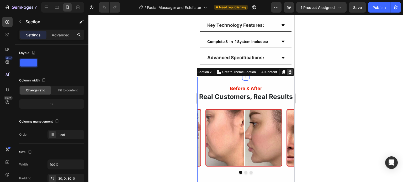
click at [288, 75] on div at bounding box center [290, 72] width 6 height 6
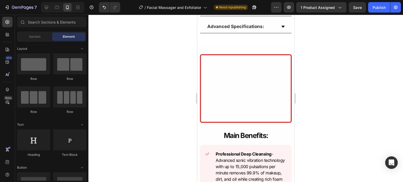
scroll to position [404, 0]
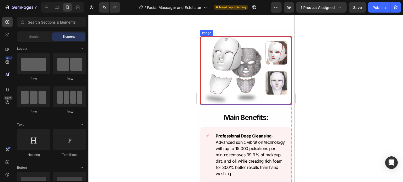
click at [256, 84] on img at bounding box center [246, 70] width 92 height 69
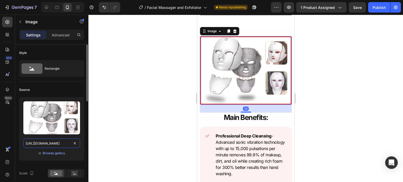
click at [62, 143] on input "[URL][DOMAIN_NAME]" at bounding box center [51, 143] width 57 height 9
paste input "[DOMAIN_NAME]"
type input "[URL][DOMAIN_NAME]"
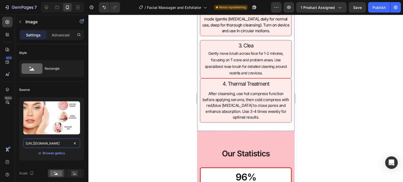
scroll to position [831, 0]
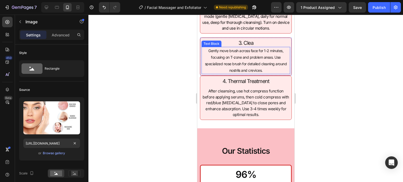
click at [269, 74] on div "Gently move brush across face for 1-2 minutes, focusing on T-zone and problem a…" at bounding box center [245, 61] width 89 height 28
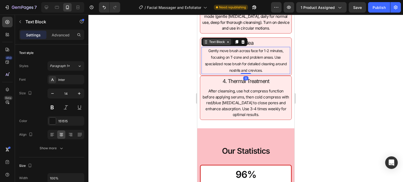
click at [218, 42] on div "Text Block" at bounding box center [217, 42] width 18 height 5
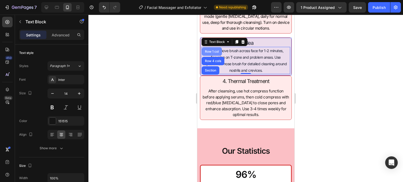
click at [211, 51] on div "Row 1 col" at bounding box center [212, 51] width 16 height 3
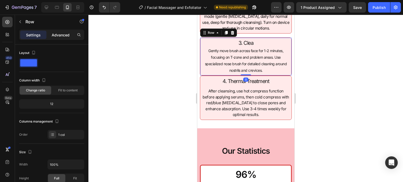
click at [65, 38] on div "Advanced" at bounding box center [60, 35] width 26 height 8
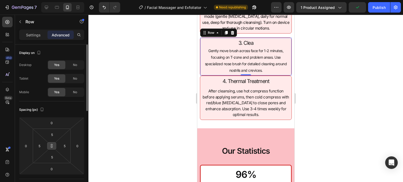
click at [49, 146] on button at bounding box center [52, 146] width 10 height 8
click at [52, 171] on input "0" at bounding box center [51, 169] width 10 height 8
type input "15"
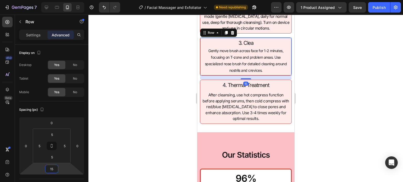
click at [135, 131] on div at bounding box center [245, 99] width 315 height 168
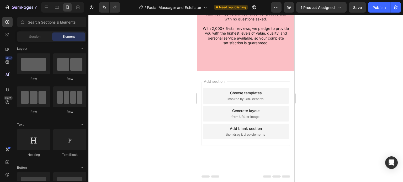
scroll to position [1531, 0]
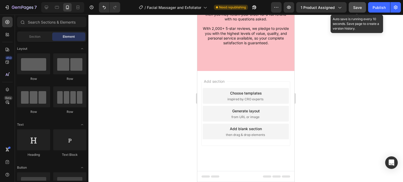
click at [359, 8] on span "Save" at bounding box center [357, 7] width 9 height 4
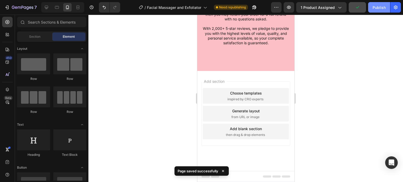
click at [379, 7] on div "Publish" at bounding box center [379, 8] width 13 height 6
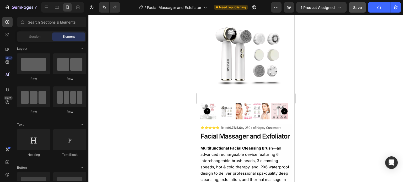
scroll to position [24, 0]
click at [273, 8] on button "button" at bounding box center [276, 7] width 10 height 10
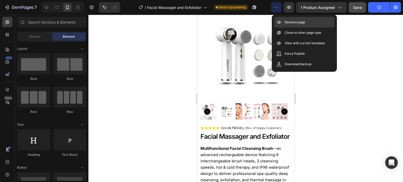
click at [288, 23] on p "Rename page" at bounding box center [295, 22] width 20 height 5
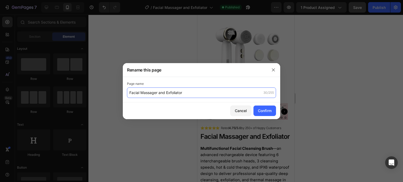
click at [129, 93] on input "Facial Massager and Exfoliator" at bounding box center [201, 93] width 149 height 10
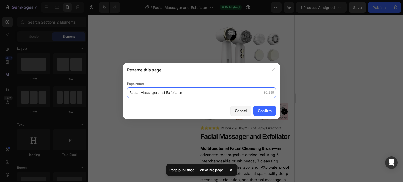
click at [130, 93] on input "Facial Massager and Exfoliator" at bounding box center [201, 93] width 149 height 10
click at [129, 92] on input "Facial Massager and Exfoliator" at bounding box center [201, 93] width 149 height 10
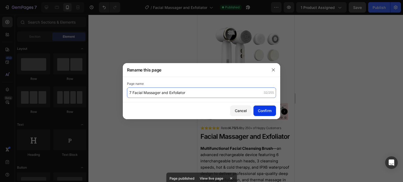
type input "7 Facial Massager and Exfoliator"
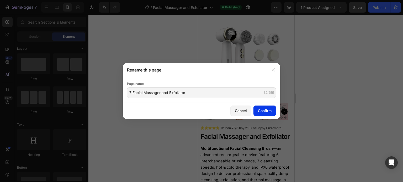
click at [262, 109] on div "Confirm" at bounding box center [265, 111] width 14 height 6
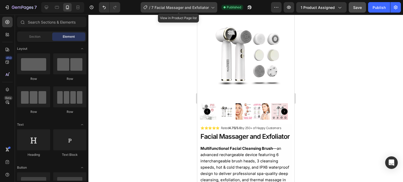
click at [212, 8] on icon at bounding box center [212, 7] width 5 height 5
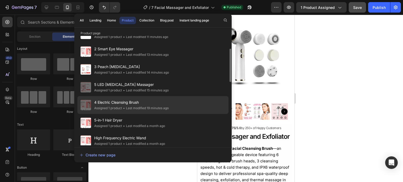
scroll to position [51, 0]
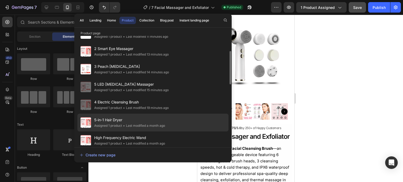
click at [144, 123] on div "• Last modified a month ago" at bounding box center [143, 125] width 43 height 5
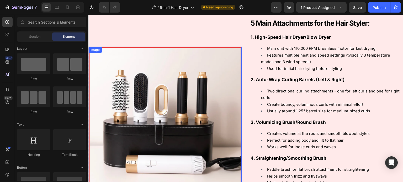
scroll to position [491, 0]
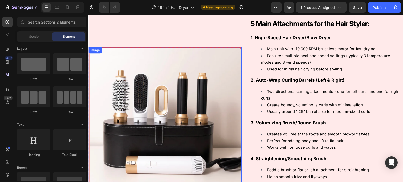
click at [165, 54] on img at bounding box center [164, 123] width 153 height 153
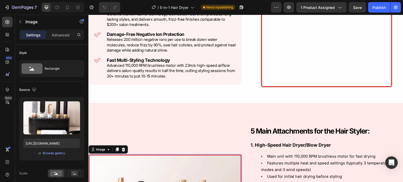
scroll to position [330, 0]
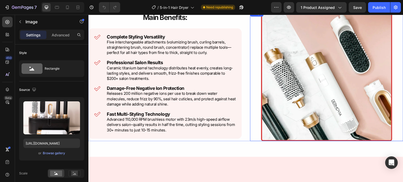
click at [292, 95] on img at bounding box center [326, 75] width 131 height 131
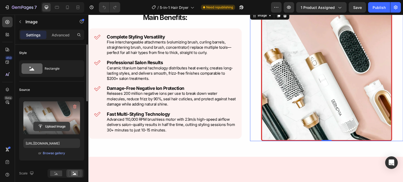
click at [45, 124] on input "file" at bounding box center [52, 126] width 36 height 9
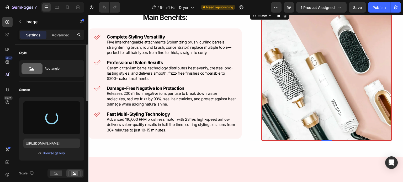
type input "https://cdn.shopify.com/s/files/1/0731/7658/0348/files/gempages_553070330965394…"
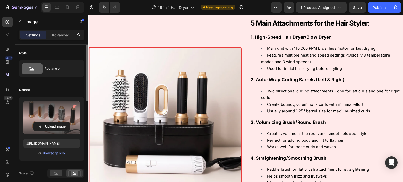
scroll to position [493, 0]
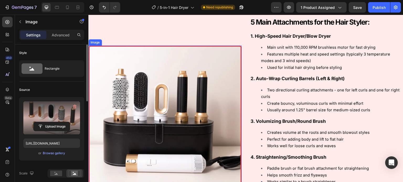
click at [186, 91] on img at bounding box center [164, 122] width 153 height 153
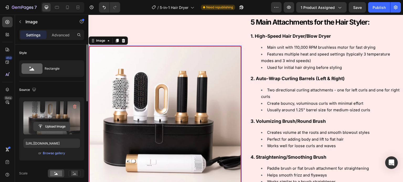
click at [42, 128] on input "file" at bounding box center [52, 126] width 36 height 9
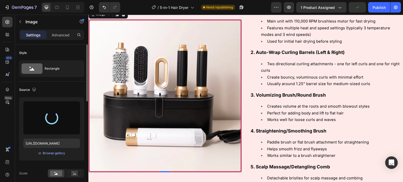
scroll to position [489, 0]
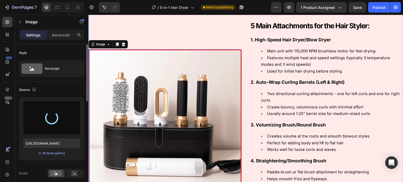
type input "https://cdn.shopify.com/s/files/1/0731/7658/0348/files/gempages_553070330965394…"
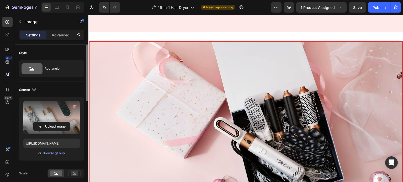
scroll to position [710, 0]
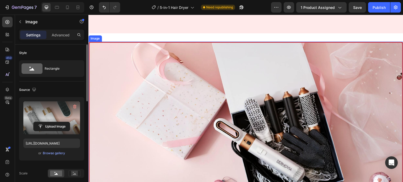
click at [319, 43] on img at bounding box center [245, 131] width 315 height 178
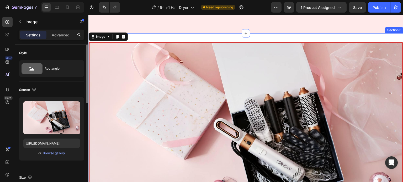
click at [180, 37] on div "Image 0 Row Section 5" at bounding box center [245, 130] width 315 height 195
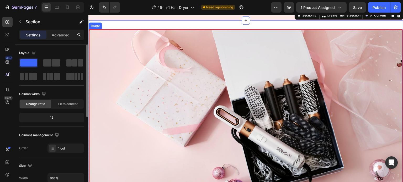
scroll to position [723, 0]
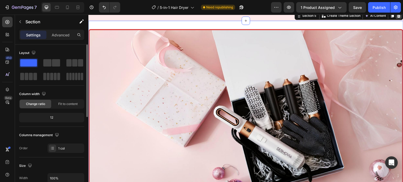
click at [397, 17] on icon at bounding box center [398, 16] width 3 height 4
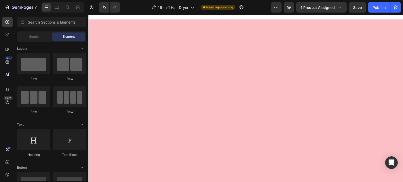
scroll to position [828, 0]
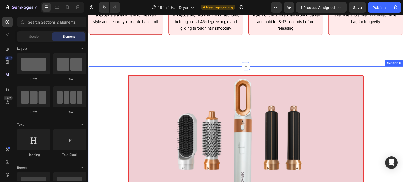
click at [331, 69] on div "Image Section 6" at bounding box center [245, 146] width 315 height 160
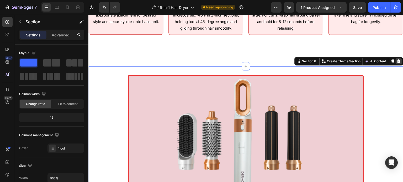
click at [397, 61] on icon at bounding box center [398, 62] width 3 height 4
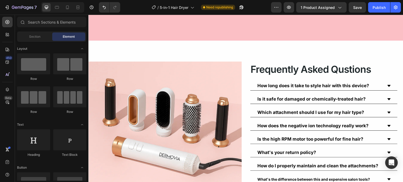
scroll to position [1049, 0]
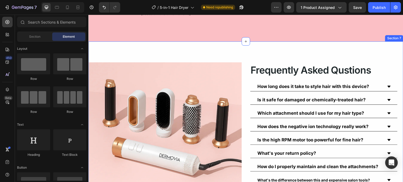
click at [241, 98] on div "Image Row When will I see visible results? Can I use it on areas other than my …" at bounding box center [245, 130] width 315 height 178
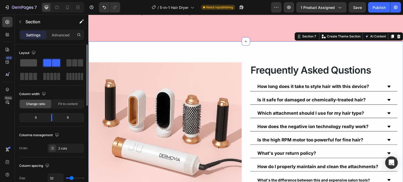
click at [28, 62] on span at bounding box center [28, 62] width 17 height 7
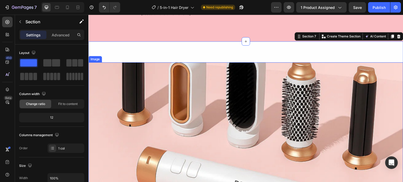
click at [181, 97] on img at bounding box center [245, 127] width 315 height 131
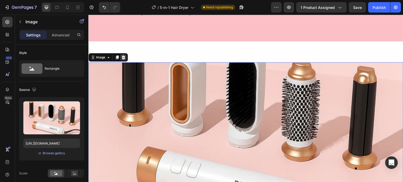
click at [123, 57] on icon at bounding box center [123, 57] width 4 height 4
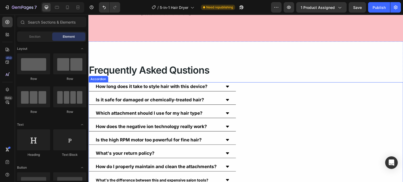
click at [252, 96] on div "Is it safe for damaged or chemically-treated hair?" at bounding box center [246, 100] width 314 height 9
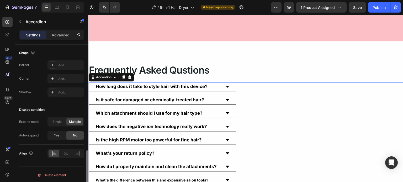
scroll to position [346, 0]
click at [61, 154] on div at bounding box center [65, 153] width 11 height 7
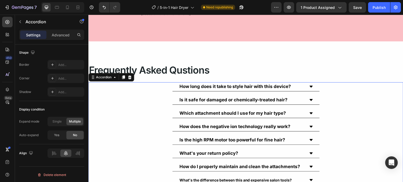
click at [191, 130] on div "How long does it take to style hair with this device? Is it safe for damaged or…" at bounding box center [245, 140] width 315 height 116
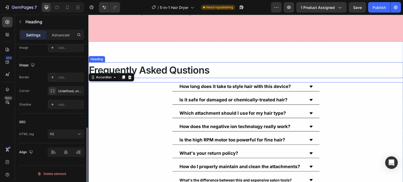
click at [204, 69] on h2 "Frequently Asked Qustions" at bounding box center [245, 70] width 315 height 16
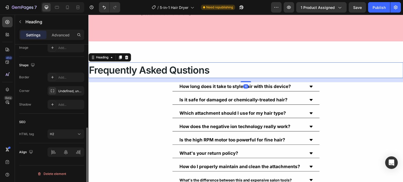
scroll to position [0, 0]
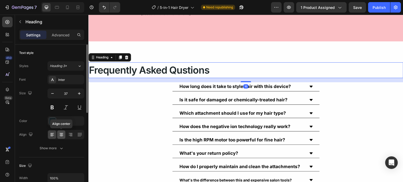
click at [60, 138] on div at bounding box center [61, 135] width 8 height 8
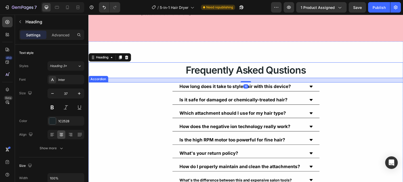
click at [189, 118] on div "How long does it take to style hair with this device? Is it safe for damaged or…" at bounding box center [245, 140] width 315 height 116
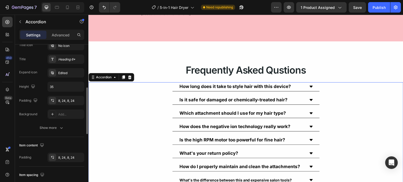
scroll to position [125, 0]
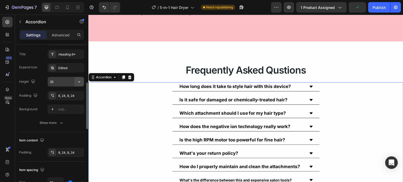
click at [77, 82] on icon "button" at bounding box center [79, 81] width 5 height 5
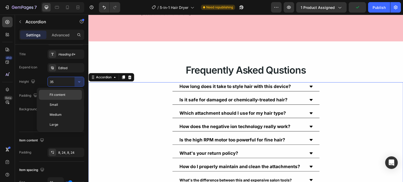
click at [63, 94] on span "Fit content" at bounding box center [58, 95] width 16 height 5
type input "Auto"
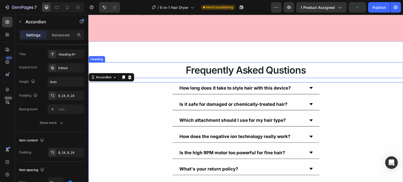
click at [171, 55] on div "When will I see visible results? Can I use it on areas other than my face? Does…" at bounding box center [245, 143] width 315 height 204
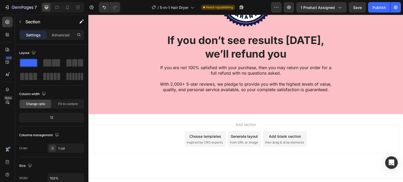
scroll to position [1328, 0]
click at [71, 7] on div at bounding box center [67, 7] width 8 height 8
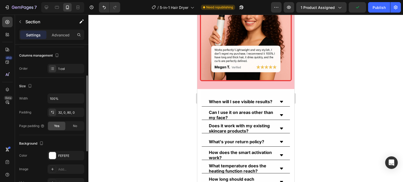
scroll to position [63, 0]
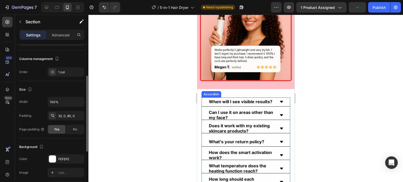
click at [221, 123] on strong "Does it work with my existing skincare products?" at bounding box center [239, 128] width 61 height 10
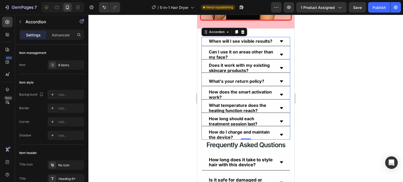
scroll to position [1253, 0]
click at [243, 30] on icon at bounding box center [242, 32] width 4 height 4
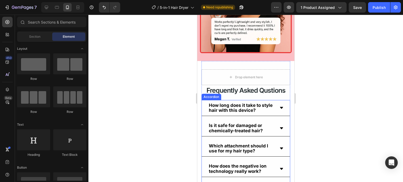
scroll to position [1220, 0]
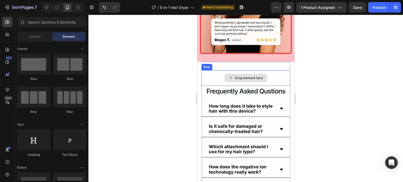
click at [218, 72] on div "Drop element here" at bounding box center [245, 78] width 89 height 16
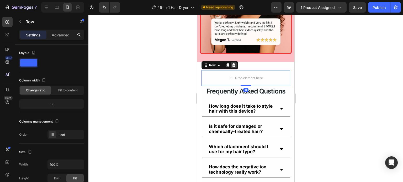
click at [236, 62] on div at bounding box center [233, 65] width 6 height 6
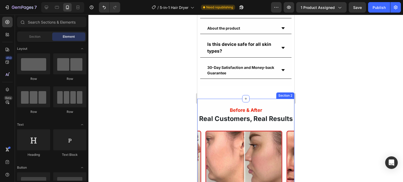
scroll to position [362, 0]
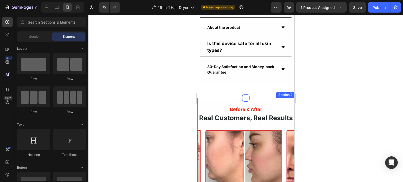
click at [267, 110] on div "Before & After Heading Real Customers, Real Results Heading Image Image Image C…" at bounding box center [245, 172] width 97 height 149
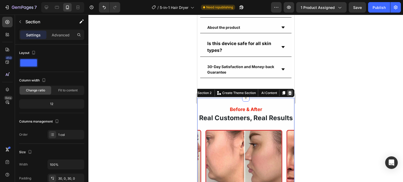
click at [288, 95] on icon at bounding box center [289, 93] width 3 height 4
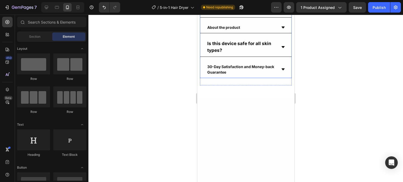
scroll to position [419, 0]
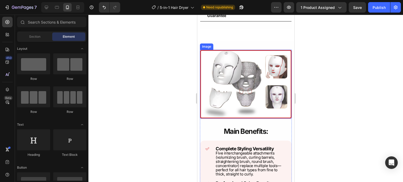
click at [244, 88] on img at bounding box center [246, 84] width 92 height 69
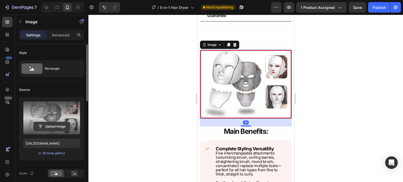
click at [50, 125] on input "file" at bounding box center [52, 126] width 36 height 9
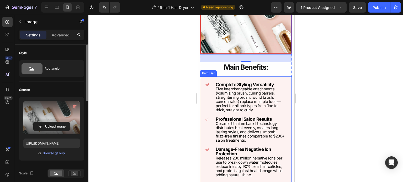
scroll to position [489, 0]
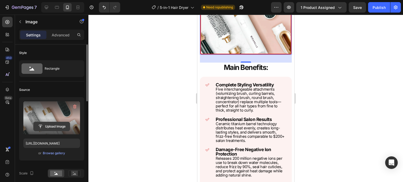
click at [55, 124] on input "file" at bounding box center [52, 126] width 36 height 9
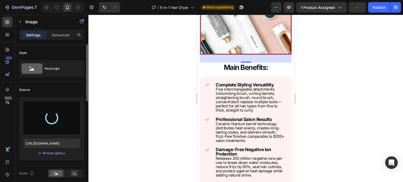
type input "https://cdn.shopify.com/s/files/1/0731/7658/0348/files/gempages_553070330965394…"
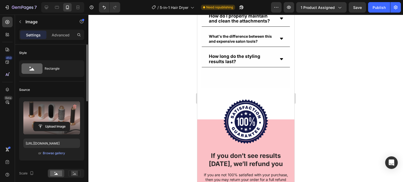
scroll to position [1748, 0]
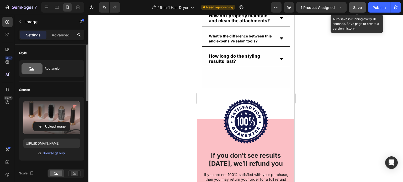
click at [361, 3] on button "Save" at bounding box center [357, 7] width 17 height 10
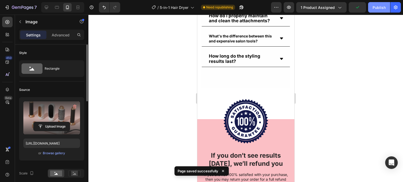
click at [380, 11] on button "Publish" at bounding box center [379, 7] width 22 height 10
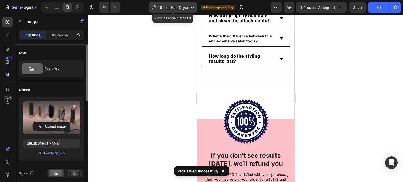
click at [192, 9] on icon at bounding box center [191, 7] width 5 height 5
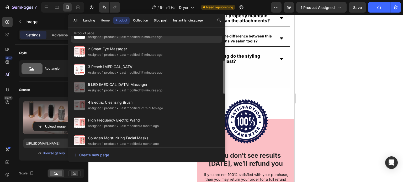
scroll to position [75, 0]
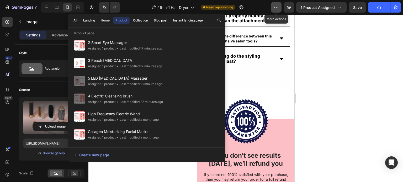
click at [275, 7] on icon "button" at bounding box center [276, 7] width 5 height 5
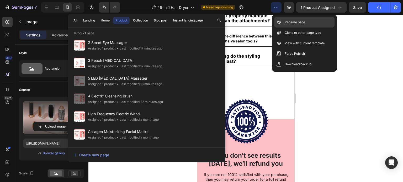
click at [292, 28] on div "Rename page" at bounding box center [304, 33] width 60 height 10
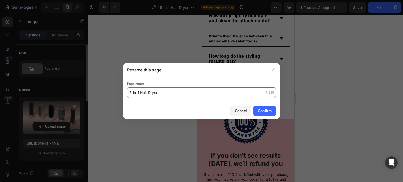
click at [131, 95] on input "5-in-1 Hair Dryer" at bounding box center [201, 93] width 149 height 10
click at [130, 94] on input "5-in-1 Hair Dryer" at bounding box center [201, 93] width 149 height 10
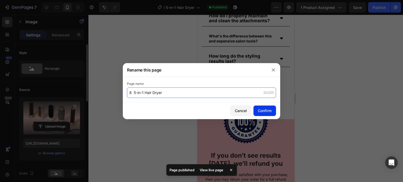
type input "8 5-in-1 Hair Dryer"
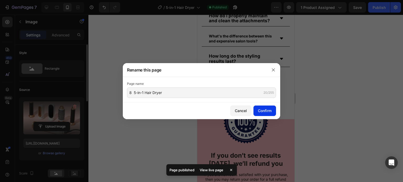
click at [262, 110] on div "Confirm" at bounding box center [265, 111] width 14 height 6
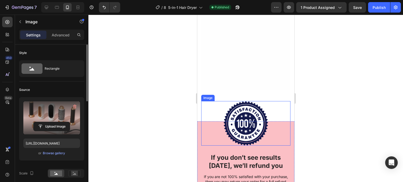
scroll to position [1868, 0]
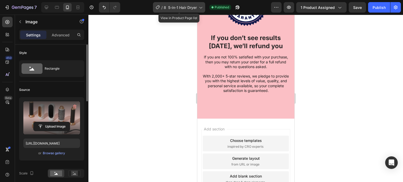
click at [195, 10] on div "/ 8 5-in-1 Hair Dryer" at bounding box center [179, 7] width 52 height 10
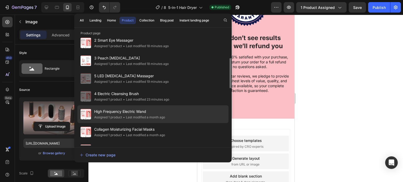
scroll to position [78, 0]
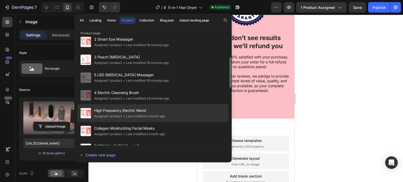
click at [139, 115] on div "• Last modified a month ago" at bounding box center [143, 116] width 43 height 5
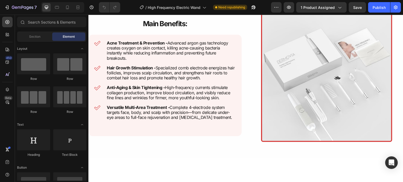
scroll to position [320, 0]
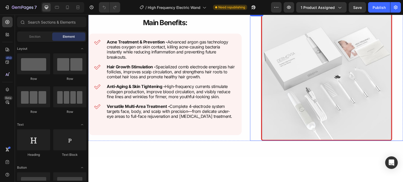
click at [297, 97] on img at bounding box center [326, 75] width 131 height 131
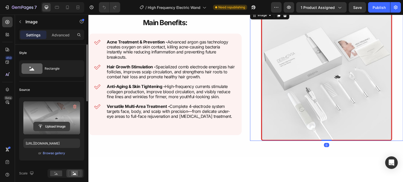
click at [50, 127] on input "file" at bounding box center [52, 126] width 36 height 9
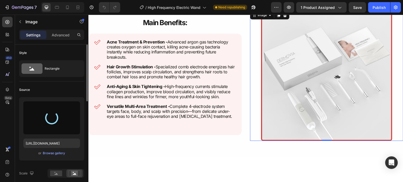
type input "[URL][DOMAIN_NAME]"
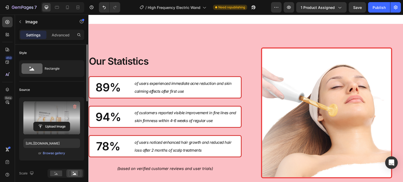
scroll to position [586, 0]
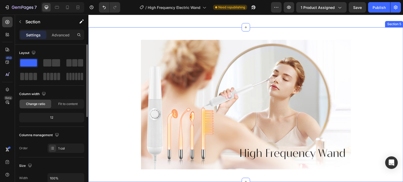
click at [333, 40] on div "Image Row Section 5" at bounding box center [245, 104] width 315 height 155
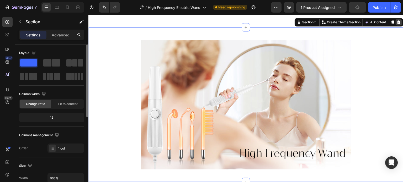
click at [397, 24] on icon at bounding box center [399, 22] width 4 height 4
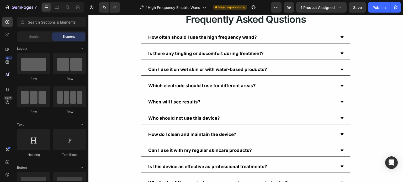
scroll to position [699, 0]
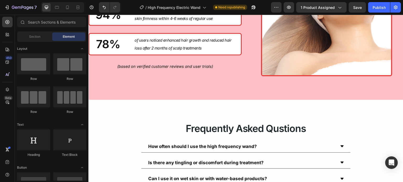
click at [309, 55] on img at bounding box center [326, 10] width 131 height 131
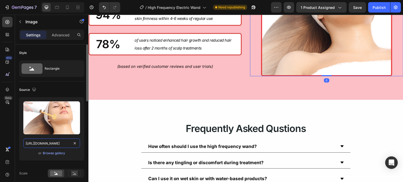
click at [58, 142] on input "https://cdn.shopify.com/s/files/1/0731/7658/0348/files/gempages_553070330965394…" at bounding box center [51, 143] width 57 height 9
click at [63, 8] on div at bounding box center [67, 7] width 8 height 8
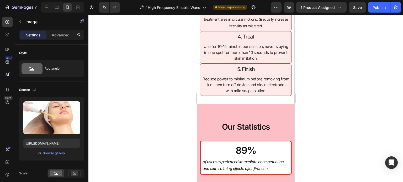
scroll to position [627, 0]
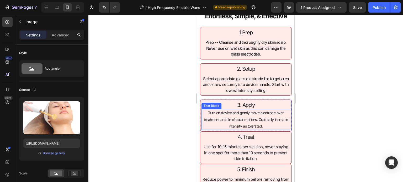
click at [263, 129] on p "Turn on device and gently move electrode over treatment area in circular motion…" at bounding box center [246, 120] width 88 height 20
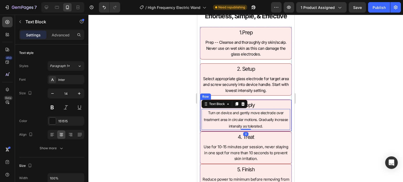
click at [269, 130] on div "Turn on device and gently move electrode over treatment area in circular motion…" at bounding box center [245, 119] width 89 height 21
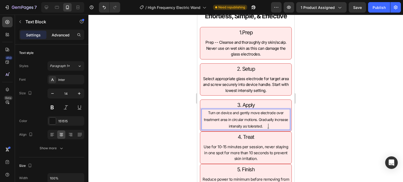
click at [67, 35] on p "Advanced" at bounding box center [61, 35] width 18 height 6
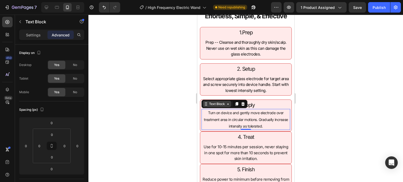
click at [209, 105] on div "Text Block" at bounding box center [217, 104] width 18 height 5
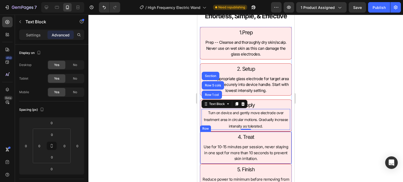
click at [222, 163] on div "4. Treat Heading Use for 10-15 minutes per session, never staying in one spot f…" at bounding box center [246, 148] width 92 height 33
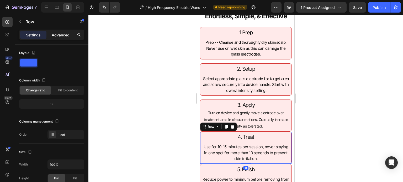
click at [62, 36] on p "Advanced" at bounding box center [61, 35] width 18 height 6
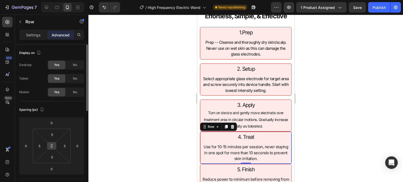
click at [53, 148] on icon at bounding box center [52, 146] width 4 height 4
click at [52, 126] on input "0" at bounding box center [51, 123] width 10 height 8
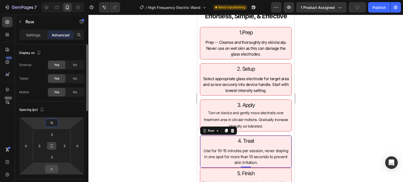
type input "15"
click at [52, 171] on input "0" at bounding box center [51, 169] width 10 height 8
type input "15"
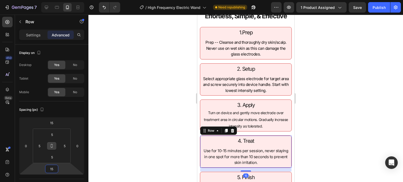
click at [146, 115] on div at bounding box center [245, 99] width 315 height 168
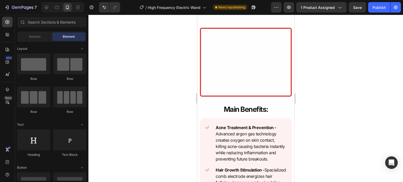
scroll to position [443, 0]
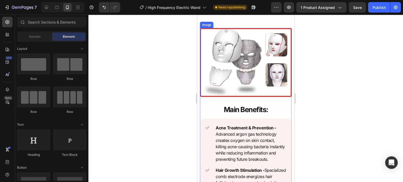
click at [220, 91] on img at bounding box center [246, 62] width 92 height 69
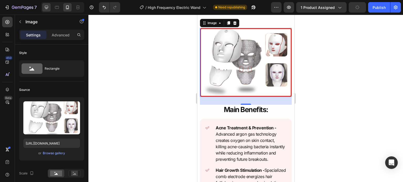
click at [48, 8] on icon at bounding box center [46, 7] width 3 height 3
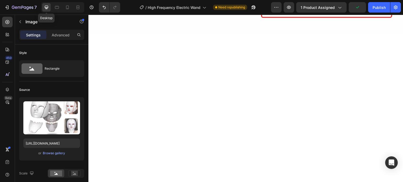
type input "80"
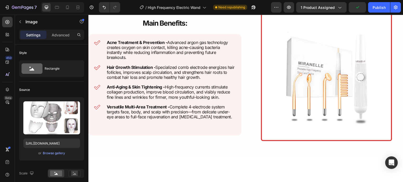
scroll to position [281, 0]
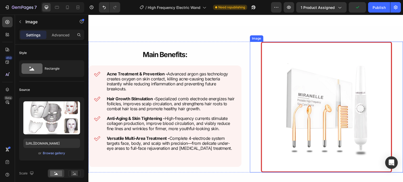
click at [315, 106] on img at bounding box center [326, 107] width 131 height 131
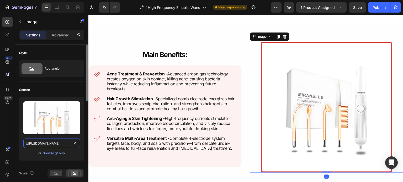
click at [54, 143] on input "https://cdn.shopify.com/s/files/1/0731/7658/0348/files/gempages_553070330965394…" at bounding box center [51, 143] width 57 height 9
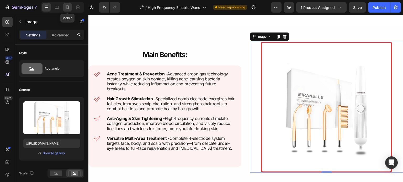
click at [70, 9] on div at bounding box center [67, 7] width 8 height 8
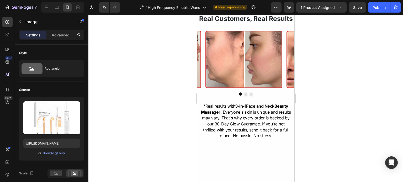
scroll to position [403, 0]
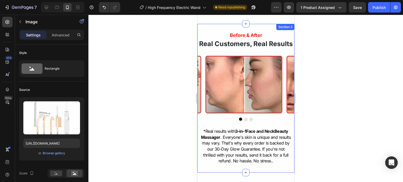
click at [268, 25] on div "Before & After Heading Real Customers, Real Results Heading Image Image Image C…" at bounding box center [245, 98] width 97 height 149
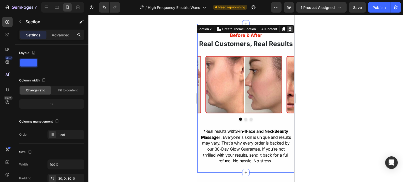
click at [288, 29] on icon at bounding box center [289, 29] width 3 height 4
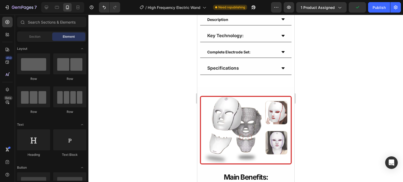
scroll to position [366, 0]
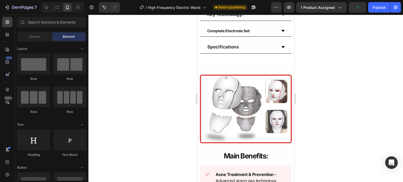
click at [255, 95] on img at bounding box center [246, 109] width 92 height 69
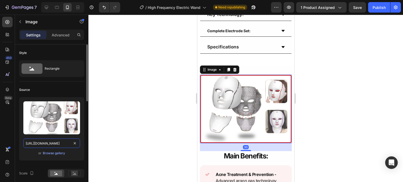
click at [59, 141] on input "[URL][DOMAIN_NAME]" at bounding box center [51, 143] width 57 height 9
paste input "7850fc7f-4e0d-4a81-a9b3-155dea2110"
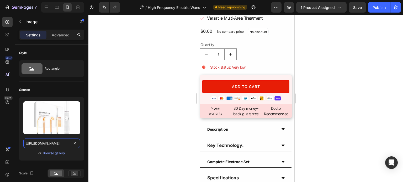
scroll to position [183, 0]
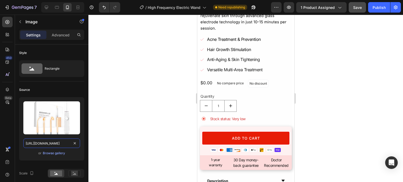
type input "https://cdn.shopify.com/s/files/1/0731/7658/0348/files/gempages_553070330965394…"
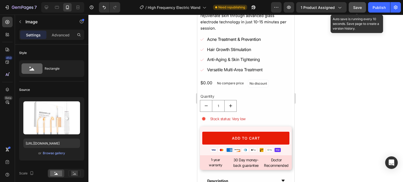
click at [356, 7] on span "Save" at bounding box center [357, 7] width 9 height 4
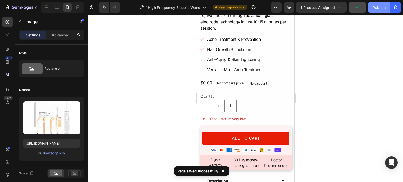
click at [374, 10] on button "Publish" at bounding box center [379, 7] width 22 height 10
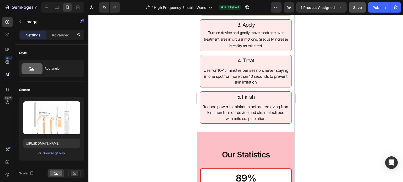
scroll to position [726, 0]
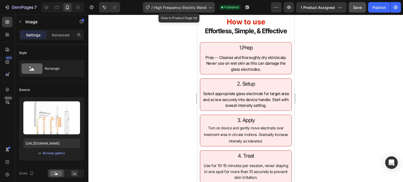
click at [208, 7] on icon at bounding box center [210, 7] width 5 height 5
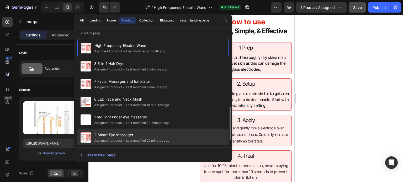
scroll to position [93, 0]
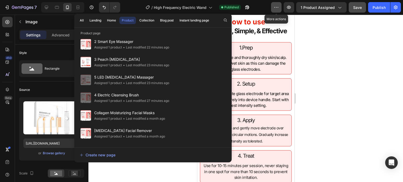
click at [277, 7] on icon "button" at bounding box center [276, 7] width 1 height 1
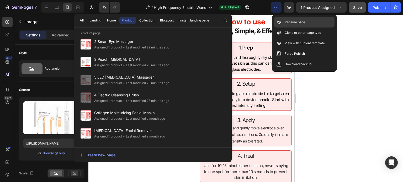
click at [279, 28] on div "Rename page" at bounding box center [304, 33] width 60 height 10
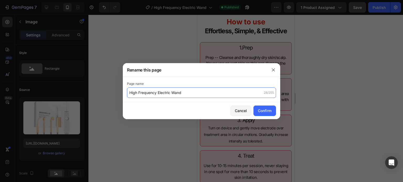
click at [131, 93] on input "High Frequency Electric Wand" at bounding box center [201, 93] width 149 height 10
click at [130, 93] on input "High Frequency Electric Wand" at bounding box center [201, 93] width 149 height 10
click at [130, 93] on input "9High Frequency Electric Wand" at bounding box center [201, 93] width 149 height 10
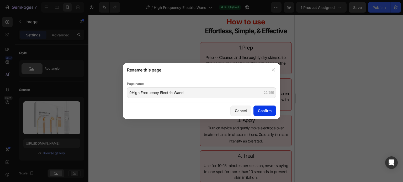
click at [265, 111] on div "Confirm" at bounding box center [265, 111] width 14 height 6
type input "9High Frequency Electric Wand"
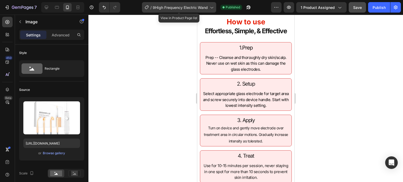
click at [209, 8] on div "/ 9High Frequency Electric Wand" at bounding box center [179, 7] width 74 height 10
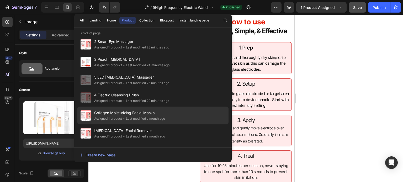
click at [144, 112] on span "Collagen Moisturizing Facial Masks" at bounding box center [129, 113] width 71 height 6
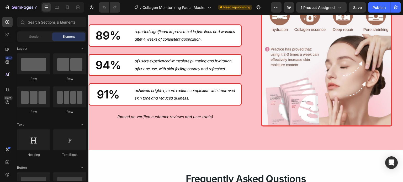
scroll to position [652, 0]
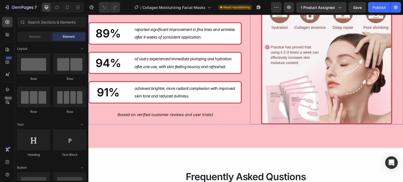
click at [299, 94] on img at bounding box center [326, 58] width 131 height 131
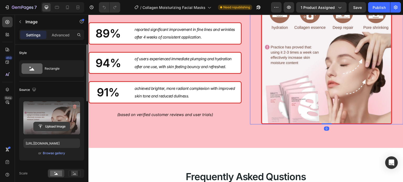
click at [44, 126] on input "file" at bounding box center [52, 126] width 36 height 9
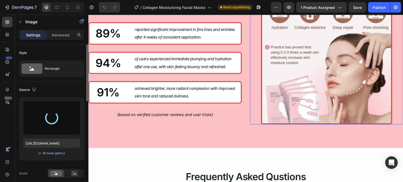
type input "[URL][DOMAIN_NAME]"
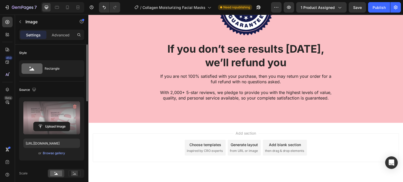
scroll to position [1014, 0]
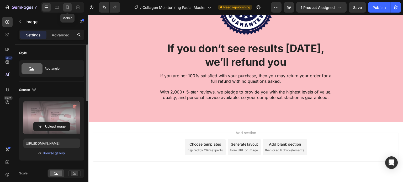
click at [68, 8] on icon at bounding box center [67, 7] width 5 height 5
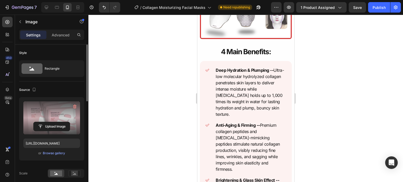
scroll to position [429, 0]
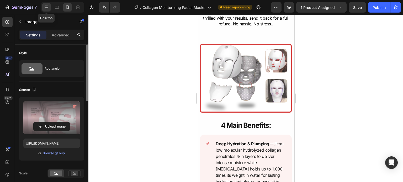
click at [45, 7] on icon at bounding box center [46, 7] width 5 height 5
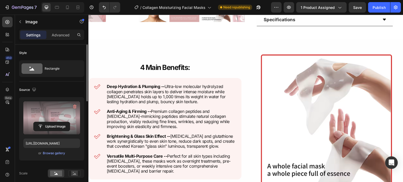
scroll to position [284, 0]
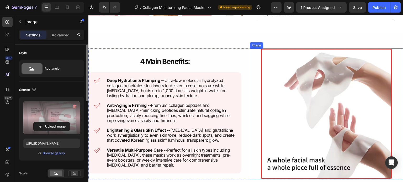
click at [333, 91] on img at bounding box center [326, 114] width 131 height 131
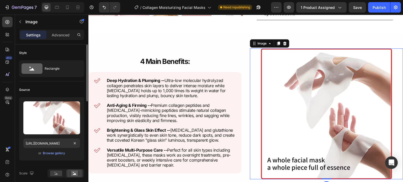
click at [63, 139] on div "https://cdn.shopify.com/s/files/1/0731/7658/0348/files/gempages_553070330965394…" at bounding box center [51, 143] width 57 height 9
click at [62, 140] on input "https://cdn.shopify.com/s/files/1/0731/7658/0348/files/gempages_553070330965394…" at bounding box center [51, 143] width 57 height 9
click at [70, 7] on icon at bounding box center [67, 7] width 5 height 5
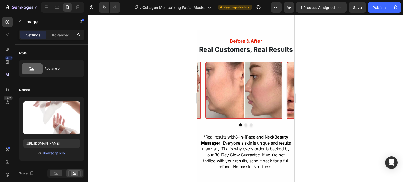
scroll to position [354, 0]
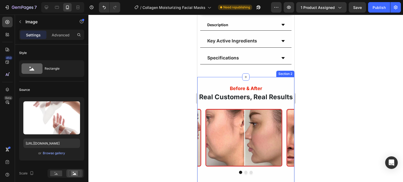
click at [279, 77] on div "Before & After Heading Real Customers, Real Results Heading Image Image Image C…" at bounding box center [245, 151] width 97 height 149
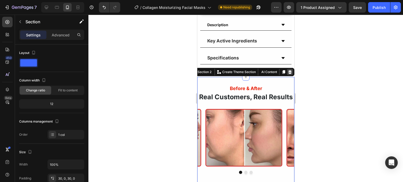
click at [288, 70] on icon at bounding box center [290, 72] width 4 height 4
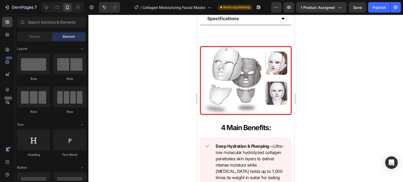
scroll to position [387, 0]
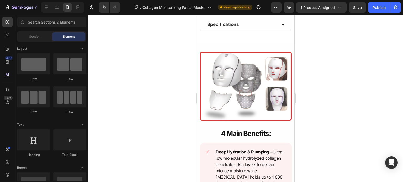
click at [245, 95] on img at bounding box center [246, 86] width 92 height 69
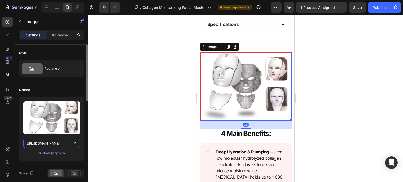
click at [44, 142] on input "[URL][DOMAIN_NAME]" at bounding box center [51, 143] width 57 height 9
paste input "4077d871-a32c-478d-8765-071a0bb73201"
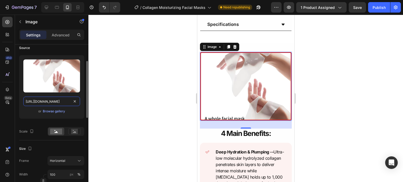
scroll to position [43, 0]
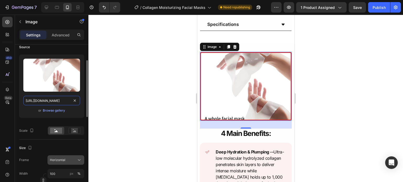
type input "https://cdn.shopify.com/s/files/1/0731/7658/0348/files/gempages_553070330965394…"
click at [72, 158] on div "Horizontal" at bounding box center [63, 160] width 26 height 5
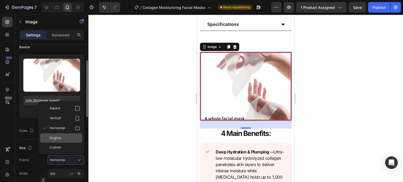
click at [59, 138] on span "Original" at bounding box center [56, 138] width 12 height 5
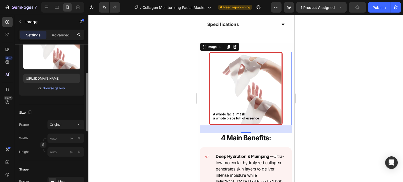
scroll to position [67, 0]
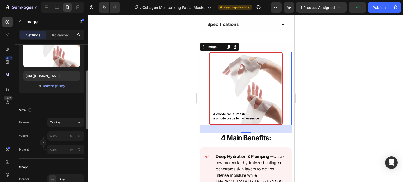
click at [154, 123] on div at bounding box center [245, 99] width 315 height 168
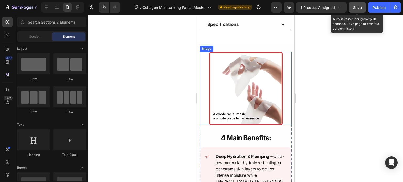
click at [357, 10] on button "Save" at bounding box center [357, 7] width 17 height 10
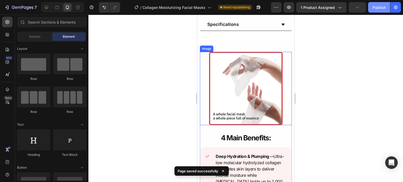
click at [376, 10] on button "Publish" at bounding box center [379, 7] width 22 height 10
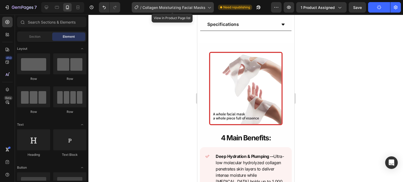
click at [209, 8] on icon at bounding box center [209, 8] width 3 height 2
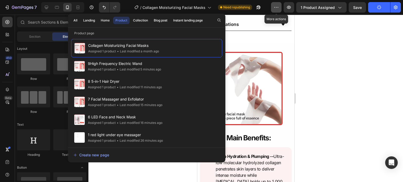
click at [276, 6] on icon "button" at bounding box center [276, 7] width 5 height 5
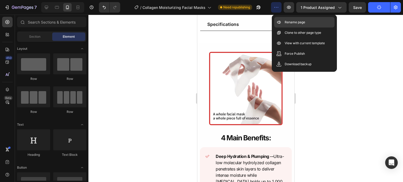
click at [308, 28] on div "Rename page" at bounding box center [304, 33] width 60 height 10
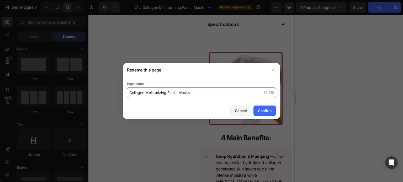
click at [129, 94] on input "Collagen Moisturizing Facial Masks" at bounding box center [201, 93] width 149 height 10
type input "10 Collagen Moisturizing Facial Masks"
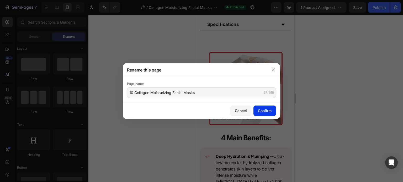
click at [273, 108] on button "Confirm" at bounding box center [264, 111] width 23 height 10
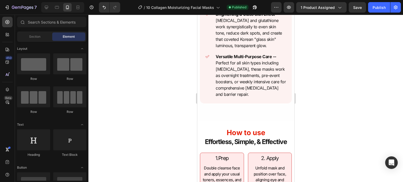
scroll to position [657, 0]
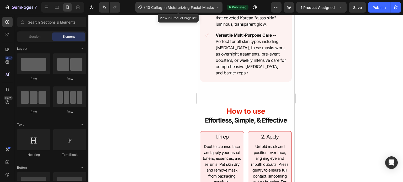
click at [218, 8] on icon at bounding box center [217, 7] width 5 height 5
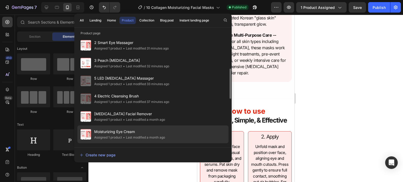
scroll to position [110, 0]
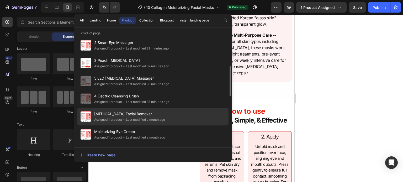
click at [134, 114] on span "[MEDICAL_DATA] Facial Remover" at bounding box center [129, 114] width 71 height 6
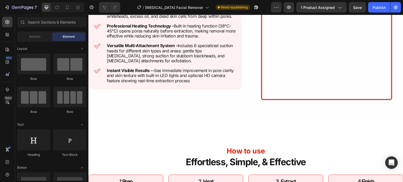
scroll to position [342, 0]
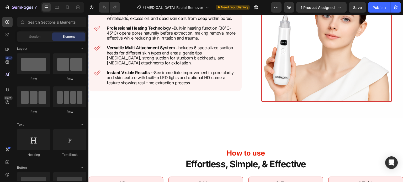
click at [287, 70] on img at bounding box center [326, 36] width 131 height 131
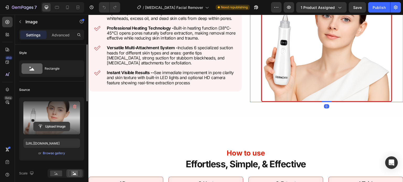
click at [59, 125] on input "file" at bounding box center [52, 126] width 36 height 9
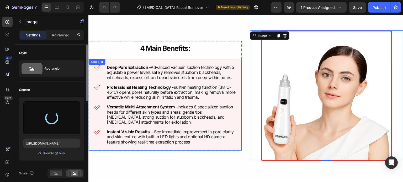
scroll to position [288, 0]
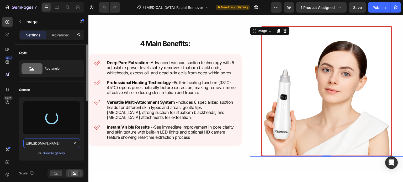
click at [56, 144] on input "[URL][DOMAIN_NAME]" at bounding box center [51, 143] width 57 height 9
type input "[URL][DOMAIN_NAME]"
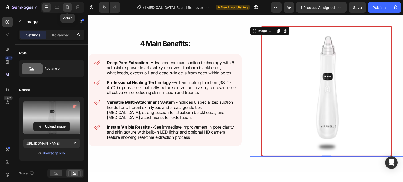
click at [65, 9] on icon at bounding box center [67, 7] width 5 height 5
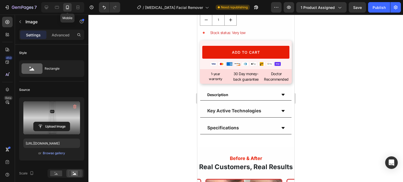
scroll to position [269, 0]
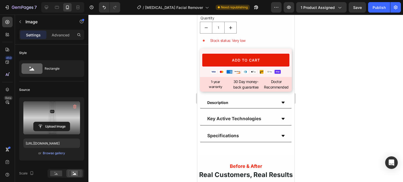
click at [187, 118] on div at bounding box center [245, 99] width 315 height 168
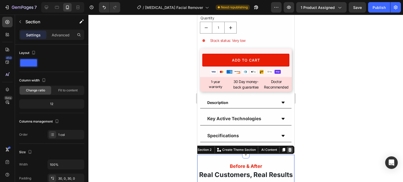
click at [287, 147] on div at bounding box center [290, 150] width 6 height 6
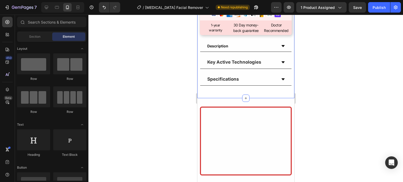
scroll to position [326, 0]
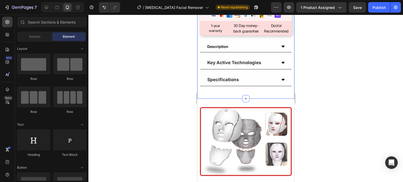
click at [265, 126] on img at bounding box center [246, 141] width 92 height 69
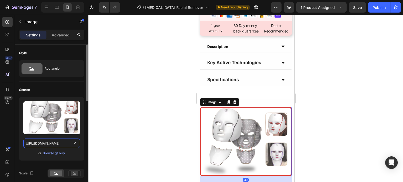
click at [63, 143] on input "[URL][DOMAIN_NAME]" at bounding box center [51, 143] width 57 height 9
paste input "6a664f2b-072a-40aa-9235-f17bff8159cd"
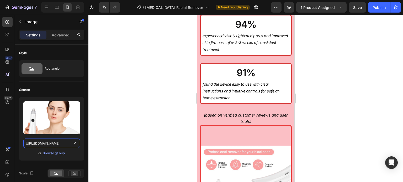
scroll to position [1019, 0]
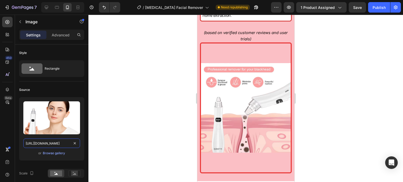
type input "[URL][DOMAIN_NAME]"
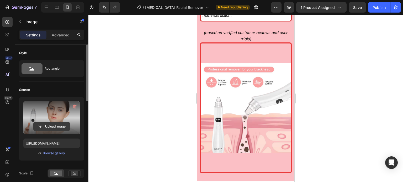
click at [51, 124] on input "file" at bounding box center [52, 126] width 36 height 9
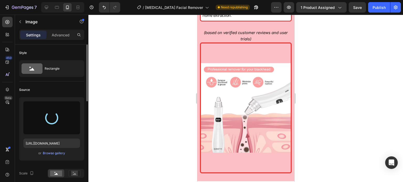
scroll to position [73, 0]
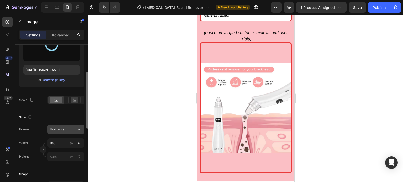
click at [71, 134] on button "Horizontal" at bounding box center [65, 129] width 37 height 9
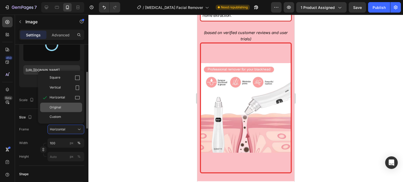
click at [61, 106] on div "Original" at bounding box center [65, 107] width 30 height 5
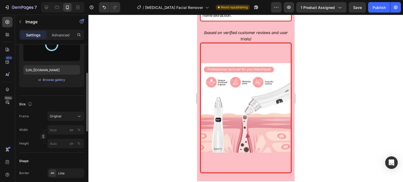
type input "[URL][DOMAIN_NAME]"
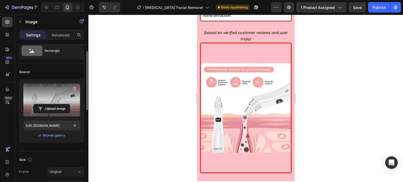
scroll to position [18, 0]
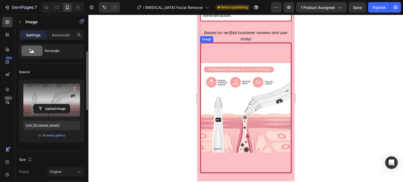
click at [238, 111] on img at bounding box center [246, 108] width 92 height 131
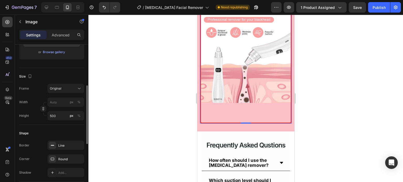
scroll to position [103, 0]
click at [64, 116] on input "500" at bounding box center [65, 114] width 37 height 9
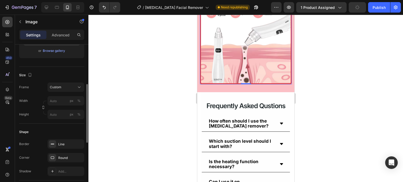
click at [38, 121] on div "Size Frame Custom Width px % Height px %" at bounding box center [51, 95] width 65 height 57
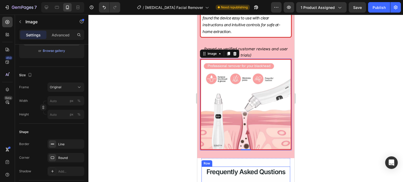
scroll to position [1002, 0]
click at [155, 110] on div at bounding box center [245, 99] width 315 height 168
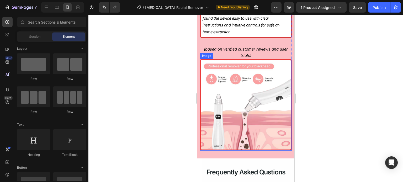
click at [242, 102] on img at bounding box center [246, 105] width 92 height 92
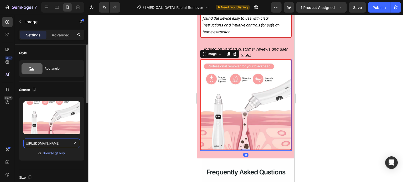
click at [47, 146] on input "[URL][DOMAIN_NAME]" at bounding box center [51, 143] width 57 height 9
click at [45, 5] on icon at bounding box center [46, 7] width 5 height 5
type input "500"
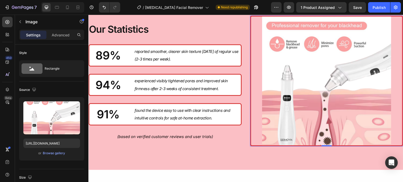
scroll to position [917, 0]
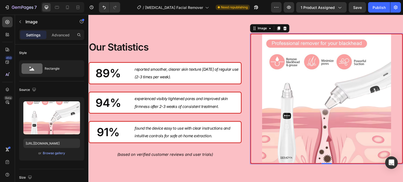
click at [287, 91] on img at bounding box center [326, 98] width 153 height 131
click at [61, 142] on input "[URL][DOMAIN_NAME]" at bounding box center [51, 143] width 57 height 9
paste input "[URL][DOMAIN_NAME]"
type input "https://cdn.shopify.comhttps://[DOMAIN_NAME][URL]"
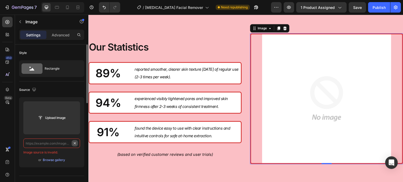
scroll to position [0, 0]
click at [64, 141] on input "text" at bounding box center [51, 143] width 57 height 9
paste input "[URL][DOMAIN_NAME]"
type input "[URL][DOMAIN_NAME]"
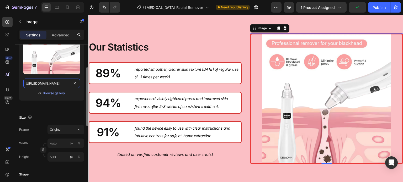
scroll to position [60, 0]
click at [62, 157] on input "500" at bounding box center [65, 156] width 37 height 9
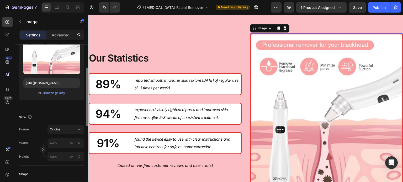
click at [65, 115] on div "Size" at bounding box center [51, 117] width 65 height 8
click at [60, 142] on input "px %" at bounding box center [65, 143] width 37 height 9
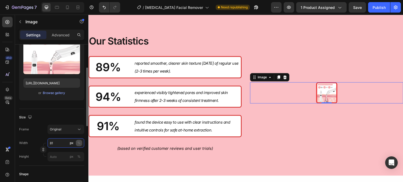
type input "81"
click at [78, 142] on div "%" at bounding box center [78, 143] width 3 height 5
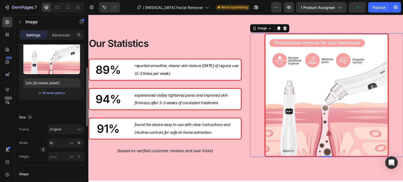
click at [59, 112] on div "Size Frame Original Width 81 px % Height px %" at bounding box center [51, 137] width 65 height 57
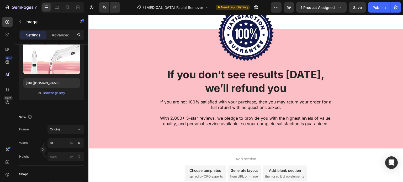
scroll to position [1290, 0]
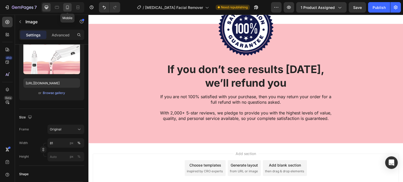
click at [66, 9] on icon at bounding box center [67, 8] width 3 height 4
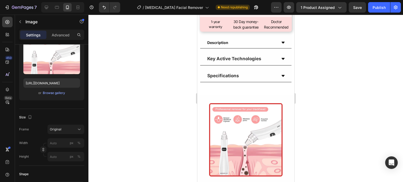
scroll to position [335, 0]
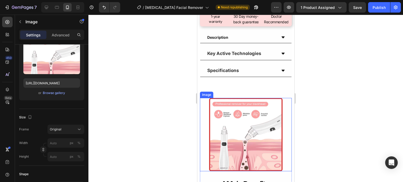
click at [230, 103] on img at bounding box center [245, 134] width 73 height 73
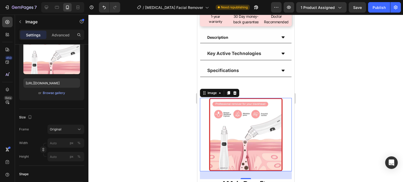
click at [228, 118] on img at bounding box center [245, 134] width 73 height 73
click at [152, 121] on div at bounding box center [245, 99] width 315 height 168
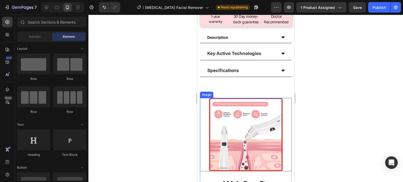
click at [217, 120] on img at bounding box center [245, 134] width 73 height 73
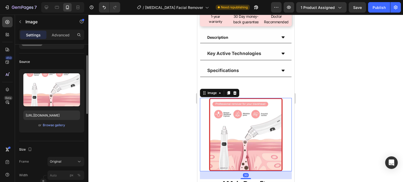
scroll to position [30, 0]
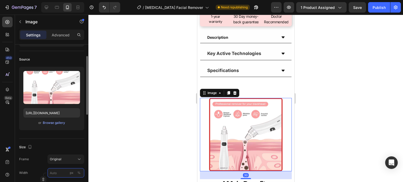
click at [55, 170] on input "px %" at bounding box center [65, 172] width 37 height 9
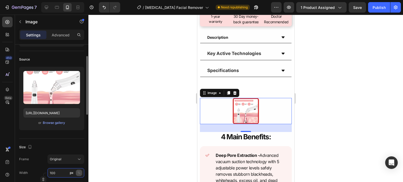
type input "100"
click at [82, 172] on button "%" at bounding box center [79, 173] width 6 height 6
click at [79, 170] on button "%" at bounding box center [79, 173] width 6 height 6
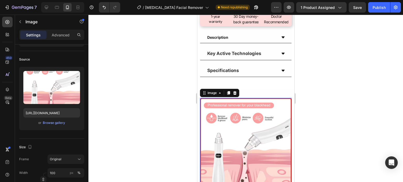
click at [125, 137] on div at bounding box center [245, 99] width 315 height 168
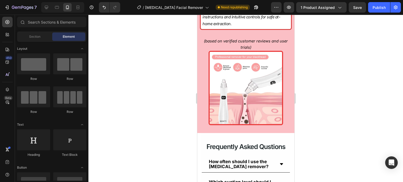
scroll to position [1033, 0]
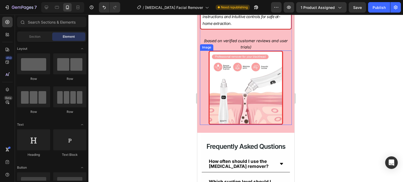
click at [243, 89] on img at bounding box center [245, 88] width 75 height 75
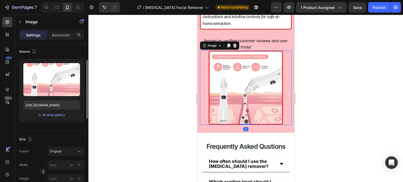
scroll to position [39, 0]
click at [54, 163] on input "px %" at bounding box center [65, 164] width 37 height 9
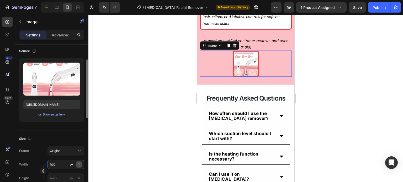
type input "100"
click at [78, 164] on div "%" at bounding box center [78, 164] width 3 height 5
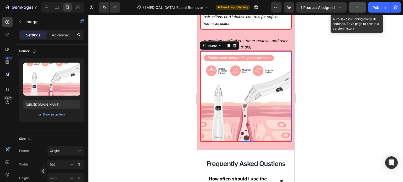
click at [363, 9] on button "button" at bounding box center [357, 7] width 17 height 10
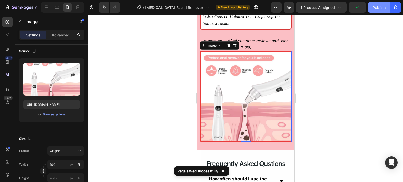
click at [374, 8] on div "Publish" at bounding box center [379, 8] width 13 height 6
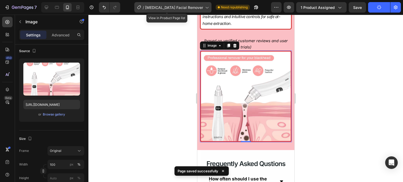
click at [204, 10] on icon at bounding box center [206, 7] width 5 height 5
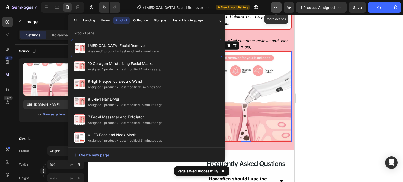
click at [279, 7] on icon "button" at bounding box center [276, 7] width 5 height 5
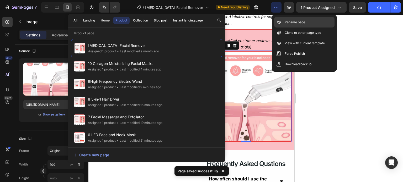
click at [281, 24] on icon at bounding box center [278, 22] width 5 height 5
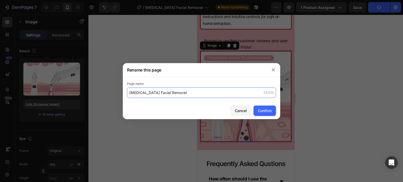
click at [133, 91] on input "Blackhead Facial Remover" at bounding box center [201, 93] width 149 height 10
click at [131, 92] on input "Blackhead Facial Remover" at bounding box center [201, 93] width 149 height 10
click at [130, 93] on input "Blackhead Facial Remover" at bounding box center [201, 93] width 149 height 10
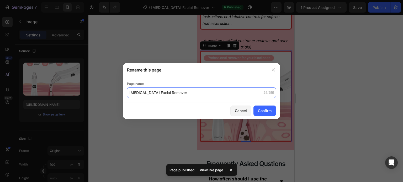
click at [129, 91] on input "Blackhead Facial Remover" at bounding box center [201, 93] width 149 height 10
type input "11 [MEDICAL_DATA] Facial Remover"
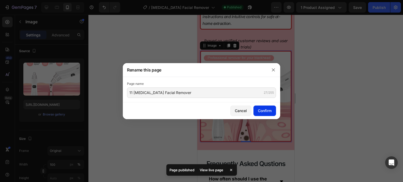
click at [266, 113] on div "Confirm" at bounding box center [265, 111] width 14 height 6
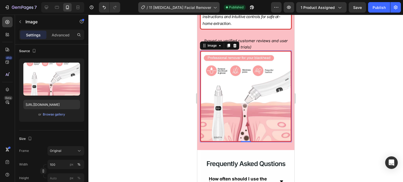
click at [205, 12] on div "/ 11 Blackhead Facial Remover" at bounding box center [178, 7] width 81 height 10
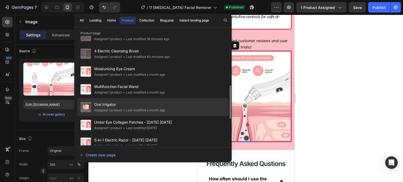
scroll to position [171, 0]
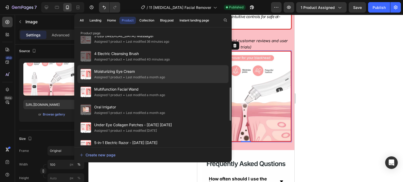
click at [134, 83] on div "Moisturizing Eye Cream Assigned 1 product • Last modified a month ago" at bounding box center [152, 92] width 151 height 18
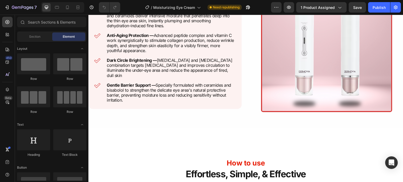
scroll to position [339, 0]
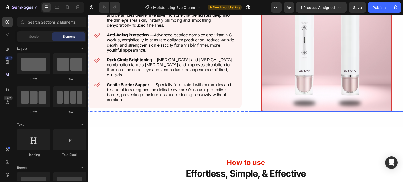
click at [307, 67] on img at bounding box center [326, 46] width 131 height 131
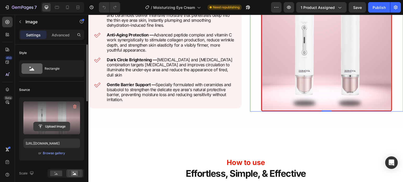
click at [42, 125] on input "file" at bounding box center [52, 126] width 36 height 9
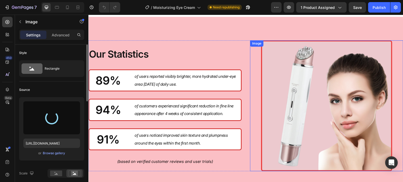
scroll to position [584, 0]
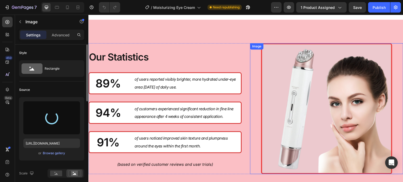
type input "https://cdn.shopify.com/s/files/1/0731/7658/0348/files/gempages_553070330965394…"
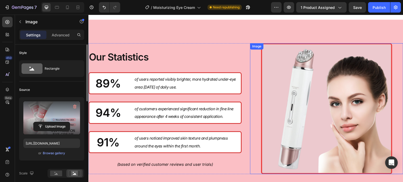
click at [297, 106] on img at bounding box center [326, 108] width 131 height 131
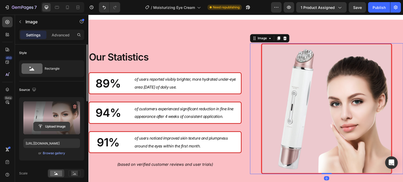
click at [54, 125] on input "file" at bounding box center [52, 126] width 36 height 9
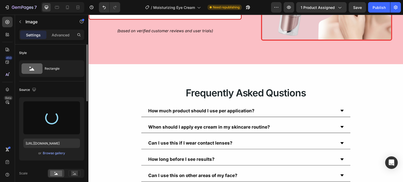
scroll to position [715, 0]
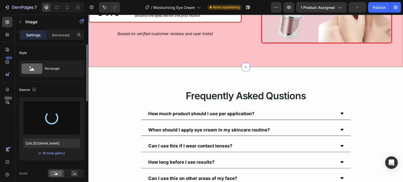
type input "https://cdn.shopify.com/s/files/1/0731/7658/0348/files/gempages_553070330965394…"
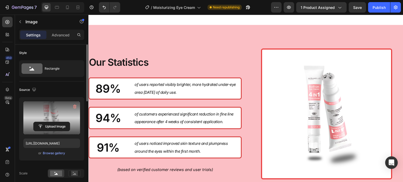
scroll to position [579, 0]
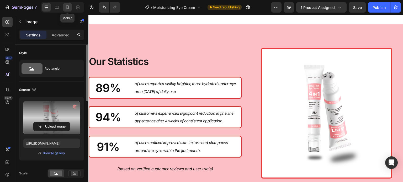
click at [67, 9] on icon at bounding box center [67, 8] width 3 height 4
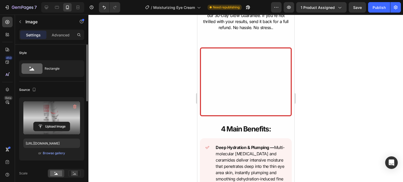
scroll to position [394, 0]
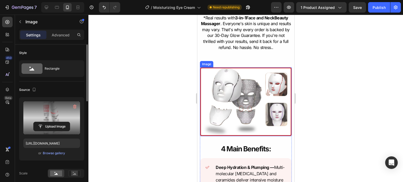
click at [237, 103] on img at bounding box center [246, 101] width 92 height 69
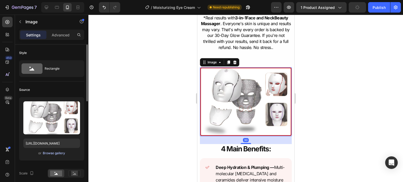
click at [49, 152] on div "Browse gallery" at bounding box center [54, 153] width 22 height 5
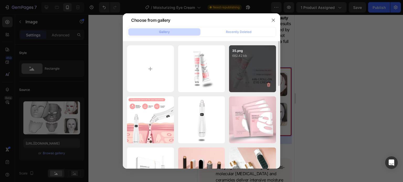
click at [234, 61] on div "35.png 682.42 kb" at bounding box center [252, 68] width 47 height 47
type input "https://cdn.shopify.com/s/files/1/0731/7658/0348/files/gempages_553070330965394…"
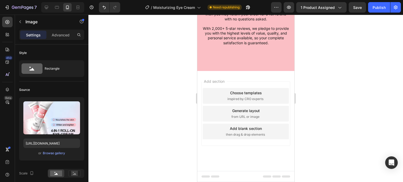
scroll to position [1492, 0]
click at [360, 14] on div "7 Version history / Moisturizing Eye Cream Need republishing Preview 1 product …" at bounding box center [201, 7] width 403 height 15
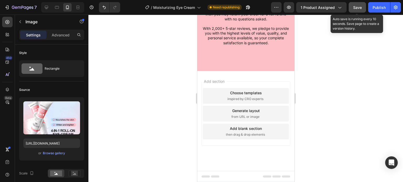
click at [359, 12] on button "Save" at bounding box center [357, 7] width 17 height 10
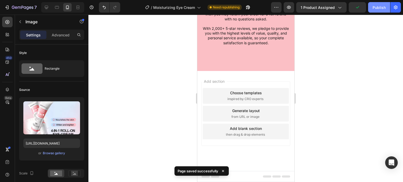
click at [375, 10] on button "Publish" at bounding box center [379, 7] width 22 height 10
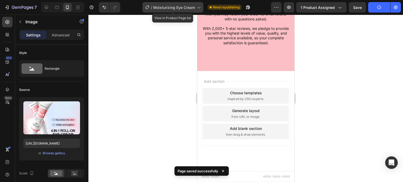
click at [195, 12] on div "/ Moisturizing Eye Cream" at bounding box center [172, 7] width 61 height 10
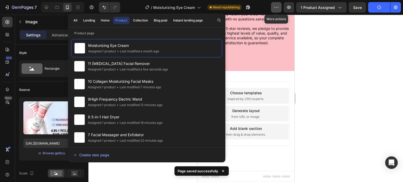
click at [274, 6] on button "button" at bounding box center [276, 7] width 10 height 10
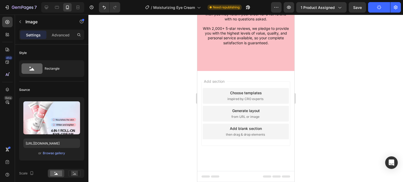
click at [350, 91] on div at bounding box center [245, 99] width 315 height 168
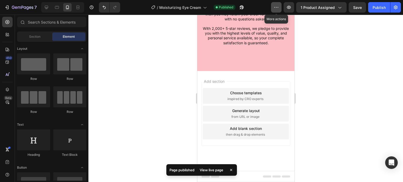
click at [278, 4] on button "button" at bounding box center [276, 7] width 10 height 10
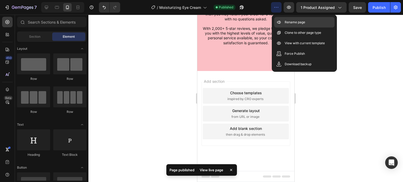
click at [281, 23] on icon at bounding box center [278, 22] width 5 height 5
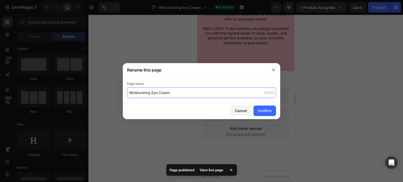
click at [130, 94] on input "Moisturizing Eye Cream" at bounding box center [201, 93] width 149 height 10
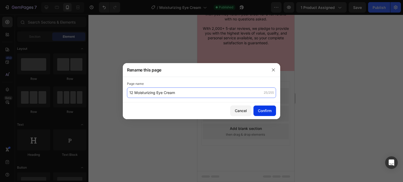
type input "12 Moisturizing Eye Cream"
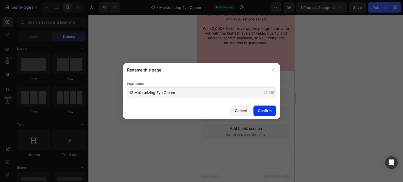
click at [255, 111] on button "Confirm" at bounding box center [264, 111] width 23 height 10
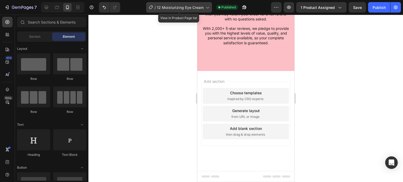
click at [208, 4] on div "/ 12 Moisturizing Eye Cream" at bounding box center [179, 7] width 66 height 10
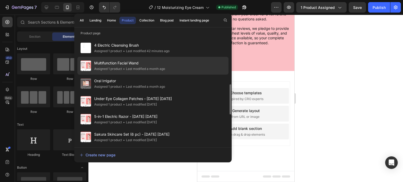
scroll to position [192, 0]
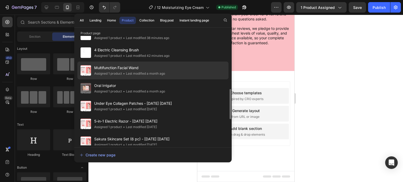
click at [145, 74] on div "• Last modified a month ago" at bounding box center [143, 73] width 43 height 5
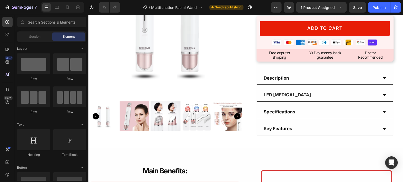
scroll to position [191, 0]
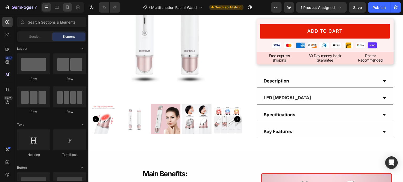
click at [65, 10] on div at bounding box center [67, 7] width 8 height 8
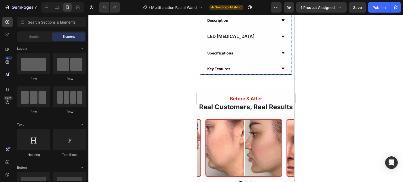
scroll to position [364, 0]
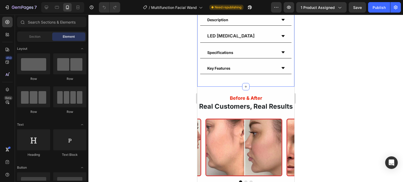
click at [253, 87] on div "Before & After Heading Real Customers, Real Results Heading Image Image Image C…" at bounding box center [245, 161] width 97 height 149
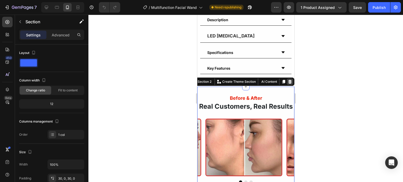
click at [288, 80] on icon at bounding box center [289, 82] width 3 height 4
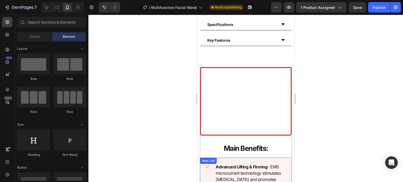
scroll to position [395, 0]
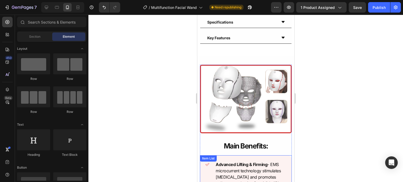
click at [228, 88] on img at bounding box center [246, 99] width 92 height 69
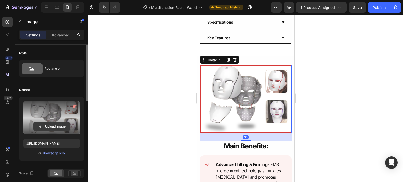
click at [51, 123] on input "file" at bounding box center [52, 126] width 36 height 9
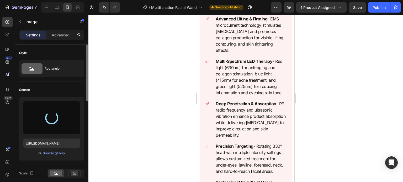
scroll to position [535, 0]
type input "[URL][DOMAIN_NAME]"
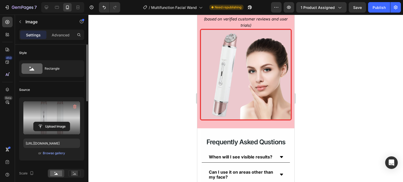
scroll to position [1195, 0]
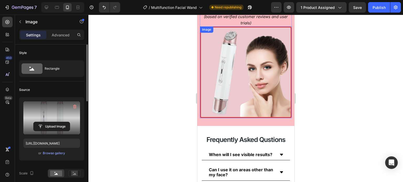
click at [250, 82] on img at bounding box center [246, 73] width 92 height 92
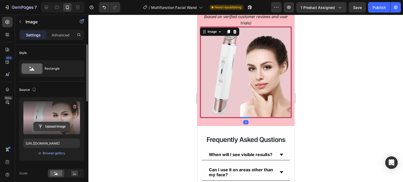
click at [57, 125] on input "file" at bounding box center [52, 126] width 36 height 9
click at [46, 9] on icon at bounding box center [46, 7] width 5 height 5
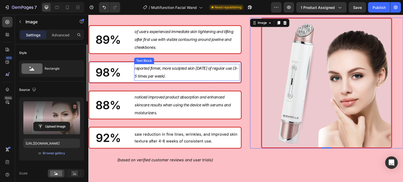
scroll to position [1044, 0]
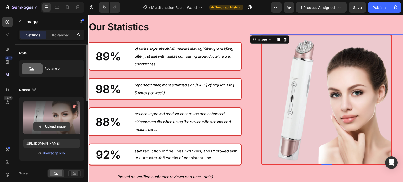
click at [55, 128] on input "file" at bounding box center [52, 126] width 36 height 9
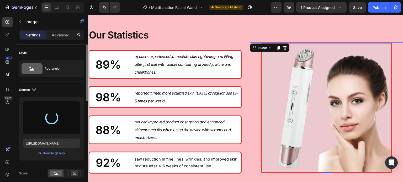
type input "https://cdn.shopify.com/s/files/1/0731/7658/0348/files/gempages_553070330965394…"
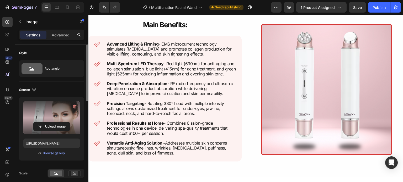
scroll to position [443, 0]
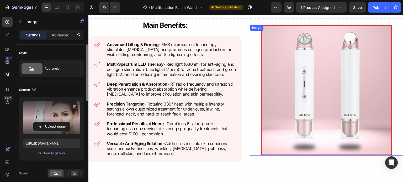
click at [295, 81] on img at bounding box center [326, 90] width 131 height 131
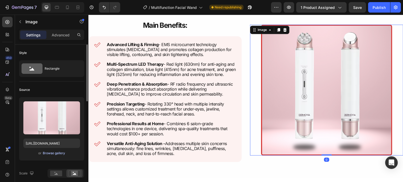
click at [50, 155] on div "Browse gallery" at bounding box center [54, 153] width 22 height 5
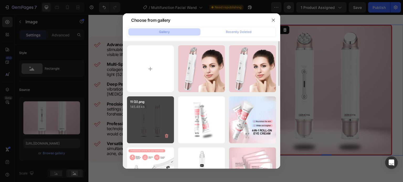
click at [151, 133] on div "11 (3).png 145.48 kb" at bounding box center [150, 120] width 47 height 47
type input "https://cdn.shopify.com/s/files/1/0731/7658/0348/files/gempages_553070330965394…"
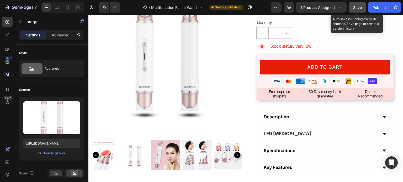
click at [356, 9] on span "Save" at bounding box center [357, 7] width 9 height 4
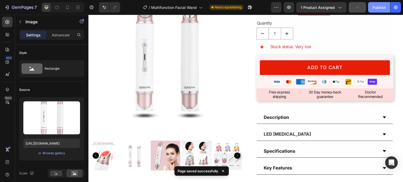
click at [373, 9] on div "Publish" at bounding box center [379, 8] width 13 height 6
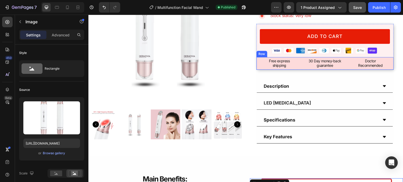
scroll to position [188, 0]
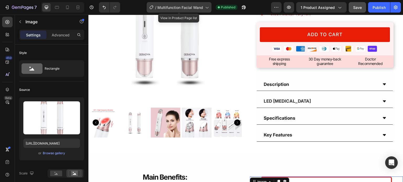
click at [211, 8] on div "/ Multifunction Facial Wand" at bounding box center [179, 7] width 65 height 10
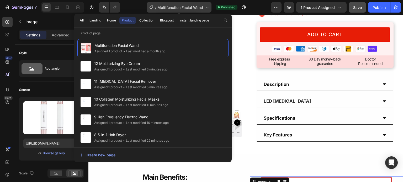
click at [210, 9] on div "/ Multifunction Facial Wand" at bounding box center [179, 7] width 65 height 10
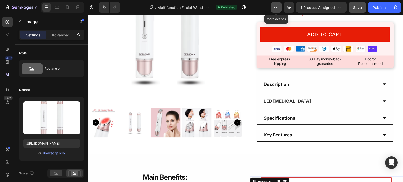
click at [274, 7] on button "button" at bounding box center [276, 7] width 10 height 10
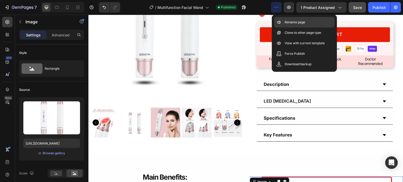
click at [288, 24] on p "Rename page" at bounding box center [295, 22] width 20 height 5
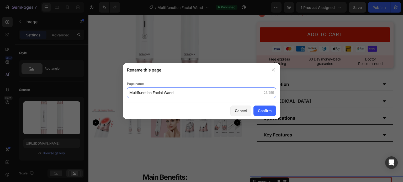
click at [129, 95] on input "Multifunction Facial Wand" at bounding box center [201, 93] width 149 height 10
type input "13 Multifunction Facial Wand"
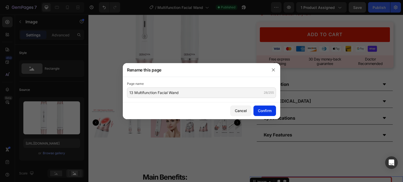
click at [264, 112] on div "Confirm" at bounding box center [265, 111] width 14 height 6
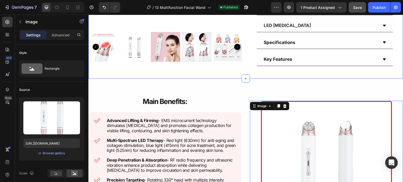
scroll to position [264, 0]
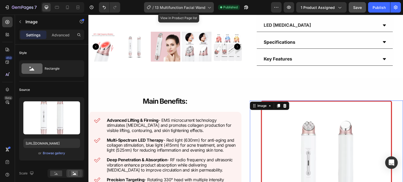
click at [203, 7] on span "13 Multifunction Facial Wand" at bounding box center [180, 8] width 51 height 6
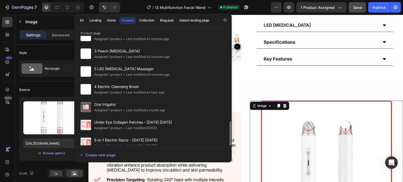
scroll to position [173, 0]
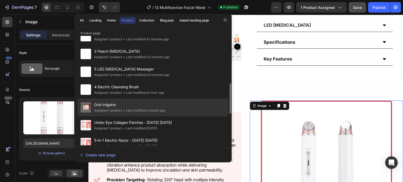
click at [151, 107] on span "Oral Irrigator" at bounding box center [129, 105] width 71 height 6
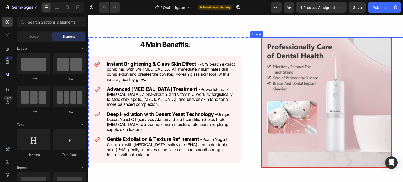
scroll to position [304, 0]
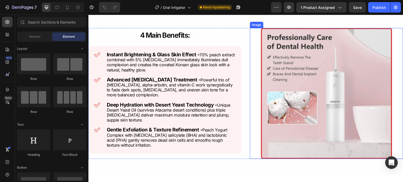
click at [294, 90] on img at bounding box center [326, 93] width 131 height 131
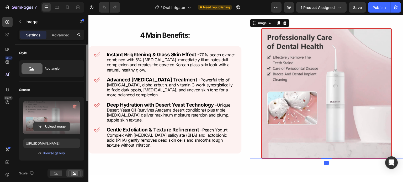
click at [52, 127] on input "file" at bounding box center [52, 126] width 36 height 9
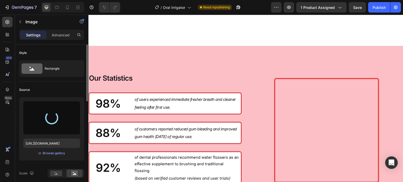
scroll to position [617, 0]
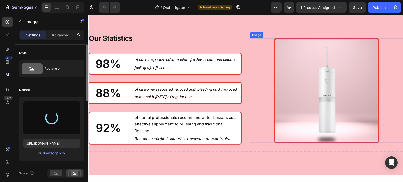
type input "[URL][DOMAIN_NAME]"
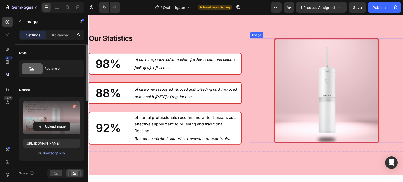
click at [304, 117] on img at bounding box center [326, 90] width 105 height 105
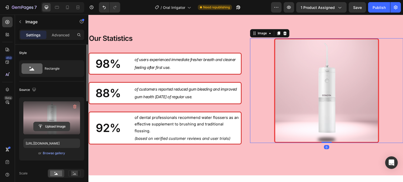
click at [60, 128] on input "file" at bounding box center [52, 126] width 36 height 9
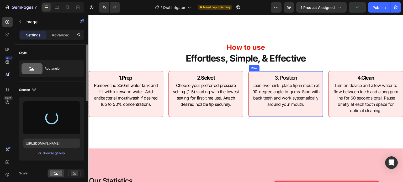
scroll to position [581, 0]
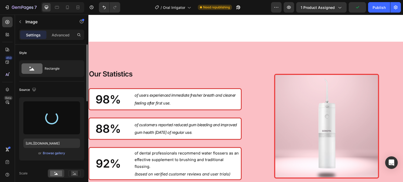
type input "[URL][DOMAIN_NAME]"
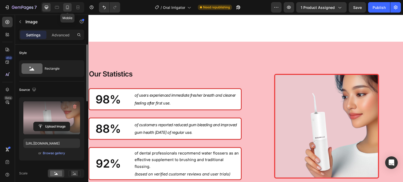
click at [67, 10] on div at bounding box center [67, 7] width 8 height 8
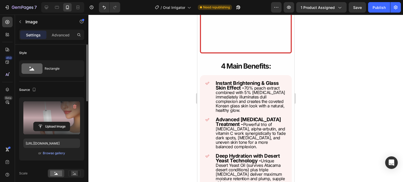
scroll to position [436, 0]
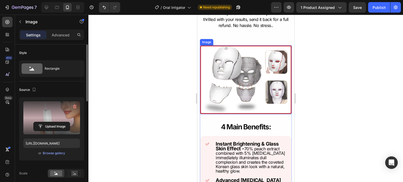
click at [227, 98] on img at bounding box center [246, 79] width 92 height 69
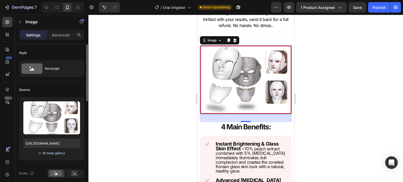
click at [54, 154] on div "Browse gallery" at bounding box center [54, 153] width 22 height 5
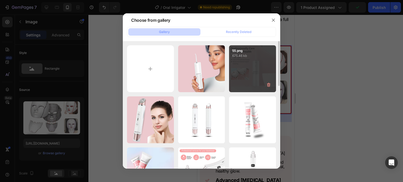
click at [251, 77] on div "55.png 675.46 kb" at bounding box center [252, 68] width 47 height 47
type input "[URL][DOMAIN_NAME]"
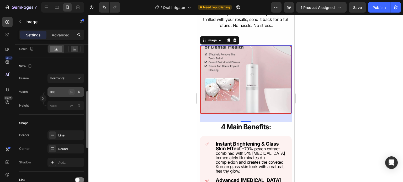
scroll to position [125, 0]
click at [70, 80] on div "Horizontal" at bounding box center [63, 78] width 26 height 5
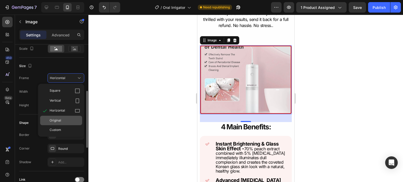
click at [59, 118] on div "Original" at bounding box center [61, 120] width 42 height 9
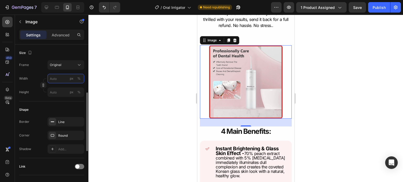
click at [63, 77] on input "px %" at bounding box center [65, 78] width 37 height 9
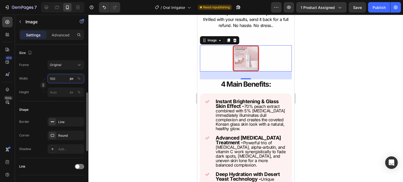
click at [83, 78] on input "100" at bounding box center [65, 78] width 37 height 9
type input "100"
click at [81, 78] on button "%" at bounding box center [79, 79] width 6 height 6
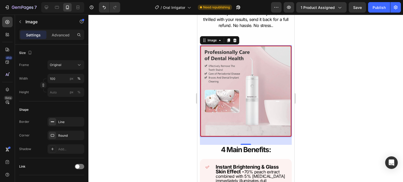
click at [121, 81] on div at bounding box center [245, 99] width 315 height 168
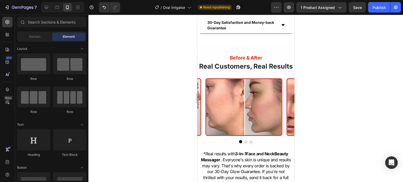
scroll to position [390, 0]
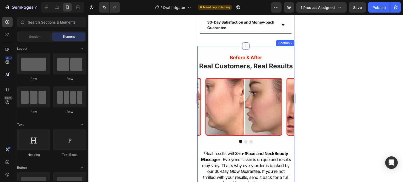
click at [277, 52] on div "Before & After Heading Real Customers, Real Results Heading Image Image Image C…" at bounding box center [245, 120] width 97 height 149
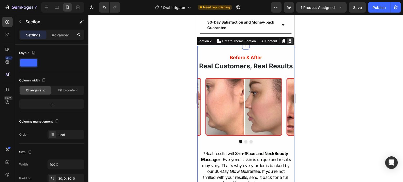
click at [288, 42] on icon at bounding box center [289, 41] width 3 height 4
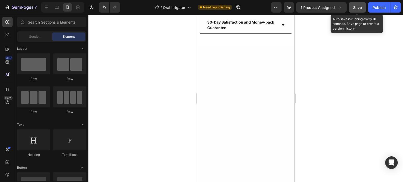
click at [359, 10] on div "Save" at bounding box center [357, 8] width 9 height 6
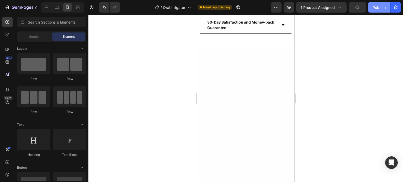
click at [374, 6] on div "Publish" at bounding box center [379, 8] width 13 height 6
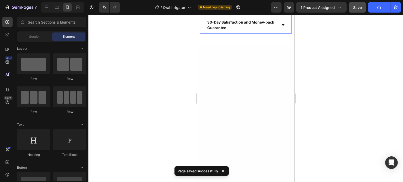
click at [283, 25] on div "30-Day Satisfaction and Money-back Guarantee" at bounding box center [245, 25] width 91 height 17
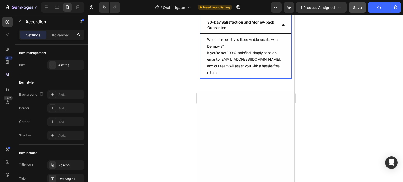
click at [281, 26] on icon at bounding box center [282, 25] width 3 height 2
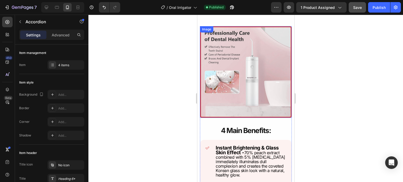
scroll to position [288, 0]
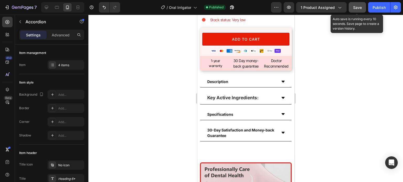
click at [361, 10] on button "Save" at bounding box center [357, 7] width 17 height 10
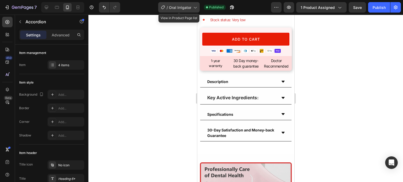
click at [196, 7] on icon at bounding box center [194, 7] width 5 height 5
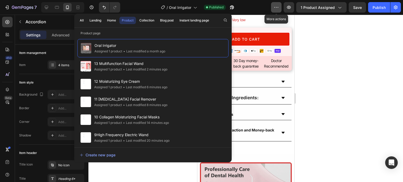
click at [277, 8] on icon "button" at bounding box center [276, 7] width 5 height 5
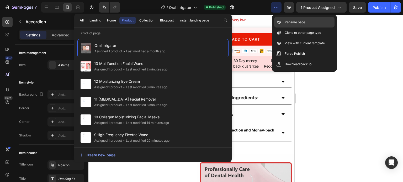
click at [285, 21] on p "Rename page" at bounding box center [295, 22] width 20 height 5
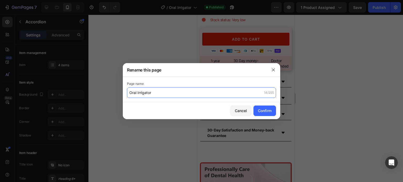
click at [133, 94] on input "Oral Irrigator" at bounding box center [201, 93] width 149 height 10
click at [132, 94] on input "Oral Irrigator" at bounding box center [201, 93] width 149 height 10
click at [131, 94] on input "Oral Irrigator" at bounding box center [201, 93] width 149 height 10
click at [130, 94] on input "Oral Irrigator" at bounding box center [201, 93] width 149 height 10
type input "14 Oral Irrigator"
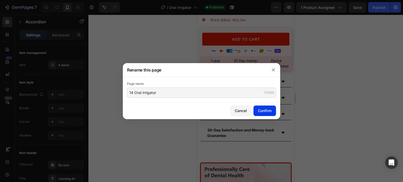
click at [267, 112] on div "Confirm" at bounding box center [265, 111] width 14 height 6
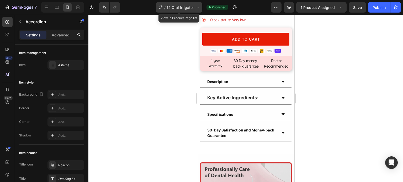
click at [199, 9] on icon at bounding box center [197, 7] width 5 height 5
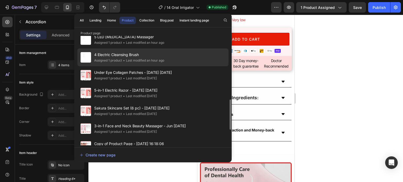
scroll to position [221, 0]
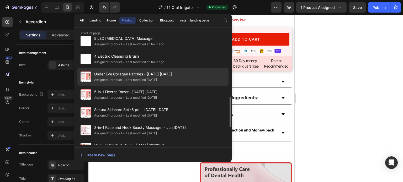
click at [153, 81] on div "• Last modified [DATE]" at bounding box center [139, 79] width 35 height 5
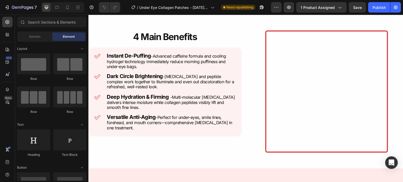
scroll to position [432, 0]
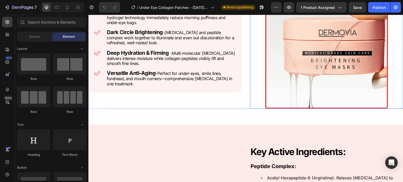
click at [296, 97] on img at bounding box center [326, 47] width 123 height 123
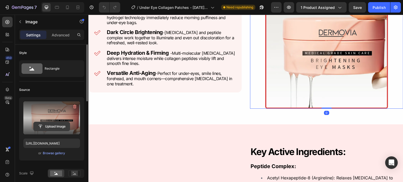
click at [50, 126] on input "file" at bounding box center [52, 126] width 36 height 9
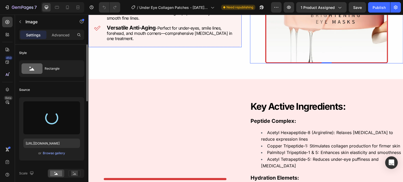
scroll to position [606, 0]
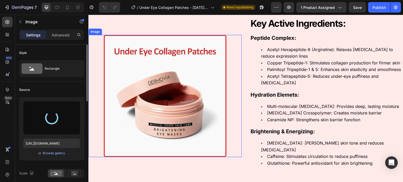
type input "[URL][DOMAIN_NAME]"
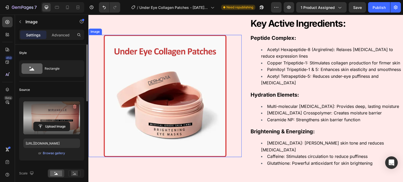
click at [178, 103] on img at bounding box center [165, 96] width 123 height 123
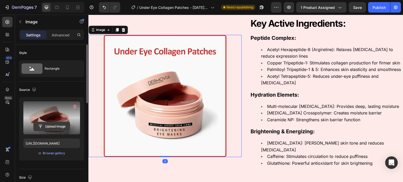
click at [56, 128] on input "file" at bounding box center [52, 126] width 36 height 9
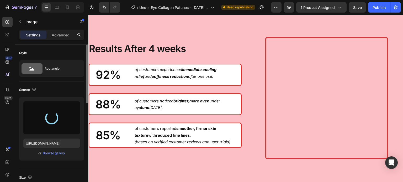
scroll to position [936, 0]
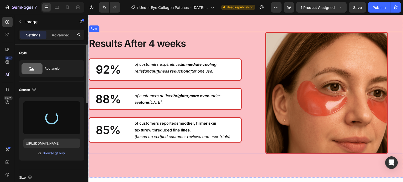
type input "[URL][DOMAIN_NAME]"
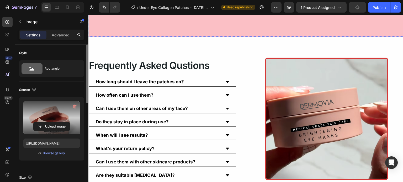
scroll to position [1077, 0]
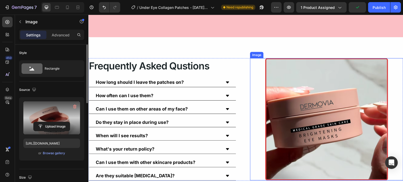
click at [285, 122] on img at bounding box center [326, 119] width 123 height 123
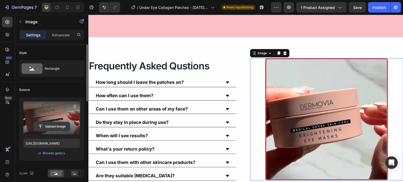
click at [49, 128] on input "file" at bounding box center [52, 126] width 36 height 9
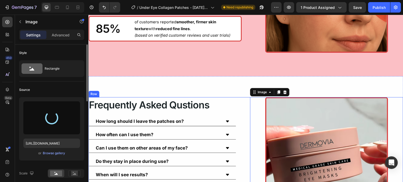
type input "[URL][DOMAIN_NAME]"
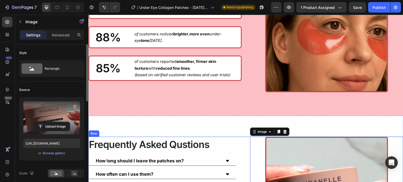
scroll to position [998, 0]
click at [67, 8] on icon at bounding box center [67, 8] width 3 height 4
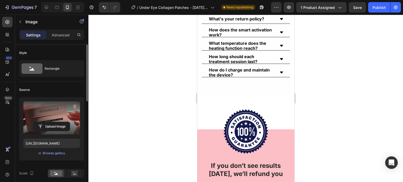
scroll to position [1219, 0]
click at [260, 66] on div "When will I see visible results? Can I use it on areas other than my face? Does…" at bounding box center [245, 26] width 89 height 103
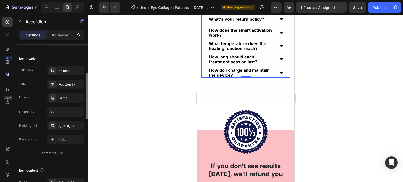
scroll to position [94, 0]
click at [79, 113] on icon "button" at bounding box center [79, 112] width 2 height 1
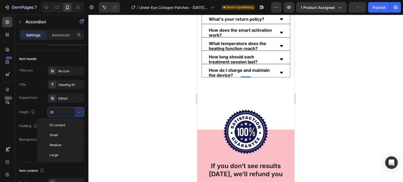
click at [61, 126] on span "Fit content" at bounding box center [58, 125] width 16 height 5
type input "Auto"
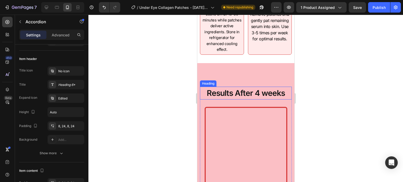
scroll to position [927, 0]
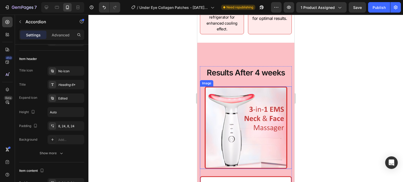
click at [239, 134] on img at bounding box center [245, 128] width 83 height 83
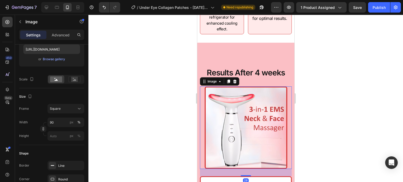
scroll to position [0, 0]
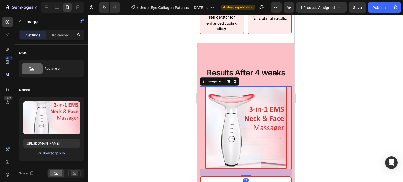
click at [46, 154] on div "Browse gallery" at bounding box center [54, 153] width 22 height 5
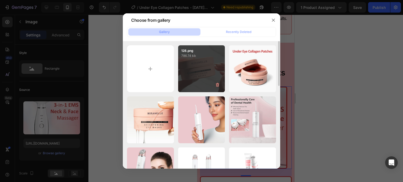
click at [199, 57] on p "786.74 kb" at bounding box center [201, 55] width 41 height 5
type input "[URL][DOMAIN_NAME]"
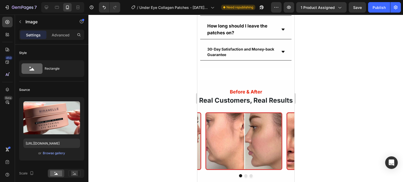
scroll to position [377, 0]
click at [217, 86] on div "Before & After Heading Real Customers, Real Results Heading Image Image Image C…" at bounding box center [245, 154] width 97 height 149
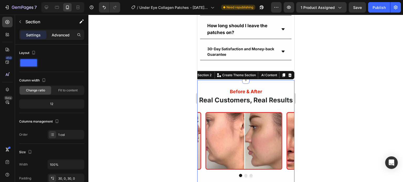
click at [57, 32] on p "Advanced" at bounding box center [61, 35] width 18 height 6
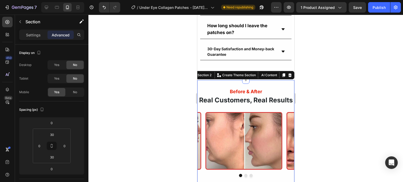
click at [50, 12] on div at bounding box center [62, 7] width 43 height 10
click at [46, 9] on icon at bounding box center [46, 7] width 5 height 5
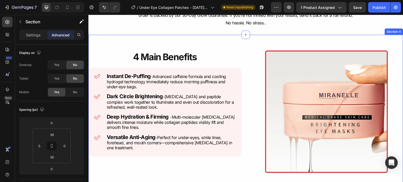
scroll to position [279, 0]
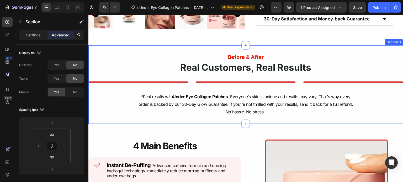
click at [289, 48] on div "Before & After Heading Real Customers, Real Results Heading Image Image Image R…" at bounding box center [245, 108] width 315 height 127
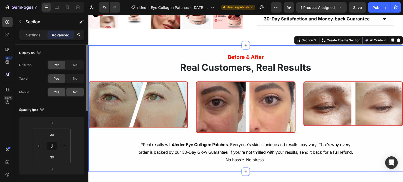
click at [56, 93] on span "Yes" at bounding box center [56, 92] width 5 height 5
click at [70, 11] on div at bounding box center [67, 7] width 8 height 8
type input "10"
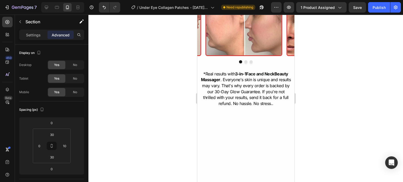
scroll to position [419, 0]
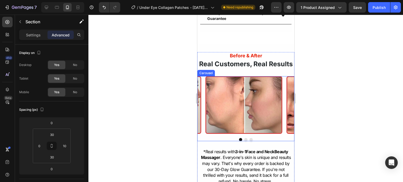
click at [202, 99] on div "Image Image Image" at bounding box center [245, 105] width 97 height 58
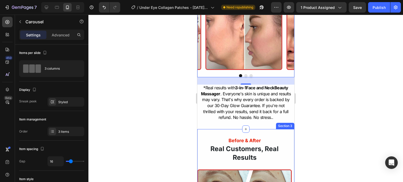
scroll to position [564, 0]
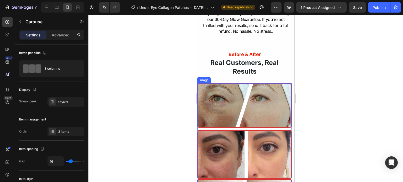
click at [238, 124] on img at bounding box center [244, 105] width 94 height 45
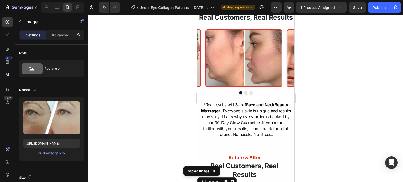
scroll to position [456, 0]
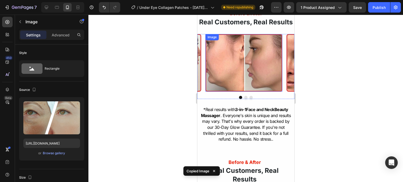
click at [236, 75] on img at bounding box center [243, 63] width 77 height 58
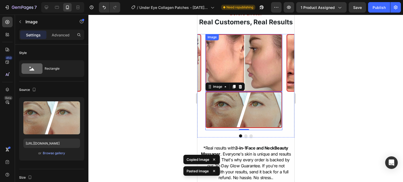
click at [242, 71] on img at bounding box center [243, 63] width 77 height 58
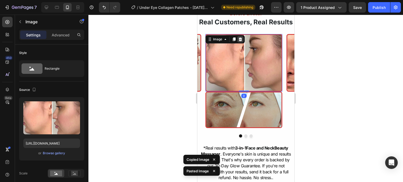
click at [241, 41] on icon at bounding box center [240, 39] width 4 height 4
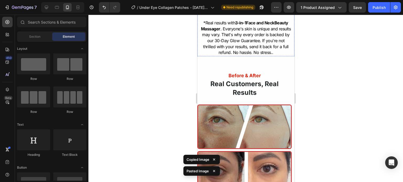
scroll to position [552, 0]
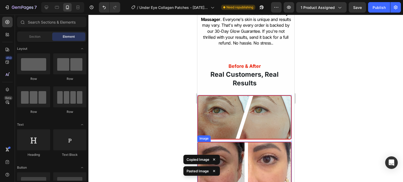
click at [236, 160] on img at bounding box center [244, 166] width 94 height 49
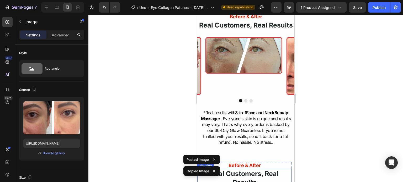
scroll to position [452, 0]
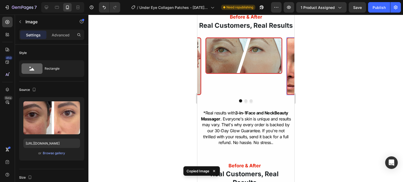
click at [287, 83] on img at bounding box center [324, 67] width 77 height 58
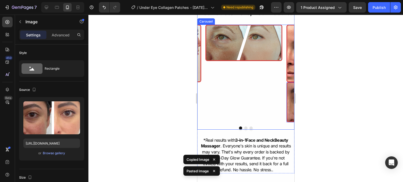
scroll to position [466, 0]
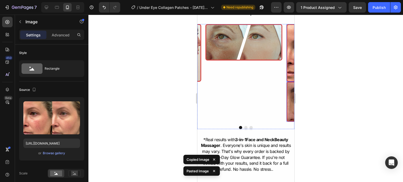
click at [287, 82] on img at bounding box center [324, 53] width 77 height 58
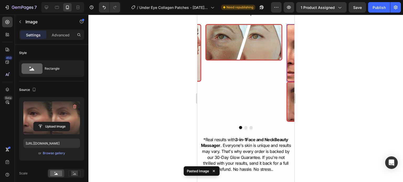
scroll to position [256, 0]
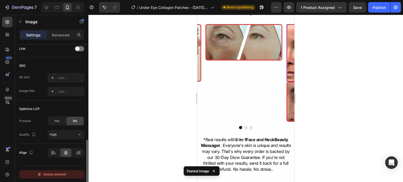
click at [54, 173] on div "Delete element" at bounding box center [51, 175] width 29 height 6
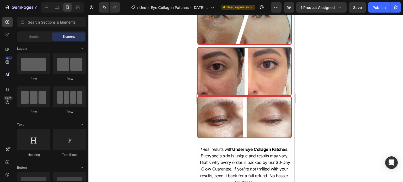
scroll to position [668, 0]
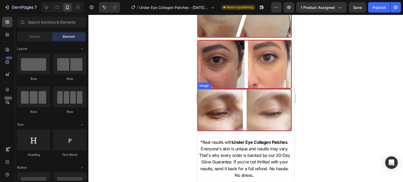
click at [253, 117] on img at bounding box center [244, 110] width 94 height 43
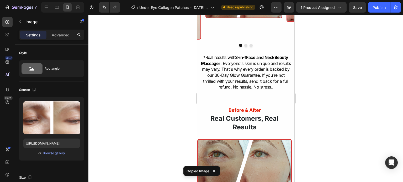
scroll to position [508, 0]
click at [199, 30] on img at bounding box center [162, 11] width 77 height 58
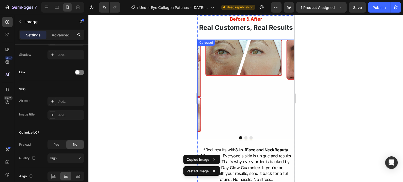
scroll to position [450, 0]
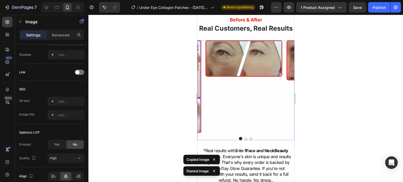
click at [199, 65] on img at bounding box center [162, 69] width 77 height 58
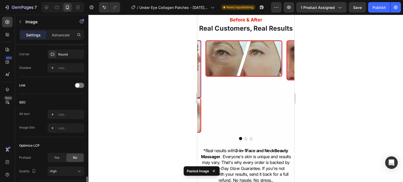
scroll to position [256, 0]
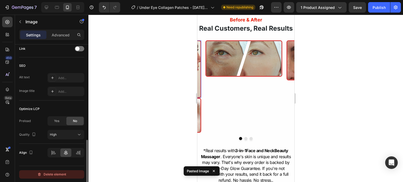
click at [52, 176] on div "Delete element" at bounding box center [51, 175] width 29 height 6
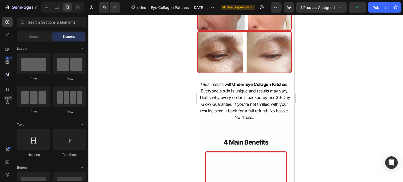
scroll to position [709, 0]
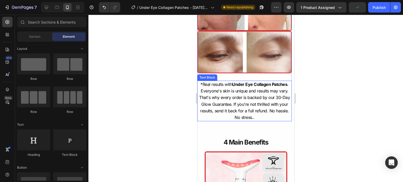
click at [249, 102] on span "*Real results with Under Eye Collagen Patches . Everyone's skin is unique and r…" at bounding box center [244, 101] width 91 height 38
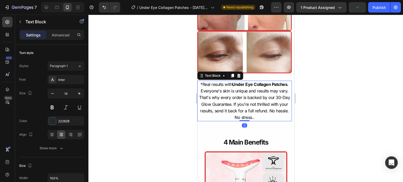
click at [249, 102] on span "*Real results with Under Eye Collagen Patches . Everyone's skin is unique and r…" at bounding box center [244, 101] width 91 height 38
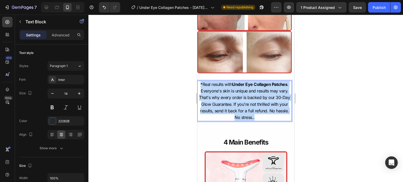
click at [249, 102] on span "*Real results with Under Eye Collagen Patches . Everyone's skin is unique and r…" at bounding box center [244, 101] width 91 height 38
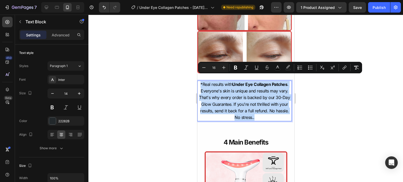
copy span "*Real results with Under Eye Collagen Patches . Everyone's skin is unique and r…"
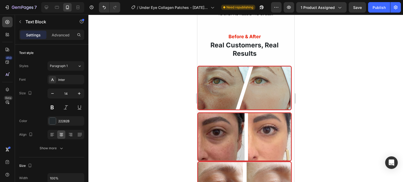
scroll to position [562, 0]
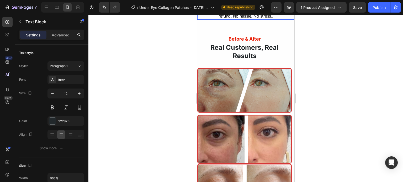
click at [248, 19] on p "*Real results with 3-in-1 Face and Neck Beauty Massager . Everyone's skin is un…" at bounding box center [245, 2] width 91 height 36
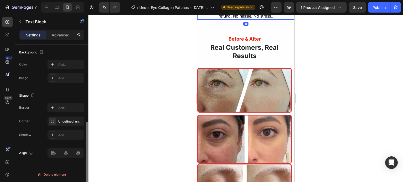
click at [248, 19] on p "*Real results with 3-in-1 Face and Neck Beauty Massager . Everyone's skin is un…" at bounding box center [245, 2] width 91 height 36
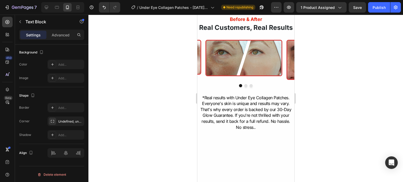
scroll to position [400, 0]
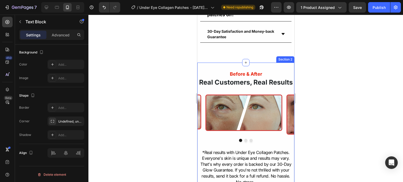
click at [260, 63] on div "Before & After Heading Real Customers, Real Results Heading Image Image Image C…" at bounding box center [245, 128] width 97 height 131
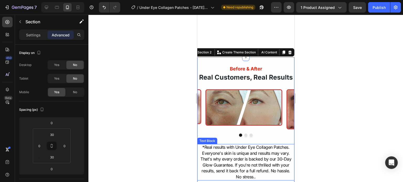
scroll to position [490, 0]
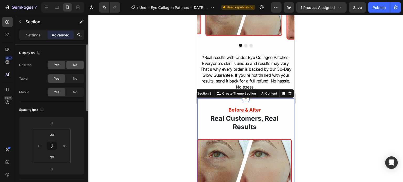
click at [75, 63] on span "No" at bounding box center [75, 65] width 4 height 5
click at [59, 65] on span "Yes" at bounding box center [56, 65] width 5 height 5
click at [76, 93] on span "No" at bounding box center [75, 92] width 4 height 5
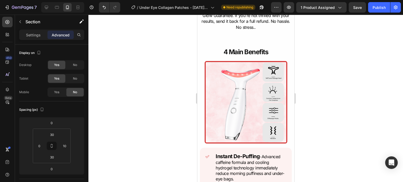
scroll to position [582, 0]
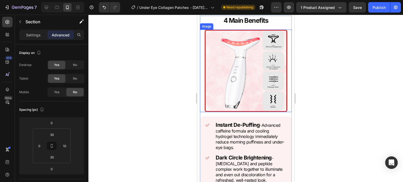
click at [239, 88] on img at bounding box center [245, 71] width 83 height 83
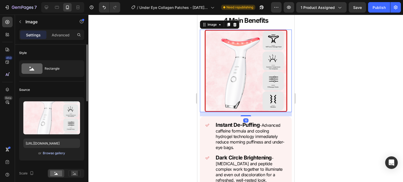
click at [56, 151] on div "Browse gallery" at bounding box center [54, 153] width 22 height 5
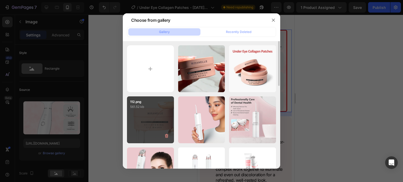
click at [156, 124] on div "112.png 561.52 kb" at bounding box center [150, 120] width 47 height 47
type input "https://cdn.shopify.com/s/files/1/0731/7658/0348/files/gempages_553070330965394…"
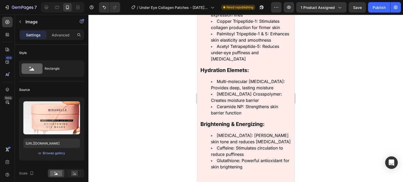
scroll to position [822, 0]
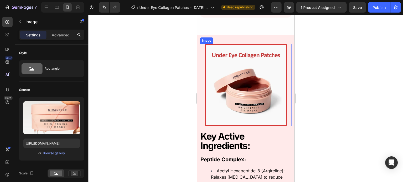
click at [237, 107] on img at bounding box center [245, 85] width 83 height 83
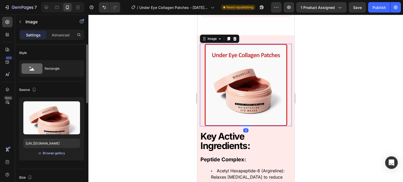
click at [52, 152] on div "Browse gallery" at bounding box center [54, 153] width 22 height 5
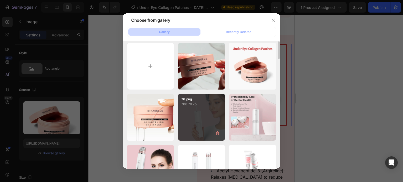
scroll to position [0, 0]
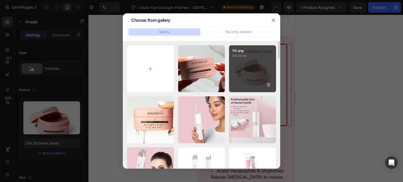
click at [263, 77] on div "113.png 541.22 kb" at bounding box center [252, 68] width 47 height 47
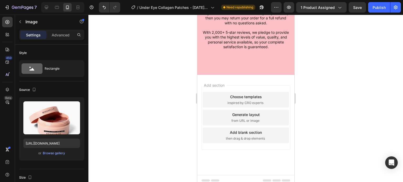
scroll to position [1904, 0]
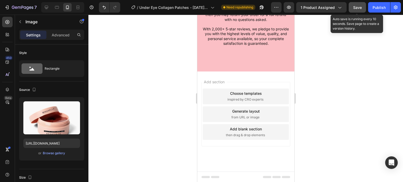
click at [359, 4] on button "Save" at bounding box center [357, 7] width 17 height 10
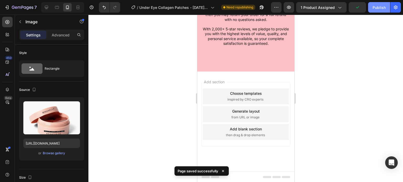
click at [375, 9] on div "Publish" at bounding box center [379, 8] width 13 height 6
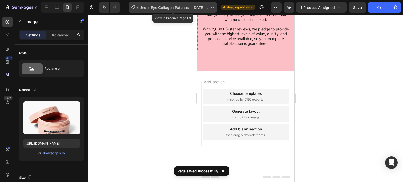
click at [211, 7] on icon at bounding box center [212, 7] width 5 height 5
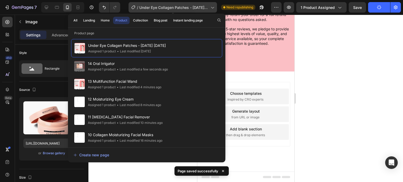
click at [212, 4] on div "/ Under Eye Collagen Patches - Jul 02.07.25" at bounding box center [173, 7] width 88 height 10
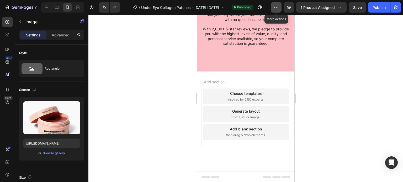
click at [277, 7] on icon "button" at bounding box center [276, 7] width 5 height 5
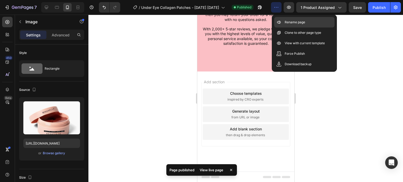
click at [295, 28] on div "Rename page" at bounding box center [304, 33] width 60 height 10
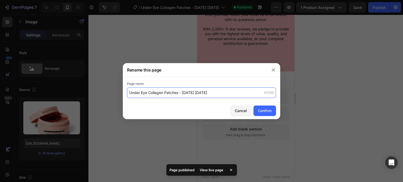
click at [206, 95] on input "Under Eye Collagen Patches - Jul 02.07.25" at bounding box center [201, 93] width 149 height 10
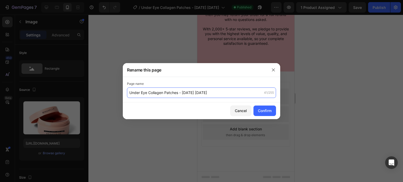
drag, startPoint x: 205, startPoint y: 94, endPoint x: 202, endPoint y: 93, distance: 2.9
click at [202, 93] on input "Under Eye Collagen Patches - Jul 02.07.25" at bounding box center [201, 93] width 149 height 10
click at [203, 93] on input "Under Eye Collagen Patches - Jul 02.07.25" at bounding box center [201, 93] width 149 height 10
type input "15 Under Eye Collagen Patches"
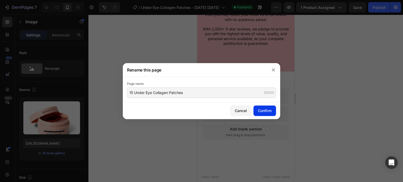
drag, startPoint x: 273, startPoint y: 109, endPoint x: 268, endPoint y: 108, distance: 4.3
click at [268, 108] on button "Confirm" at bounding box center [264, 111] width 23 height 10
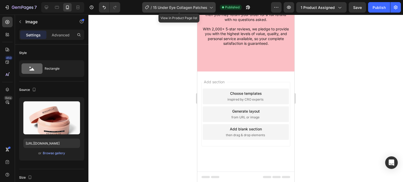
click at [212, 8] on icon at bounding box center [210, 7] width 5 height 5
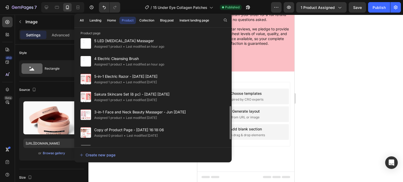
scroll to position [237, 0]
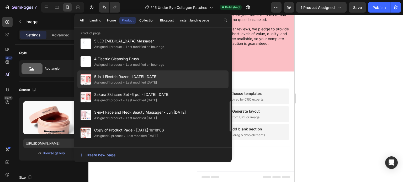
click at [154, 83] on div "• Last modified 2 months ago" at bounding box center [139, 82] width 35 height 5
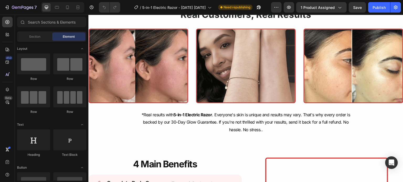
scroll to position [277, 0]
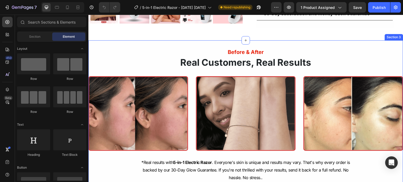
click at [210, 54] on div "Before & After Heading Real Customers, Real Results Heading Image Image Image R…" at bounding box center [245, 115] width 315 height 150
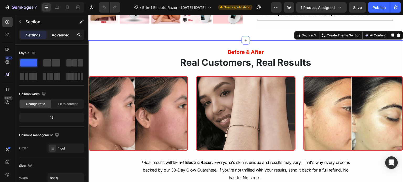
click at [58, 33] on p "Advanced" at bounding box center [61, 35] width 18 height 6
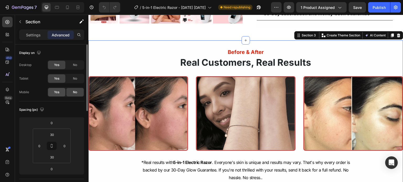
click at [56, 89] on div "Yes" at bounding box center [56, 92] width 17 height 8
click at [67, 11] on div at bounding box center [67, 7] width 8 height 8
type input "10"
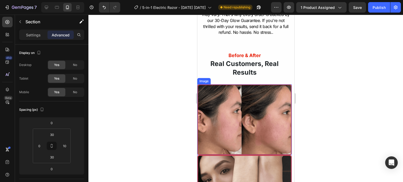
scroll to position [604, 0]
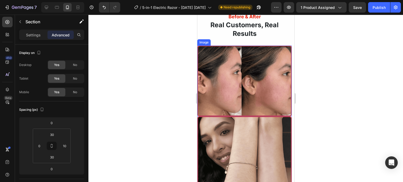
click at [228, 82] on img at bounding box center [244, 81] width 94 height 71
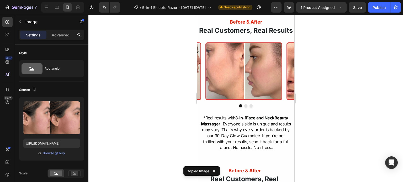
scroll to position [448, 0]
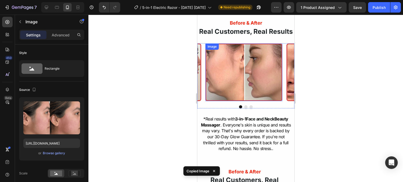
click at [232, 80] on img at bounding box center [243, 73] width 77 height 58
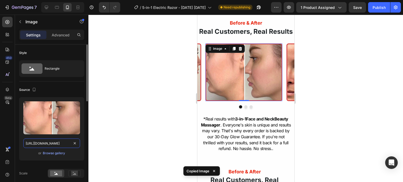
click at [59, 141] on input "[URL][DOMAIN_NAME]" at bounding box center [51, 143] width 57 height 9
paste input "Copy element from Gempages!"
type input "Copy element from Gempages!"
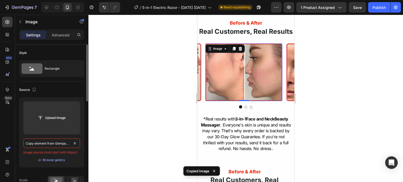
scroll to position [0, 3]
click at [59, 141] on input "Copy element from Gempages!" at bounding box center [51, 143] width 57 height 9
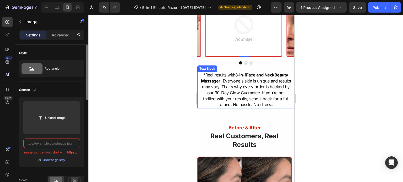
scroll to position [493, 0]
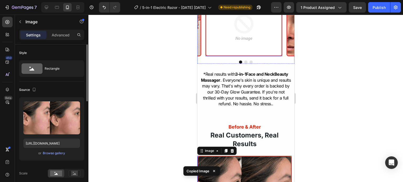
click at [251, 56] on img at bounding box center [243, 28] width 77 height 58
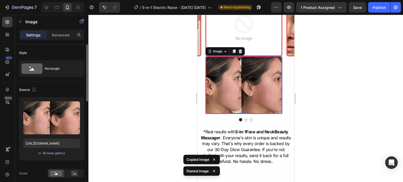
scroll to position [446, 0]
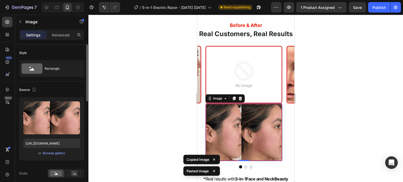
click at [246, 68] on img at bounding box center [243, 75] width 77 height 58
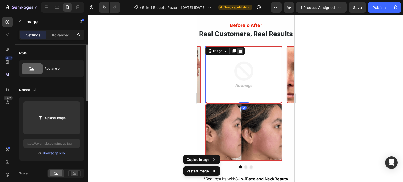
click at [240, 53] on icon at bounding box center [240, 51] width 4 height 4
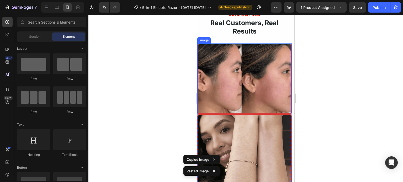
scroll to position [624, 0]
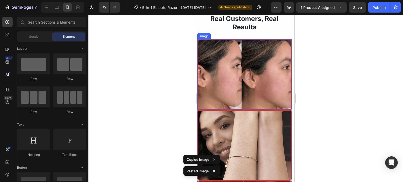
click at [246, 140] on img at bounding box center [244, 145] width 94 height 71
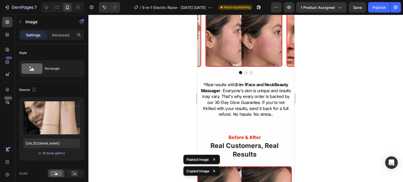
scroll to position [482, 0]
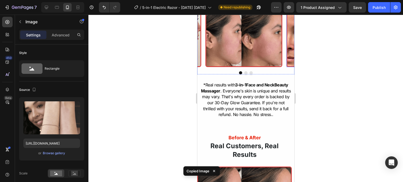
click at [287, 67] on img at bounding box center [324, 38] width 77 height 58
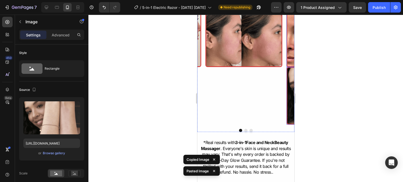
click at [287, 67] on img at bounding box center [324, 38] width 77 height 58
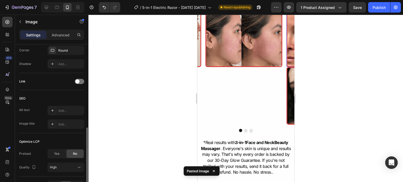
scroll to position [256, 0]
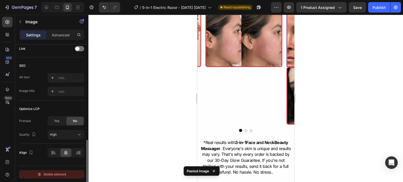
click at [52, 177] on div "Delete element" at bounding box center [51, 175] width 29 height 6
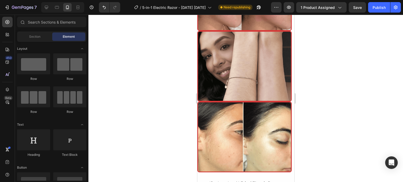
scroll to position [704, 0]
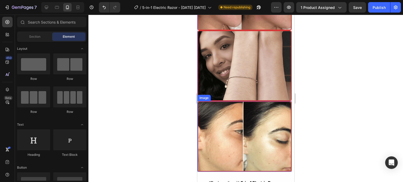
click at [239, 126] on img at bounding box center [244, 136] width 94 height 71
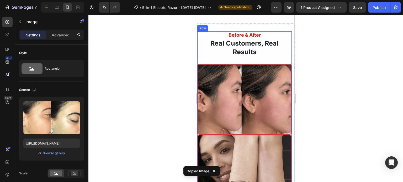
scroll to position [478, 0]
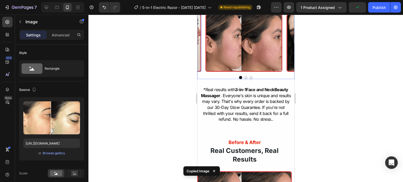
click at [198, 64] on img at bounding box center [162, 43] width 77 height 58
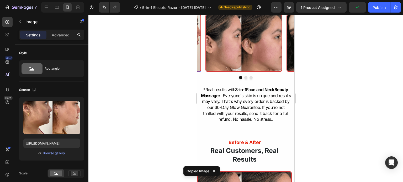
scroll to position [219, 0]
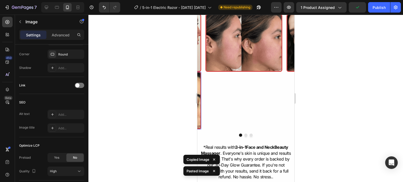
click at [198, 64] on img at bounding box center [162, 43] width 77 height 58
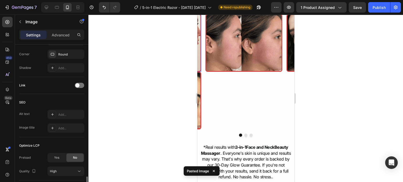
scroll to position [256, 0]
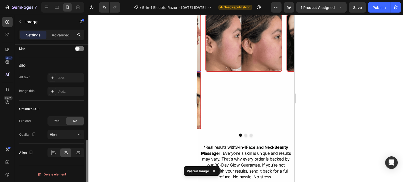
click at [54, 175] on div "Delete element" at bounding box center [51, 175] width 29 height 6
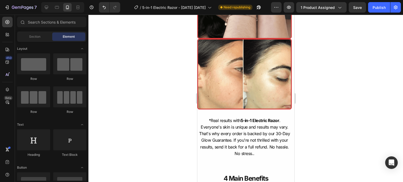
scroll to position [776, 0]
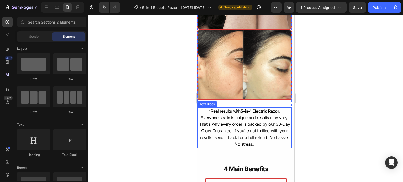
click at [235, 132] on p "*Real results with 5-in-1 Electric Razor . Everyone's skin is unique and result…" at bounding box center [244, 128] width 93 height 40
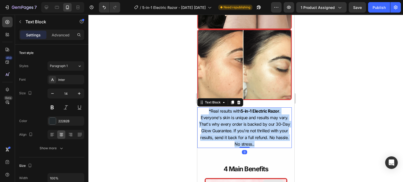
click at [235, 132] on p "*Real results with 5-in-1 Electric Razor . Everyone's skin is unique and result…" at bounding box center [244, 128] width 93 height 40
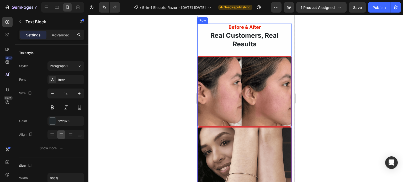
scroll to position [541, 0]
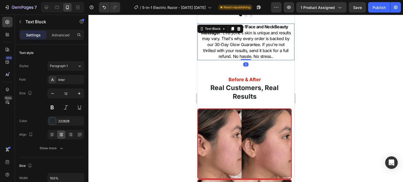
click at [247, 59] on span "Beauty Massager . Everyone's skin is unique and results may vary. That's why ev…" at bounding box center [246, 41] width 90 height 35
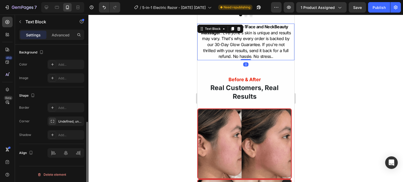
click at [247, 59] on span "Beauty Massager . Everyone's skin is unique and results may vary. That's why ev…" at bounding box center [246, 41] width 90 height 35
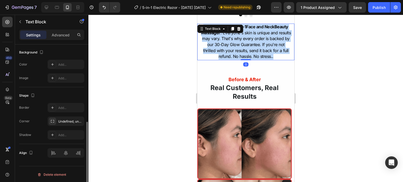
click at [247, 59] on span "Beauty Massager . Everyone's skin is unique and results may vary. That's why ev…" at bounding box center [246, 41] width 90 height 35
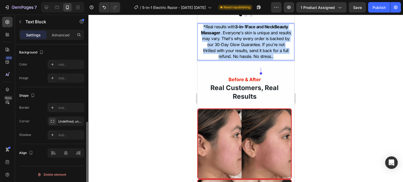
click at [247, 59] on span "Beauty Massager . Everyone's skin is unique and results may vary. That's why ev…" at bounding box center [246, 41] width 90 height 35
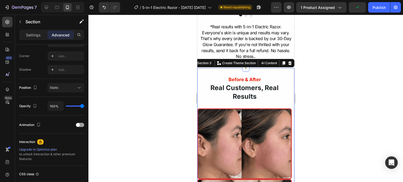
scroll to position [0, 0]
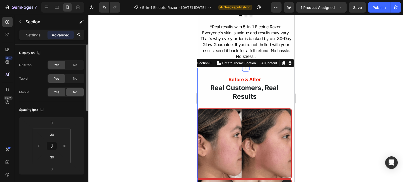
click at [75, 92] on span "No" at bounding box center [75, 92] width 4 height 5
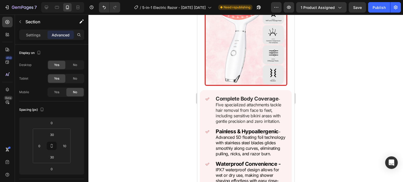
scroll to position [589, 0]
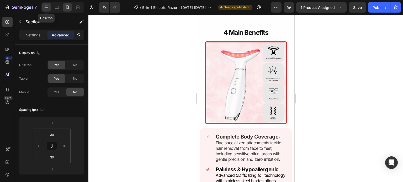
click at [48, 8] on icon at bounding box center [46, 7] width 5 height 5
type input "0"
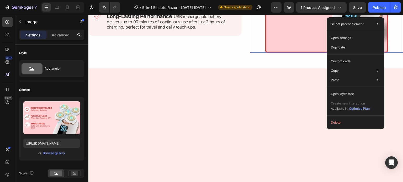
scroll to position [427, 0]
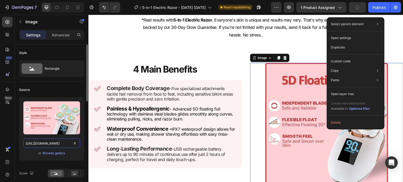
click at [64, 143] on input "https://cdn.shopify.com/s/files/1/0731/7658/0348/files/gempages_553070330965394…" at bounding box center [51, 143] width 57 height 9
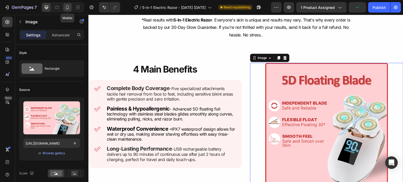
click at [66, 8] on icon at bounding box center [67, 7] width 5 height 5
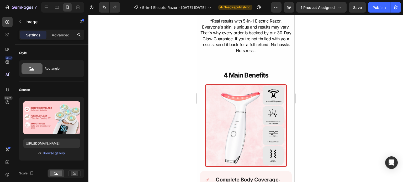
scroll to position [408, 0]
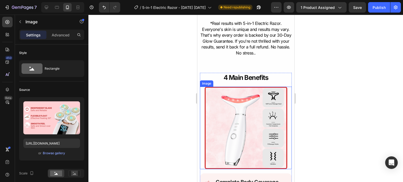
click at [229, 125] on img at bounding box center [245, 128] width 83 height 83
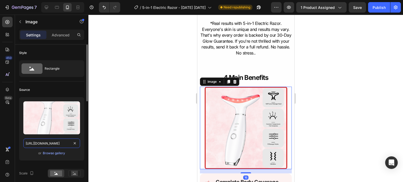
click at [64, 144] on input "https://cdn.shopify.com/s/files/1/0731/7658/0348/files/gempages_553070330965394…" at bounding box center [51, 143] width 57 height 9
paste input "58c760d1-7896-4a63-aeae-516fdc6ee6f4"
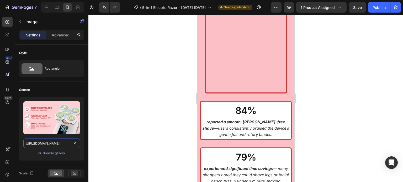
scroll to position [1243, 0]
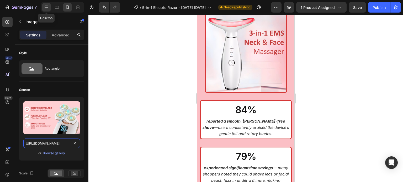
type input "https://cdn.shopify.com/s/files/1/0731/7658/0348/files/gempages_553070330965394…"
click at [46, 9] on icon at bounding box center [46, 7] width 3 height 3
type input "80"
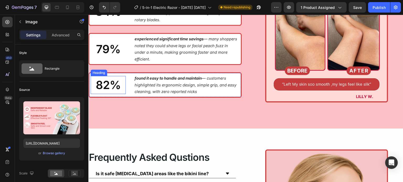
scroll to position [1259, 0]
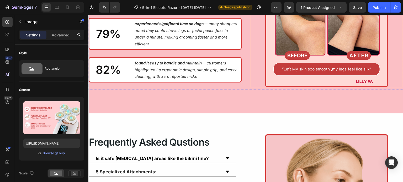
click at [294, 69] on img at bounding box center [326, 26] width 123 height 123
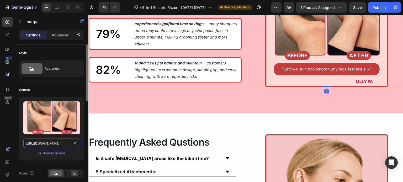
click at [56, 144] on input "https://cdn.shopify.com/s/files/1/0731/7658/0348/files/gempages_553070330965394…" at bounding box center [51, 143] width 57 height 9
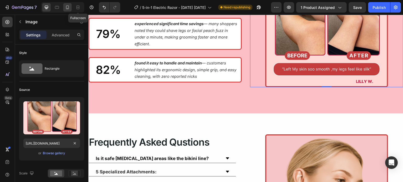
click at [69, 8] on icon at bounding box center [67, 7] width 5 height 5
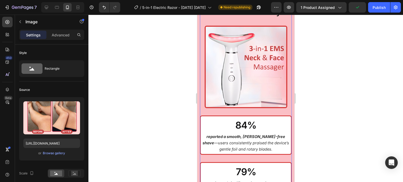
scroll to position [1125, 0]
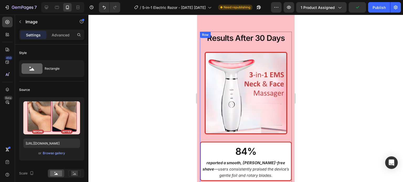
click at [235, 97] on img at bounding box center [245, 93] width 83 height 83
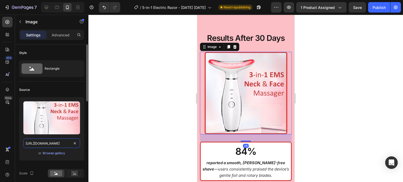
click at [45, 146] on input "https://cdn.shopify.com/s/files/1/0731/7658/0348/files/gempages_553070330965394…" at bounding box center [51, 143] width 57 height 9
paste input "3b473c0e-141f-4acc-989a-38b9d430960b"
type input "https://cdn.shopify.com/s/files/1/0731/7658/0348/files/gempages_553070330965394…"
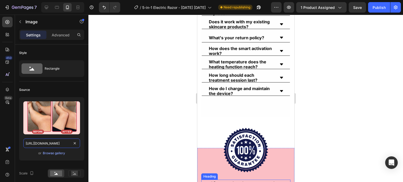
scroll to position [1453, 0]
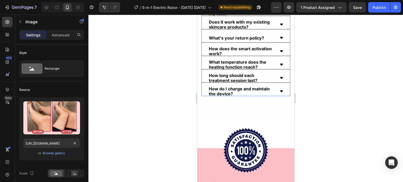
click at [248, 66] on strong "What temperature does the heating function reach?" at bounding box center [237, 65] width 57 height 10
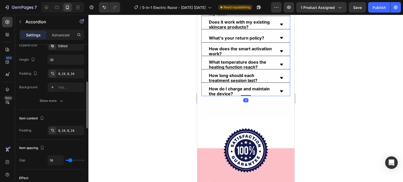
scroll to position [147, 0]
click at [76, 60] on button "button" at bounding box center [79, 59] width 9 height 9
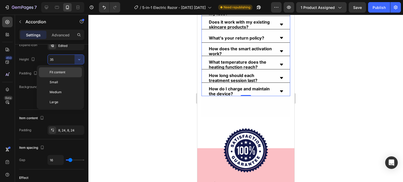
click at [64, 71] on span "Fit content" at bounding box center [58, 72] width 16 height 5
type input "Auto"
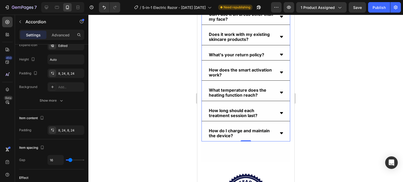
click at [130, 99] on div at bounding box center [245, 99] width 315 height 168
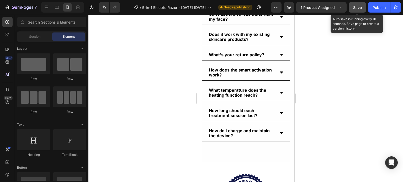
click at [357, 4] on button "Save" at bounding box center [357, 7] width 17 height 10
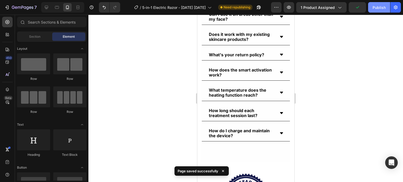
click at [374, 9] on div "Publish" at bounding box center [379, 8] width 13 height 6
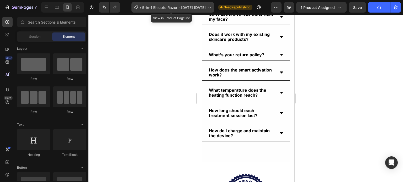
click at [210, 7] on icon at bounding box center [209, 7] width 5 height 5
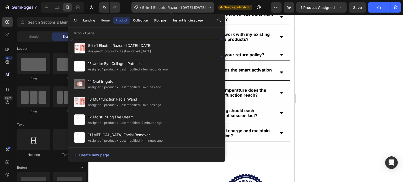
click at [207, 7] on icon at bounding box center [209, 7] width 5 height 5
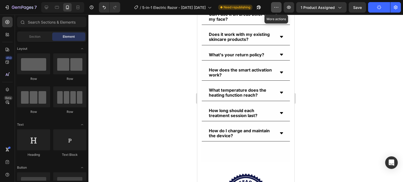
click at [276, 8] on icon "button" at bounding box center [276, 7] width 5 height 5
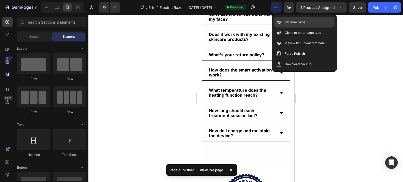
click at [294, 21] on p "Rename page" at bounding box center [295, 22] width 20 height 5
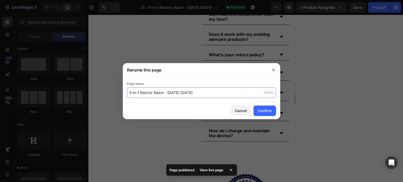
click at [133, 92] on input "5-in-1 Electric Razor - Jul 02.07.25" at bounding box center [201, 93] width 149 height 10
click at [131, 93] on input "5-in-1 Electric Razor - Jul 02.07.25" at bounding box center [201, 93] width 149 height 10
click at [129, 93] on input "5-in-1 Electric Razor - Jul 02.07.25" at bounding box center [201, 93] width 149 height 10
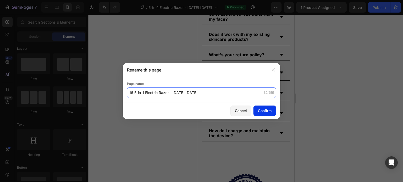
type input "16 5-in-1 Electric Razor - [DATE] [DATE]"
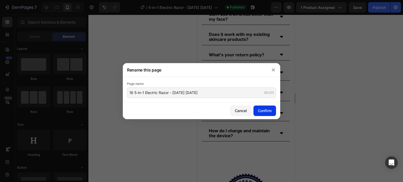
click at [264, 110] on div "Confirm" at bounding box center [265, 111] width 14 height 6
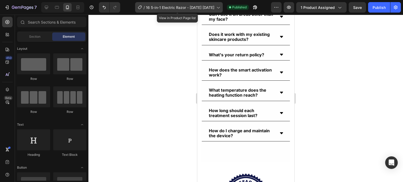
click at [220, 9] on div "/ 16 5-in-1 Electric Razor - Jul 02.07.25" at bounding box center [179, 7] width 88 height 10
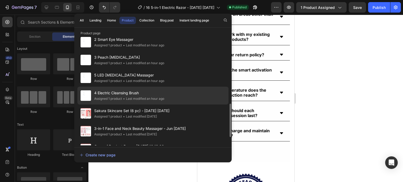
scroll to position [221, 0]
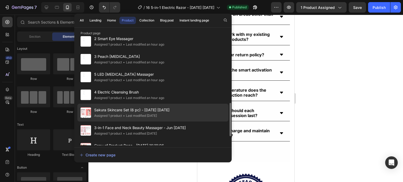
click at [150, 113] on div "• Last modified 2 months ago" at bounding box center [139, 115] width 35 height 5
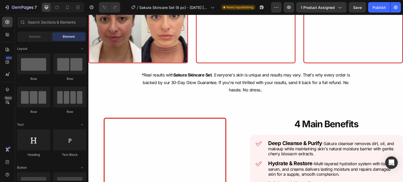
scroll to position [278, 0]
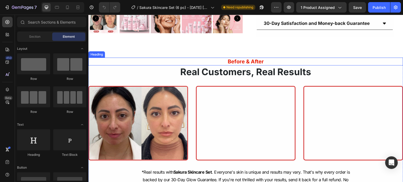
click at [168, 59] on h2 "Before & After" at bounding box center [245, 62] width 315 height 8
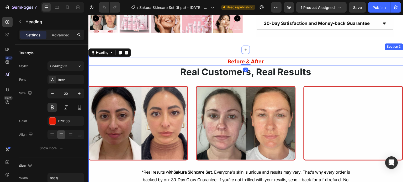
click at [170, 56] on div "Before & After Heading 0 Real Customers, Real Results Heading Image Image Image…" at bounding box center [245, 125] width 315 height 150
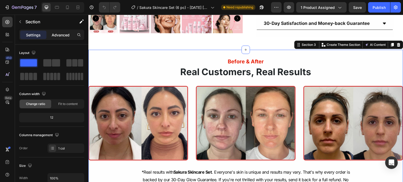
click at [65, 35] on p "Advanced" at bounding box center [61, 35] width 18 height 6
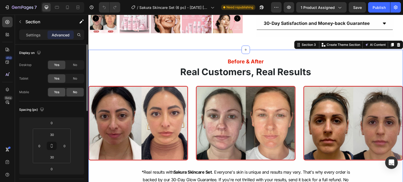
click at [56, 93] on span "Yes" at bounding box center [56, 92] width 5 height 5
click at [67, 11] on div at bounding box center [67, 7] width 8 height 8
type input "10"
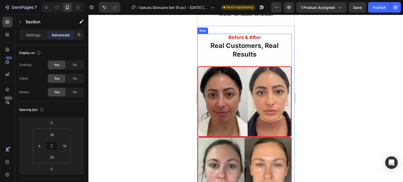
scroll to position [598, 0]
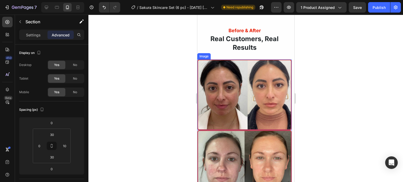
click at [242, 104] on img at bounding box center [244, 95] width 94 height 71
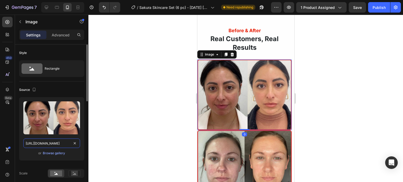
click at [56, 144] on input "[URL][DOMAIN_NAME]" at bounding box center [51, 143] width 57 height 9
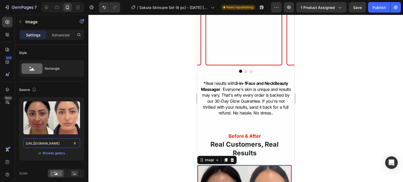
scroll to position [491, 0]
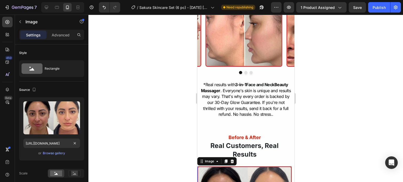
click at [243, 55] on img at bounding box center [243, 38] width 77 height 58
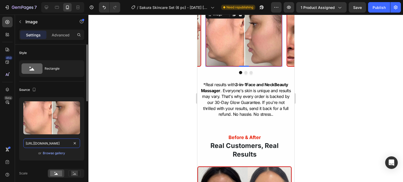
click at [50, 141] on input "[URL][DOMAIN_NAME]" at bounding box center [51, 143] width 57 height 9
paste input "c8f77c31-9a12-4c03-b703-badc3ea76304"
type input "[URL][DOMAIN_NAME]"
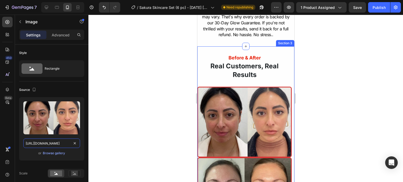
scroll to position [571, 0]
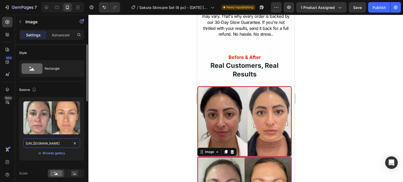
click at [62, 139] on input "[URL][DOMAIN_NAME]" at bounding box center [51, 143] width 57 height 9
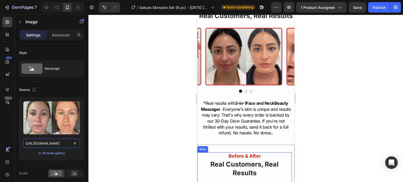
scroll to position [463, 0]
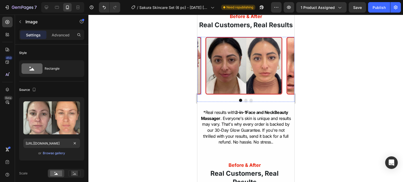
click at [199, 84] on img at bounding box center [162, 66] width 77 height 58
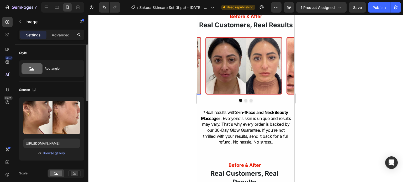
click at [43, 149] on div "Upload Image https://cdn.shopify.com/s/files/1/0731/7658/0348/files/gempages_55…" at bounding box center [51, 129] width 65 height 64
click at [46, 144] on input "https://cdn.shopify.com/s/files/1/0731/7658/0348/files/gempages_553070330965394…" at bounding box center [51, 143] width 57 height 9
paste input "195b137b-2e29-4a40-8d2e-bdf3194cb96a"
type input "https://cdn.shopify.com/s/files/1/0731/7658/0348/files/gempages_553070330965394…"
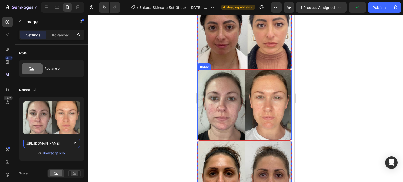
scroll to position [673, 0]
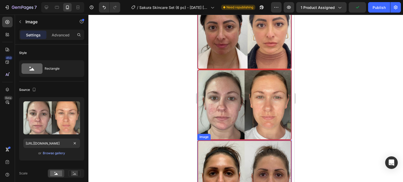
click at [226, 165] on img at bounding box center [244, 175] width 94 height 71
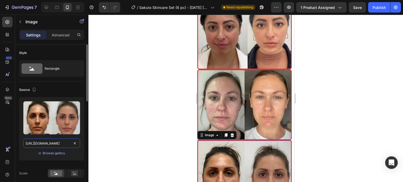
click at [46, 146] on input "https://cdn.shopify.com/s/files/1/0731/7658/0348/files/gempages_553070330965394…" at bounding box center [51, 143] width 57 height 9
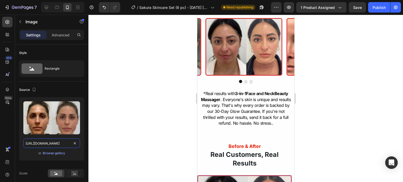
scroll to position [482, 0]
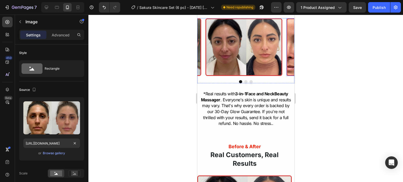
click at [287, 70] on img at bounding box center [324, 47] width 77 height 58
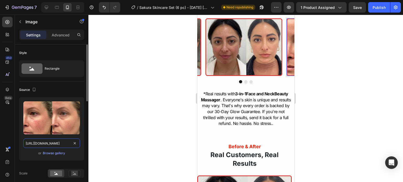
click at [55, 140] on input "https://cdn.shopify.com/s/files/1/0731/7658/0348/files/gempages_553070330965394…" at bounding box center [51, 143] width 57 height 9
paste input "561236ab-0779-4f2c-8b9a-44bd10a11ce9"
type input "https://cdn.shopify.com/s/files/1/0731/7658/0348/files/gempages_553070330965394…"
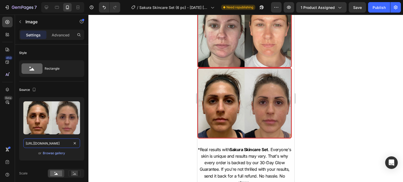
scroll to position [746, 0]
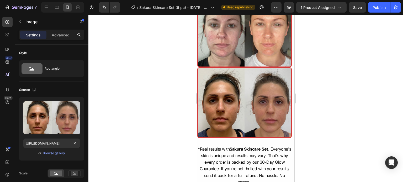
click at [233, 147] on span "*Real results with Sakura Skincare Set . Everyone's skin is unique and results …" at bounding box center [244, 166] width 93 height 38
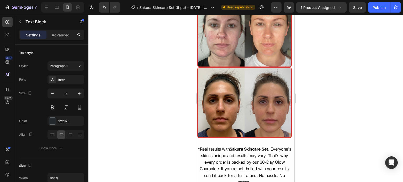
click at [233, 147] on span "*Real results with Sakura Skincare Set . Everyone's skin is unique and results …" at bounding box center [244, 166] width 93 height 38
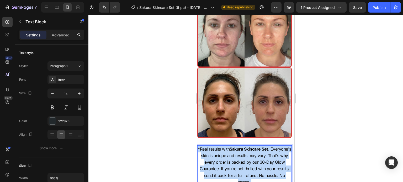
click at [233, 147] on span "*Real results with Sakura Skincare Set . Everyone's skin is unique and results …" at bounding box center [244, 166] width 93 height 38
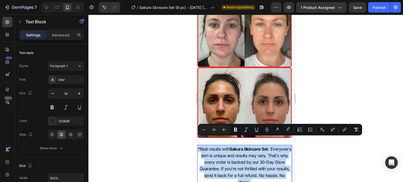
copy span "*Real results with Sakura Skincare Set . Everyone's skin is unique and results …"
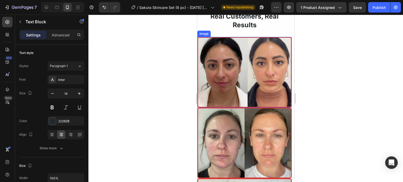
scroll to position [548, 0]
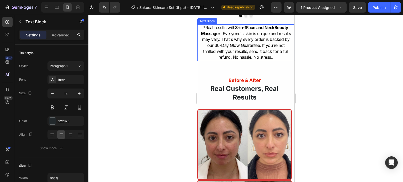
click at [247, 60] on span "Beauty Massager . Everyone's skin is unique and results may vary. That's why ev…" at bounding box center [246, 42] width 90 height 35
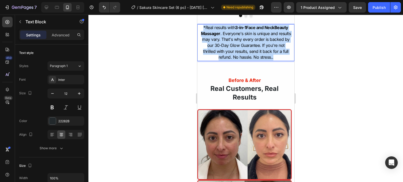
click at [247, 60] on span "Beauty Massager . Everyone's skin is unique and results may vary. That's why ev…" at bounding box center [246, 42] width 90 height 35
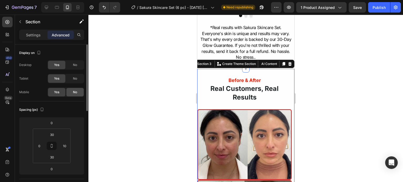
click at [73, 94] on div "No" at bounding box center [74, 92] width 17 height 8
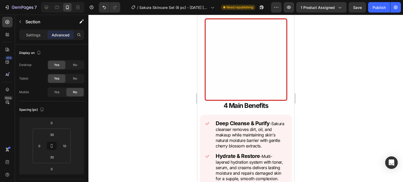
scroll to position [618, 0]
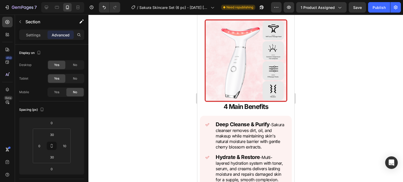
click at [44, 12] on div at bounding box center [62, 7] width 43 height 10
click at [49, 6] on div at bounding box center [46, 7] width 8 height 8
type input "0"
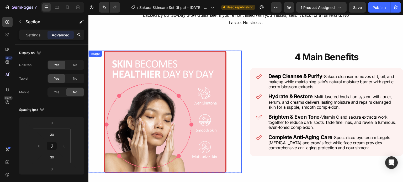
scroll to position [444, 0]
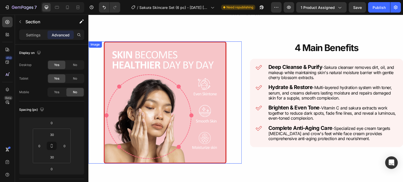
click at [179, 115] on img at bounding box center [165, 102] width 123 height 123
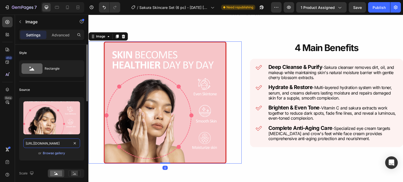
click at [57, 142] on input "https://cdn.shopify.com/s/files/1/0731/7658/0348/files/gempages_553070330965394…" at bounding box center [51, 143] width 57 height 9
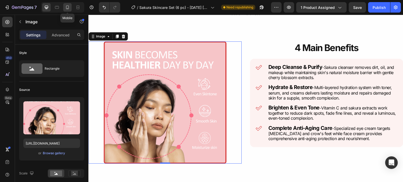
click at [67, 5] on icon at bounding box center [67, 7] width 5 height 5
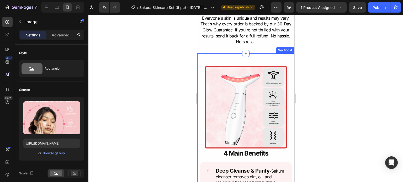
scroll to position [413, 0]
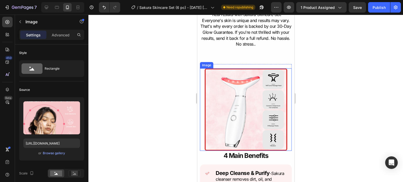
click at [229, 104] on img at bounding box center [245, 109] width 83 height 83
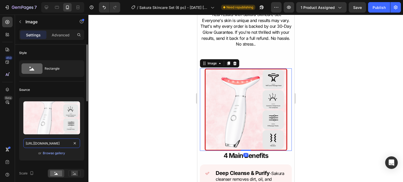
click at [60, 141] on input "https://cdn.shopify.com/s/files/1/0731/7658/0348/files/gempages_553070330965394…" at bounding box center [51, 143] width 57 height 9
paste input "77b45c3b-0731-4025-bb2f-05eba02f2163"
type input "https://cdn.shopify.com/s/files/1/0731/7658/0348/files/gempages_553070330965394…"
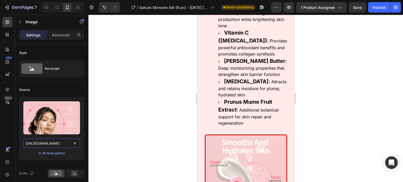
scroll to position [820, 0]
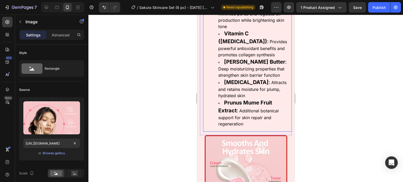
click at [211, 103] on ul "Cherry Blossom Extract : Rich in vitamins A, B, and E for deep nourishment and …" at bounding box center [249, 51] width 83 height 151
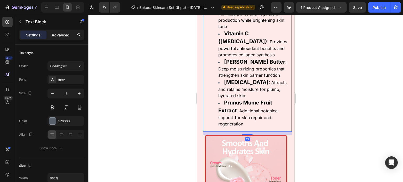
click at [67, 32] on p "Advanced" at bounding box center [61, 35] width 18 height 6
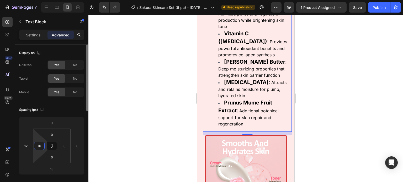
click at [39, 142] on input "16" at bounding box center [39, 146] width 8 height 8
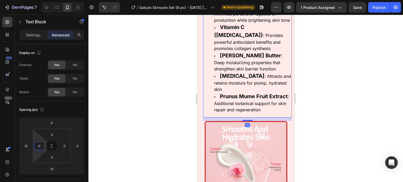
click at [135, 104] on div at bounding box center [245, 99] width 315 height 168
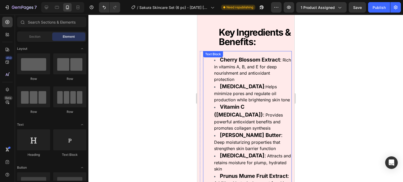
scroll to position [739, 0]
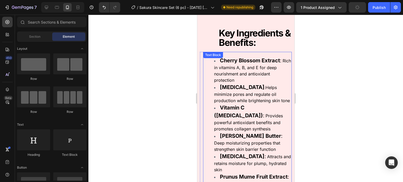
click at [210, 62] on ul "Cherry Blossom Extract : Rich in vitamins A, B, and E for deep nourishment and …" at bounding box center [247, 125] width 88 height 137
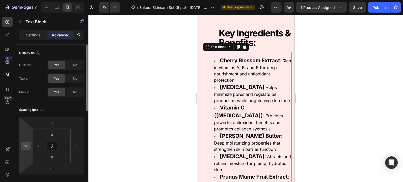
click at [28, 147] on input "12" at bounding box center [26, 146] width 8 height 8
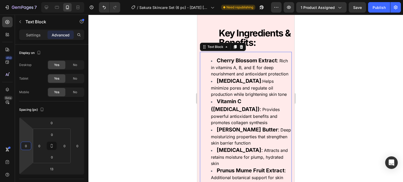
click at [170, 112] on div at bounding box center [245, 99] width 315 height 168
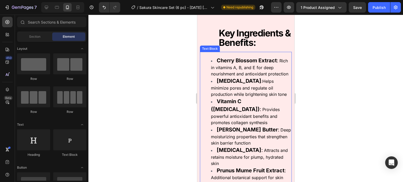
click at [214, 84] on li "Niacinamide : Helps minimize pores and regulate oil production while brightenin…" at bounding box center [251, 87] width 80 height 20
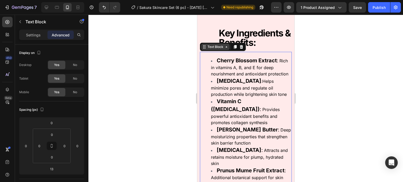
click at [218, 48] on div "Text Block" at bounding box center [215, 47] width 18 height 5
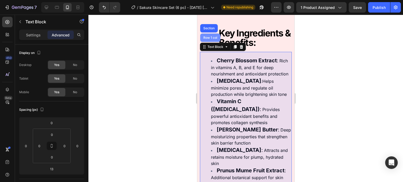
click at [214, 39] on div "Row 1 col" at bounding box center [210, 38] width 20 height 8
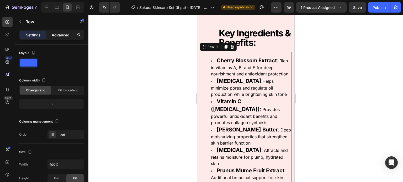
click at [67, 36] on p "Advanced" at bounding box center [61, 35] width 18 height 6
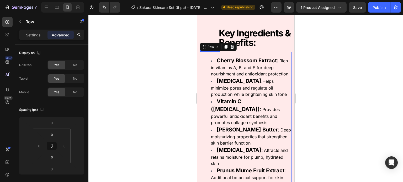
click at [229, 105] on strong "Vitamin C (Ascorbic Acid)" at bounding box center [235, 105] width 49 height 14
click at [34, 37] on p "Settings" at bounding box center [33, 35] width 15 height 6
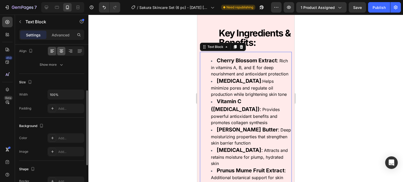
scroll to position [88, 0]
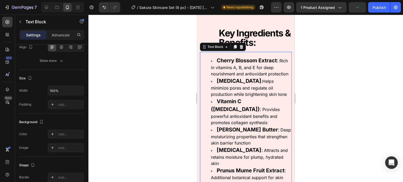
click at [169, 129] on div at bounding box center [245, 99] width 315 height 168
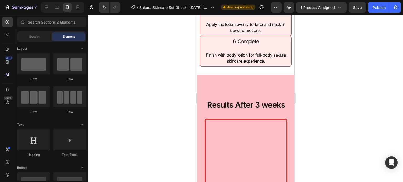
scroll to position [1285, 0]
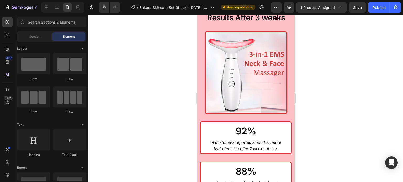
click at [47, 12] on div at bounding box center [62, 7] width 43 height 10
click at [46, 9] on icon at bounding box center [46, 7] width 5 height 5
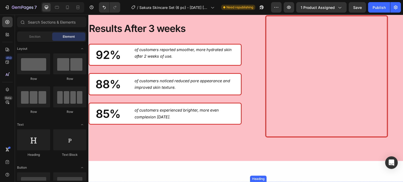
scroll to position [1183, 0]
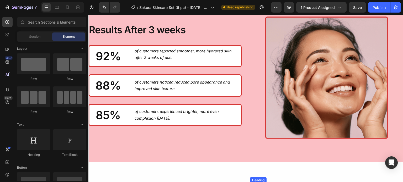
click at [296, 79] on img at bounding box center [326, 78] width 123 height 123
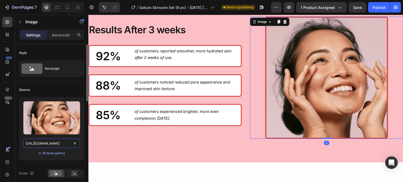
click at [58, 142] on input "https://cdn.shopify.com/s/files/1/0731/7658/0348/files/gempages_553070330965394…" at bounding box center [51, 143] width 57 height 9
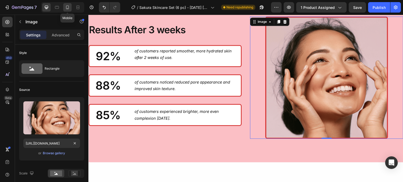
click at [68, 6] on icon at bounding box center [67, 7] width 5 height 5
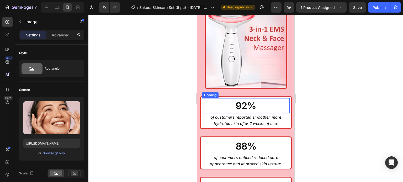
scroll to position [1165, 0]
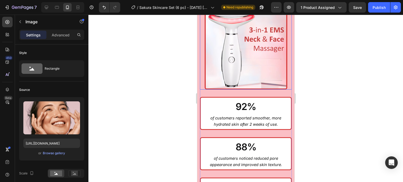
click at [238, 74] on img at bounding box center [245, 48] width 83 height 83
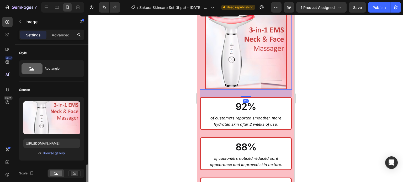
scroll to position [88, 0]
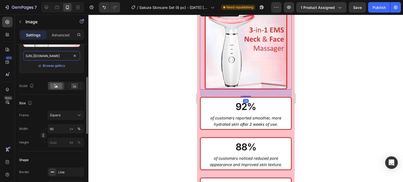
click at [56, 53] on input "https://cdn.shopify.com/s/files/1/0731/7658/0348/files/gempages_553070330965394…" at bounding box center [51, 55] width 57 height 9
paste input "df3ff5d3-23ab-49d6-9d7f-d7bb43b044d9"
type input "https://cdn.shopify.com/s/files/1/0731/7658/0348/files/gempages_553070330965394…"
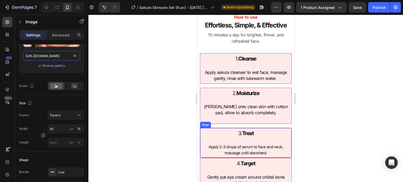
scroll to position [1053, 0]
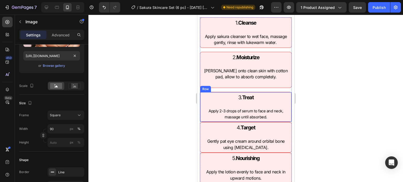
click at [224, 121] on div "3. Treat Heading Apply 2-3 drops of serum to face and neck, massage until absor…" at bounding box center [246, 107] width 92 height 30
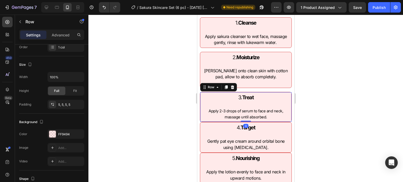
scroll to position [0, 0]
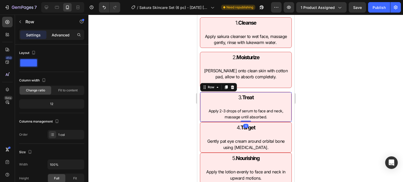
click at [63, 35] on p "Advanced" at bounding box center [61, 35] width 18 height 6
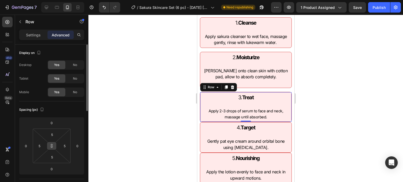
click at [52, 149] on button at bounding box center [52, 146] width 10 height 8
click at [51, 171] on input "0" at bounding box center [51, 169] width 10 height 8
type input "15"
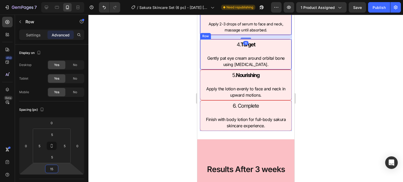
scroll to position [1143, 0]
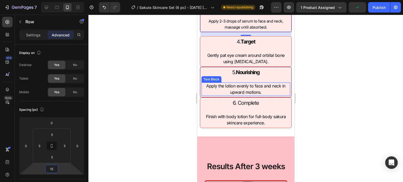
click at [219, 95] on div "Apply the lotion evenly to face and neck in upward motions." at bounding box center [245, 89] width 89 height 13
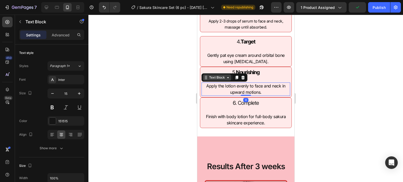
click at [216, 79] on div "Text Block" at bounding box center [217, 77] width 18 height 5
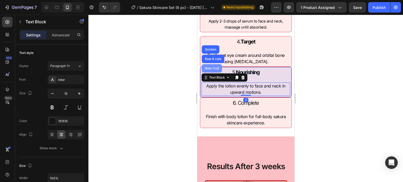
click at [214, 72] on div "Row 1 col" at bounding box center [212, 68] width 20 height 8
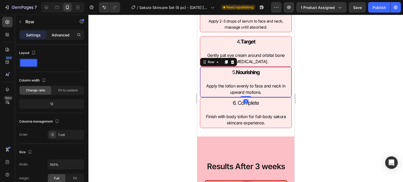
click at [62, 35] on p "Advanced" at bounding box center [61, 35] width 18 height 6
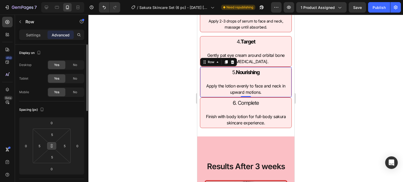
click at [51, 149] on button at bounding box center [52, 146] width 10 height 8
click at [52, 125] on input "0" at bounding box center [51, 123] width 10 height 8
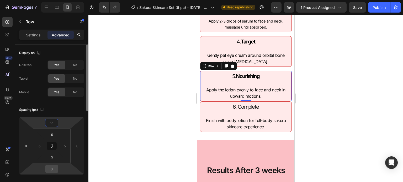
type input "15"
click at [51, 171] on input "0" at bounding box center [51, 169] width 10 height 8
type input "15"
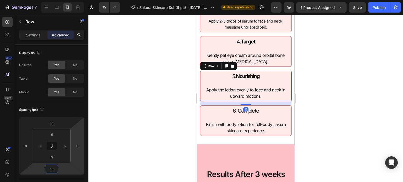
click at [167, 104] on div at bounding box center [245, 99] width 315 height 168
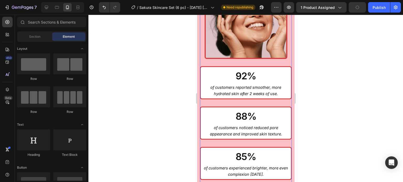
scroll to position [1357, 0]
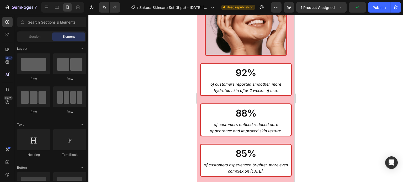
click at [374, 13] on div "7 Version history / Sakura Skincare Set (6 pc) - Jul 02.07.25 Need republishing…" at bounding box center [201, 7] width 403 height 15
click at [377, 2] on div "7 Version history / Sakura Skincare Set (6 pc) - Jul 02.07.25 Need republishing…" at bounding box center [201, 7] width 403 height 15
click at [376, 5] on div "Publish" at bounding box center [379, 8] width 13 height 6
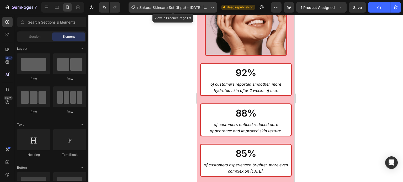
click at [216, 10] on div "/ Sakura Skincare Set (6 pc) - Jul 02.07.25" at bounding box center [173, 7] width 88 height 10
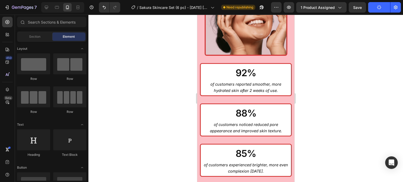
click at [279, 13] on div "7 Version history / Sakura Skincare Set (6 pc) - Jul 02.07.25 Need republishing…" at bounding box center [201, 7] width 403 height 15
click at [278, 7] on icon "button" at bounding box center [276, 7] width 5 height 5
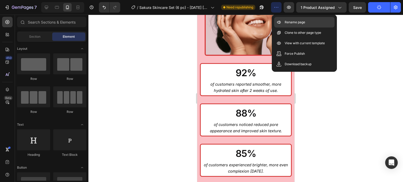
click at [286, 28] on div "Rename page" at bounding box center [304, 33] width 60 height 10
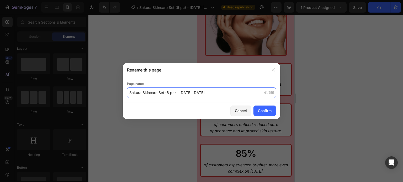
click at [131, 91] on input "Sakura Skincare Set (6 pc) - Jul 02.07.25" at bounding box center [201, 93] width 149 height 10
click at [131, 92] on input "Sakura Skincare Set (6 pc) - Jul 02.07.25" at bounding box center [201, 93] width 149 height 10
type input "17 Sakura Skincare Set (6 pc) - [DATE] [DATE]"
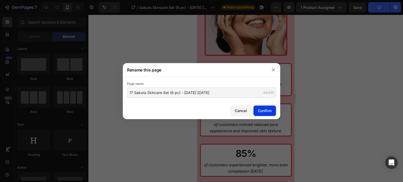
click at [268, 108] on div "Confirm" at bounding box center [265, 111] width 14 height 6
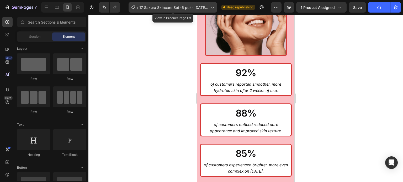
click at [209, 9] on div "/ 17 Sakura Skincare Set (6 pc) - Jul 02.07.25" at bounding box center [173, 7] width 88 height 10
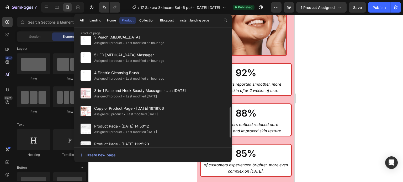
scroll to position [261, 0]
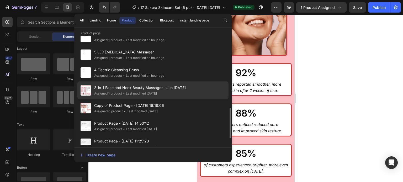
click at [151, 89] on span "3-in-1 Face and Neck Beauty Massager - Jun [DATE]" at bounding box center [140, 88] width 92 height 6
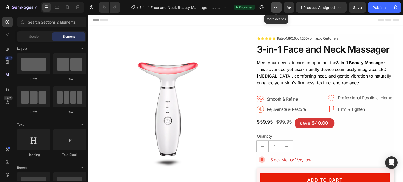
click at [280, 7] on button "button" at bounding box center [276, 7] width 10 height 10
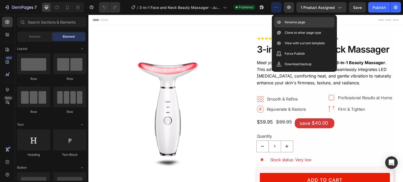
click at [301, 28] on div "Rename page" at bounding box center [304, 33] width 60 height 10
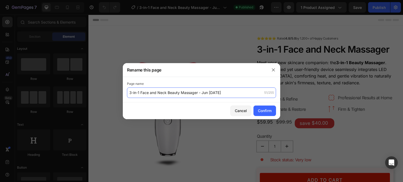
click at [129, 94] on input "3-in-1 Face and Neck Beauty Massager - Jun [DATE]" at bounding box center [201, 93] width 149 height 10
type input "18 3-in-1 Face and Neck Beauty Massager - Jun [DATE]"
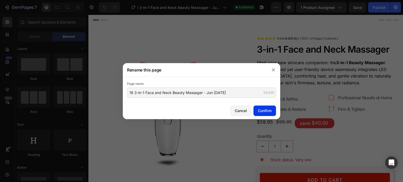
click at [274, 107] on button "Confirm" at bounding box center [264, 111] width 23 height 10
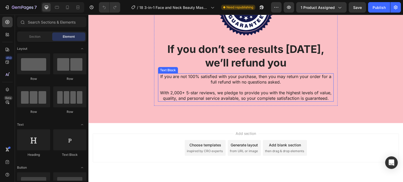
scroll to position [1296, 0]
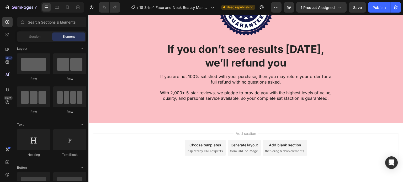
click at [68, 12] on div at bounding box center [62, 7] width 43 height 10
click at [68, 9] on icon at bounding box center [67, 7] width 5 height 5
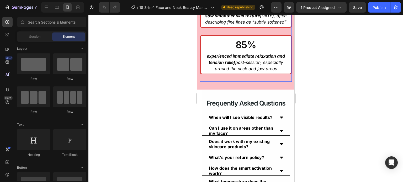
scroll to position [1083, 0]
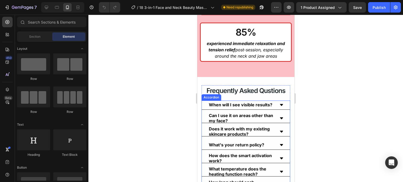
click at [221, 177] on strong "What temperature does the heating function reach?" at bounding box center [237, 172] width 57 height 10
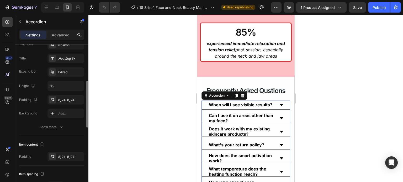
scroll to position [120, 0]
click at [78, 87] on icon "button" at bounding box center [79, 86] width 5 height 5
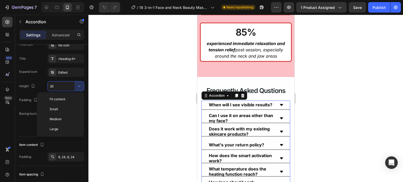
click at [64, 98] on span "Fit content" at bounding box center [58, 99] width 16 height 5
type input "Auto"
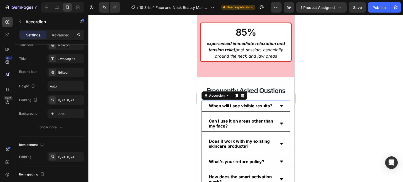
click at [158, 104] on div at bounding box center [245, 99] width 315 height 168
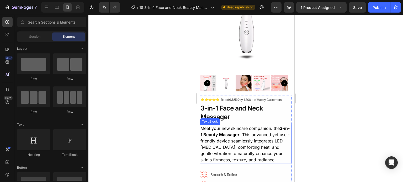
scroll to position [52, 0]
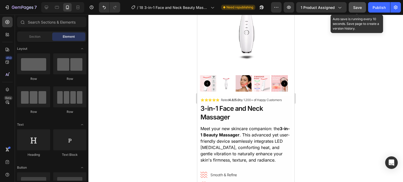
click at [360, 8] on span "Save" at bounding box center [357, 7] width 9 height 4
click at [374, 12] on button "Publish" at bounding box center [379, 7] width 22 height 10
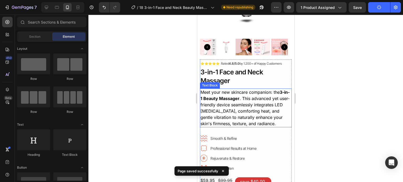
scroll to position [89, 0]
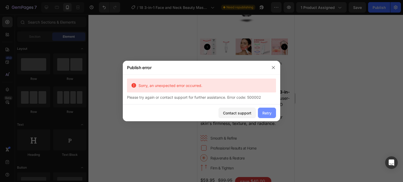
click at [271, 117] on button "Retry" at bounding box center [267, 113] width 18 height 10
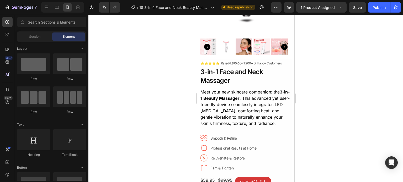
click at [379, 13] on div "7 Version history / 18 3-in-1 Face and Neck Beauty Massager - Jun [DATE] Need r…" at bounding box center [201, 7] width 403 height 15
click at [380, 10] on div "Publish" at bounding box center [379, 8] width 13 height 6
